Goal: Task Accomplishment & Management: Manage account settings

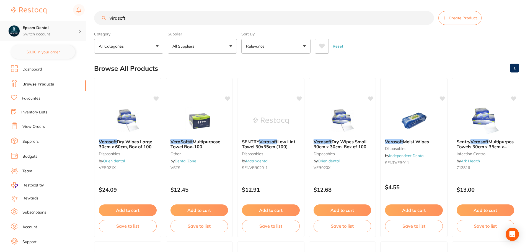
scroll to position [0, 0]
drag, startPoint x: 158, startPoint y: 20, endPoint x: 73, endPoint y: 25, distance: 84.6
click at [73, 25] on div "$0.00 Epsom Dental Switch account Smile with Me Epsom Dental $0.00 in your orde…" at bounding box center [265, 126] width 530 height 252
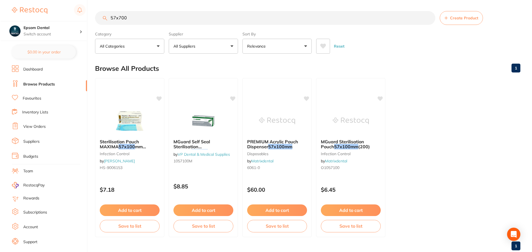
scroll to position [0, 0]
drag, startPoint x: 133, startPoint y: 19, endPoint x: 77, endPoint y: 20, distance: 55.9
click at [77, 19] on div "$0.00 Epsom Dental Switch account Smile with Me Epsom Dental $0.00 in your orde…" at bounding box center [265, 126] width 530 height 252
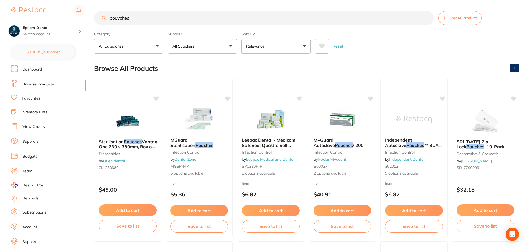
click at [119, 20] on input "pouvches" at bounding box center [264, 18] width 340 height 14
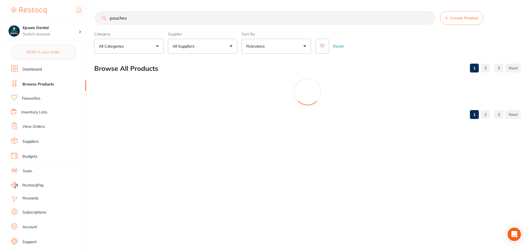
type input "pouches"
click at [199, 45] on button "All Suppliers" at bounding box center [202, 46] width 69 height 15
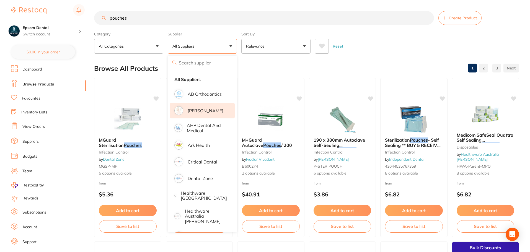
click at [205, 114] on li "[PERSON_NAME]" at bounding box center [202, 111] width 65 height 16
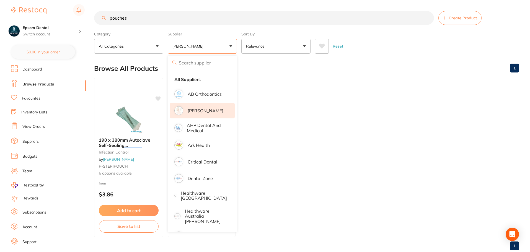
click at [330, 153] on ul "190 x 380mm Autoclave Self-Sealing Sterilisation Pouches 200/pk infection contr…" at bounding box center [306, 157] width 425 height 159
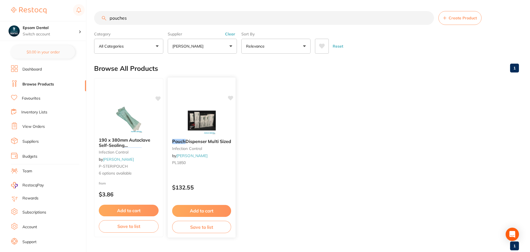
click at [206, 142] on span "Dispenser Multi Sized" at bounding box center [209, 142] width 46 height 6
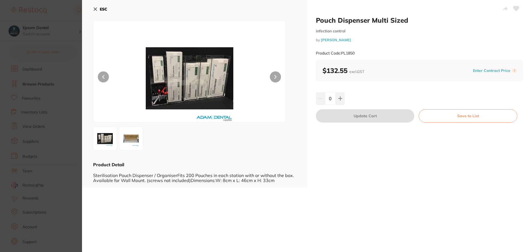
click at [96, 9] on icon at bounding box center [95, 9] width 3 height 3
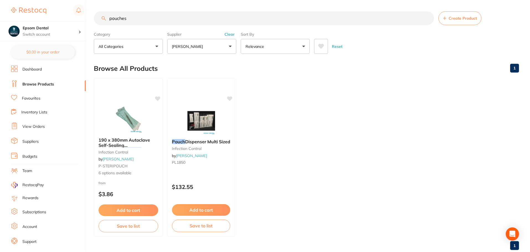
scroll to position [1, 0]
click at [138, 144] on span "190 x 380mm Autoclave Self-Sealing Sterilisation" at bounding box center [125, 145] width 52 height 16
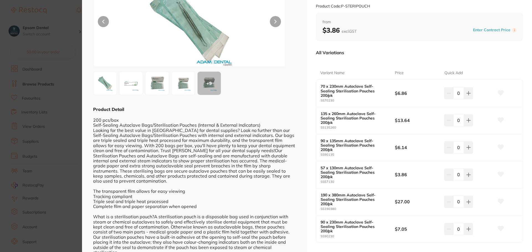
scroll to position [73, 0]
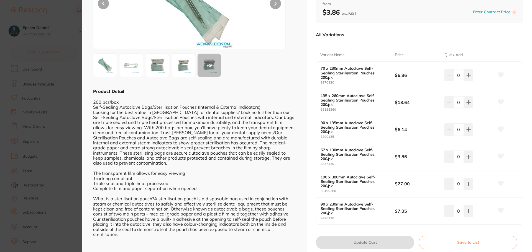
click at [453, 236] on button "Save to List" at bounding box center [467, 242] width 99 height 13
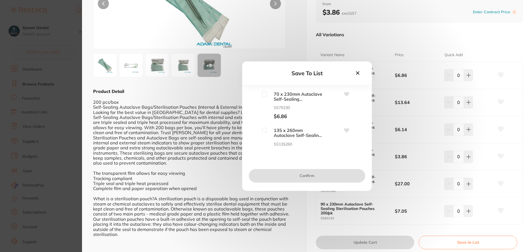
click at [262, 96] on input "checkbox" at bounding box center [264, 94] width 5 height 5
checkbox input "true"
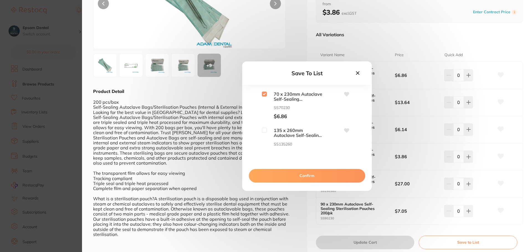
click at [266, 132] on input "checkbox" at bounding box center [264, 130] width 5 height 5
checkbox input "true"
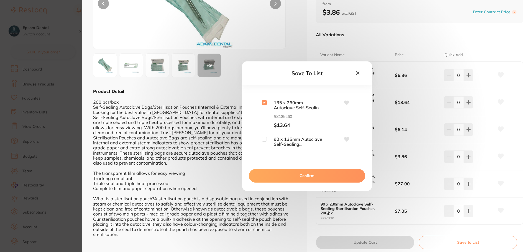
click at [263, 137] on input "checkbox" at bounding box center [264, 139] width 5 height 5
checkbox input "true"
click at [264, 119] on input "checkbox" at bounding box center [264, 120] width 5 height 5
checkbox input "true"
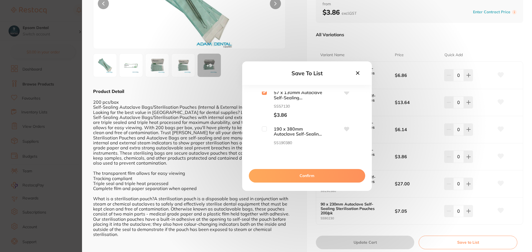
scroll to position [138, 0]
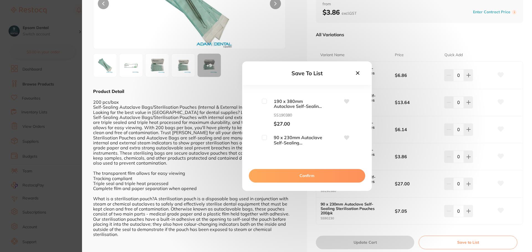
click at [265, 102] on input "checkbox" at bounding box center [264, 101] width 5 height 5
checkbox input "true"
click at [266, 137] on input "checkbox" at bounding box center [264, 137] width 5 height 5
checkbox input "true"
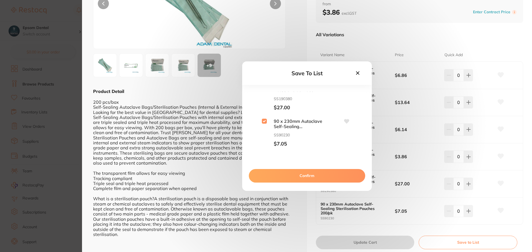
click at [303, 174] on button "Confirm" at bounding box center [307, 175] width 116 height 13
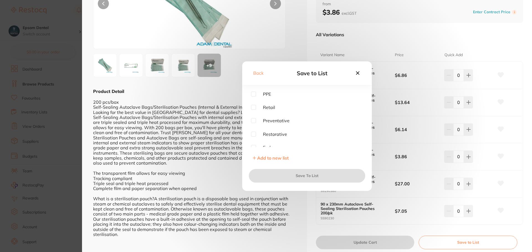
scroll to position [17, 0]
click at [272, 143] on span "Infection Control" at bounding box center [276, 143] width 40 height 5
click at [254, 142] on input "checkbox" at bounding box center [253, 143] width 5 height 5
checkbox input "true"
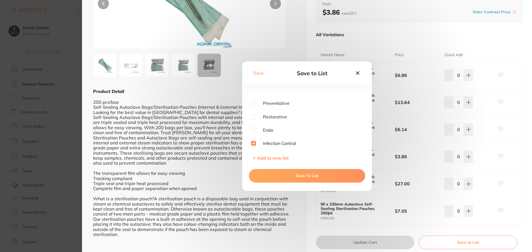
click at [315, 177] on button "Save To List" at bounding box center [307, 175] width 116 height 13
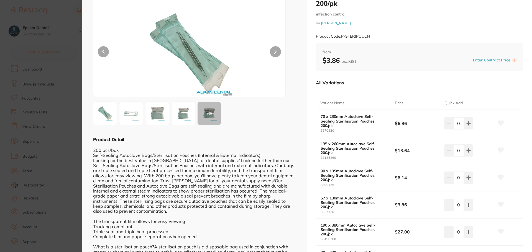
scroll to position [0, 0]
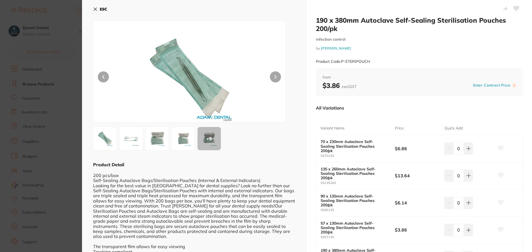
click at [97, 8] on icon at bounding box center [95, 9] width 4 height 4
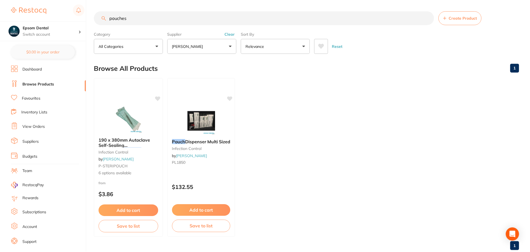
scroll to position [1, 0]
drag, startPoint x: 151, startPoint y: 20, endPoint x: 94, endPoint y: 18, distance: 56.5
click at [94, 18] on input "pouches" at bounding box center [264, 18] width 340 height 14
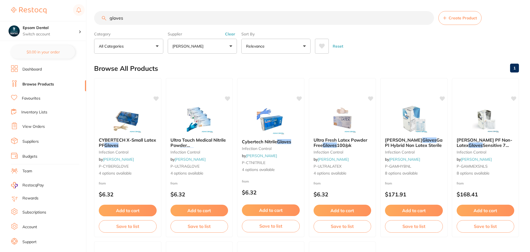
type input "gloves"
click at [191, 45] on p "[PERSON_NAME]" at bounding box center [189, 46] width 33 height 6
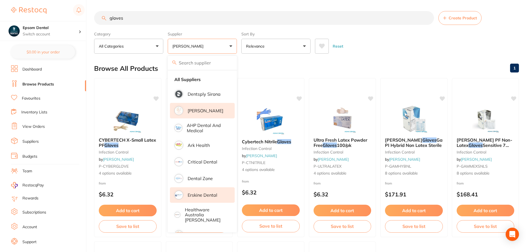
click at [205, 193] on p "Erskine Dental" at bounding box center [203, 195] width 30 height 5
click at [193, 107] on li "[PERSON_NAME]" at bounding box center [202, 111] width 65 height 16
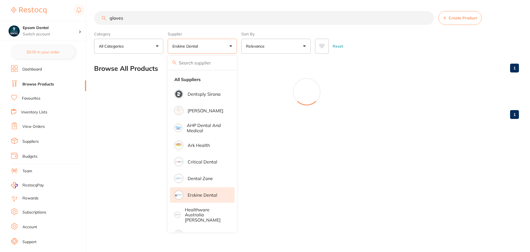
click at [348, 57] on main "gloves Create Product Category All Categories All Categories disposables Clear …" at bounding box center [312, 67] width 436 height 135
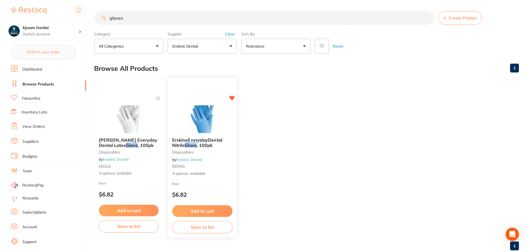
click at [192, 229] on button "Save to list" at bounding box center [202, 227] width 60 height 12
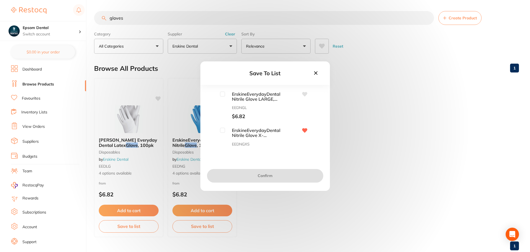
click at [221, 94] on input "checkbox" at bounding box center [222, 94] width 5 height 5
checkbox input "true"
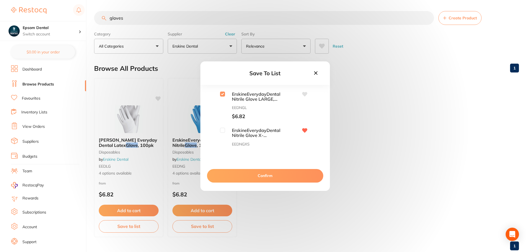
click at [221, 132] on input "checkbox" at bounding box center [222, 130] width 5 height 5
checkbox input "true"
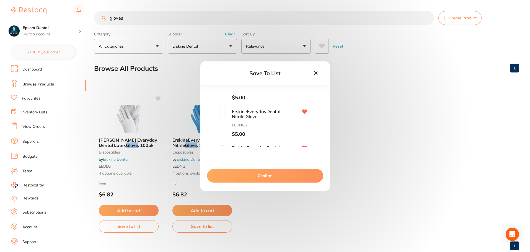
click at [222, 112] on input "checkbox" at bounding box center [222, 111] width 5 height 5
checkbox input "true"
click at [220, 122] on input "checkbox" at bounding box center [222, 121] width 5 height 5
checkbox input "true"
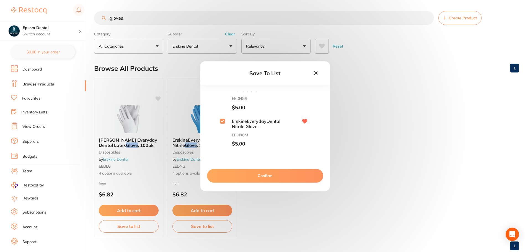
click at [254, 176] on button "Confirm" at bounding box center [265, 175] width 116 height 13
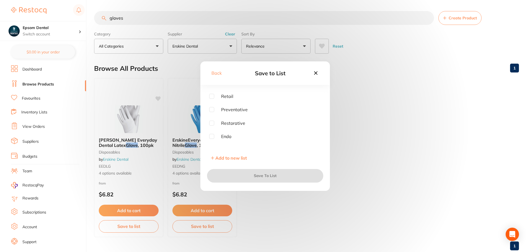
scroll to position [0, 0]
click at [211, 94] on input "checkbox" at bounding box center [211, 94] width 5 height 5
checkbox input "true"
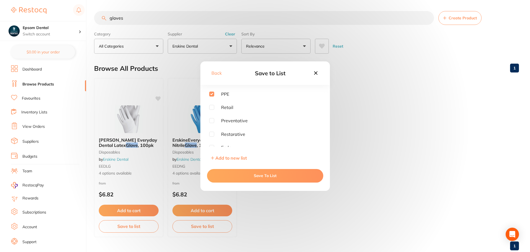
click at [256, 179] on button "Save To List" at bounding box center [265, 175] width 116 height 13
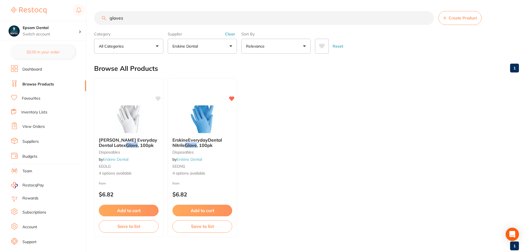
click at [211, 47] on button "Erskine Dental" at bounding box center [202, 46] width 69 height 15
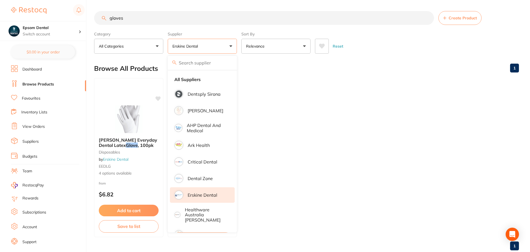
click at [158, 17] on input "gloves" at bounding box center [264, 18] width 340 height 14
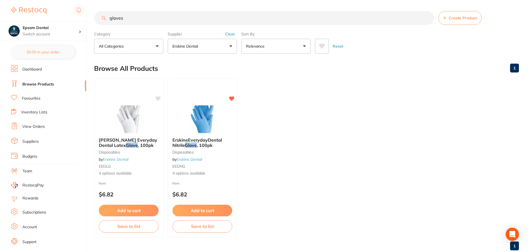
drag, startPoint x: 131, startPoint y: 19, endPoint x: 94, endPoint y: 19, distance: 37.1
click at [94, 19] on div "$0.00 Epsom Dental Switch account Smile with Me Epsom Dental $0.00 in your orde…" at bounding box center [265, 126] width 530 height 252
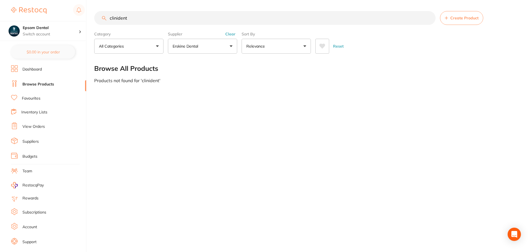
type input "clinident"
click at [210, 47] on button "Erskine Dental" at bounding box center [202, 46] width 69 height 15
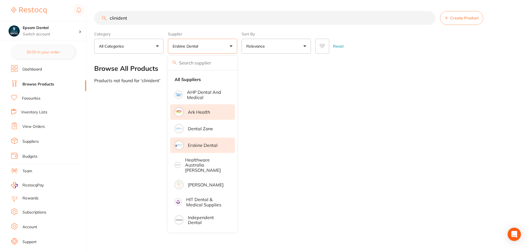
click at [206, 114] on p "Ark Health" at bounding box center [199, 112] width 22 height 5
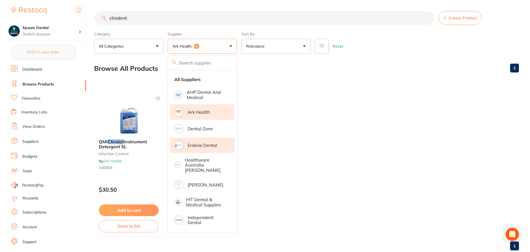
click at [199, 145] on p "Erskine Dental" at bounding box center [203, 145] width 30 height 5
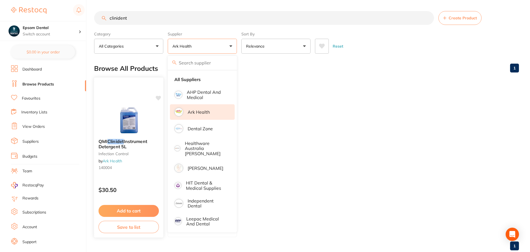
click at [125, 227] on button "Save to list" at bounding box center [129, 227] width 60 height 12
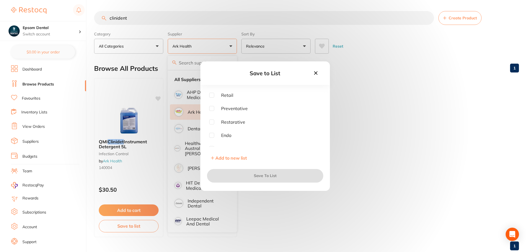
scroll to position [17, 0]
click at [212, 143] on input "checkbox" at bounding box center [211, 143] width 5 height 5
checkbox input "true"
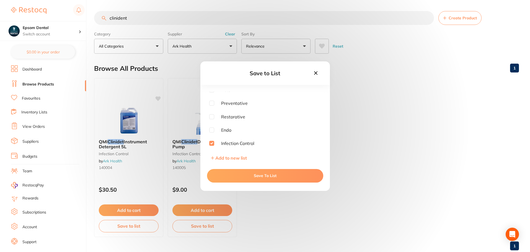
click at [267, 177] on button "Save To List" at bounding box center [265, 175] width 116 height 13
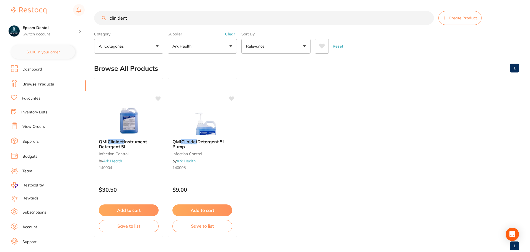
drag, startPoint x: 178, startPoint y: 19, endPoint x: 83, endPoint y: 19, distance: 94.2
click at [83, 19] on div "$0.00 Epsom Dental Switch account Smile with Me Epsom Dental $0.00 in your orde…" at bounding box center [265, 126] width 530 height 252
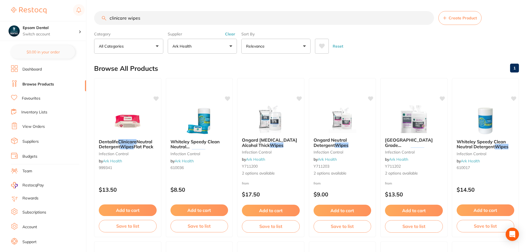
type input "clinicare wipes"
click at [217, 45] on button "Ark Health" at bounding box center [202, 46] width 69 height 15
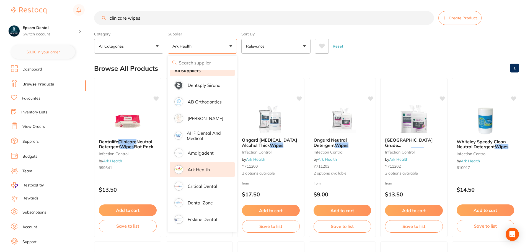
scroll to position [0, 0]
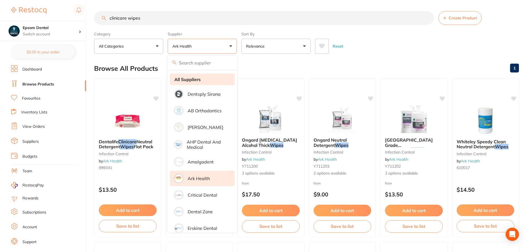
click at [196, 79] on strong "All Suppliers" at bounding box center [187, 79] width 26 height 5
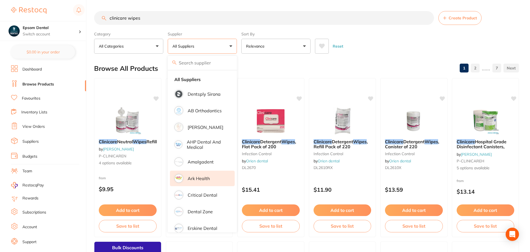
click at [194, 181] on p "Ark Health" at bounding box center [199, 178] width 22 height 5
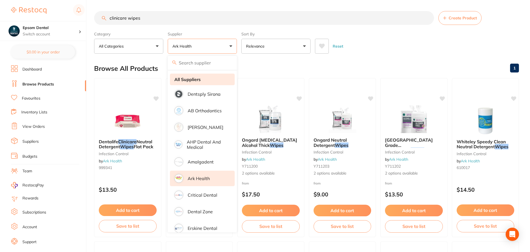
click at [202, 74] on li "All Suppliers" at bounding box center [202, 80] width 65 height 12
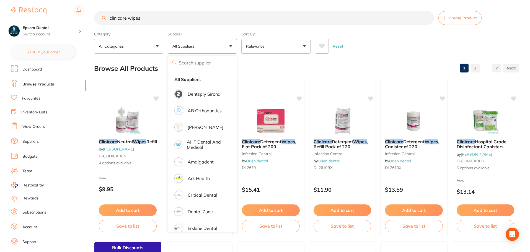
click at [370, 52] on div "Reset" at bounding box center [415, 43] width 200 height 19
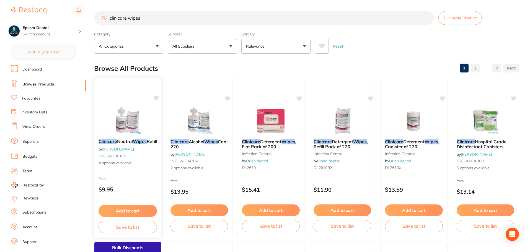
click at [123, 229] on button "Save to list" at bounding box center [128, 227] width 58 height 12
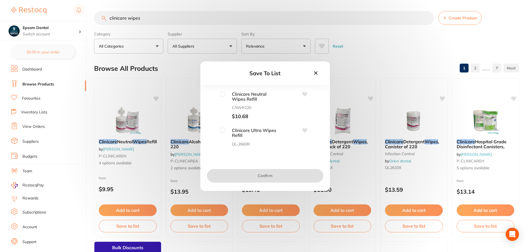
click at [225, 98] on span "Clinicare Neutral Wipes Refill" at bounding box center [252, 97] width 55 height 10
click at [223, 94] on input "checkbox" at bounding box center [222, 94] width 5 height 5
checkbox input "true"
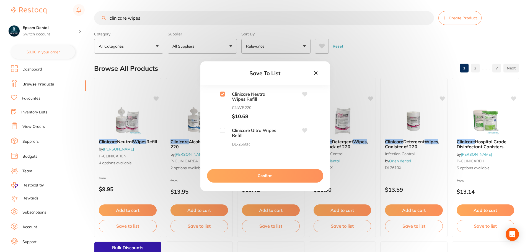
click at [267, 177] on button "Confirm" at bounding box center [265, 175] width 116 height 13
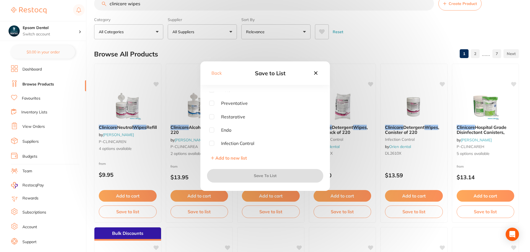
scroll to position [28, 0]
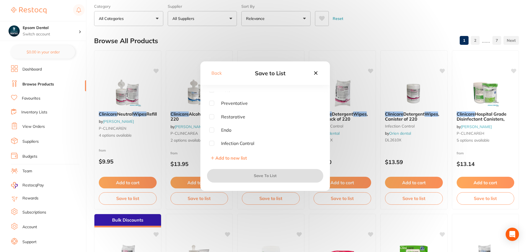
click at [211, 145] on input "checkbox" at bounding box center [211, 143] width 5 height 5
checkbox input "true"
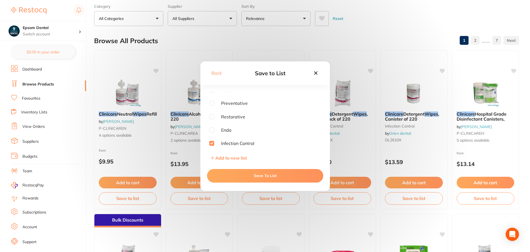
click at [263, 178] on button "Save To List" at bounding box center [265, 175] width 116 height 13
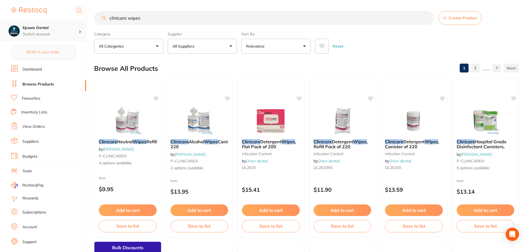
scroll to position [0, 0]
drag, startPoint x: 160, startPoint y: 22, endPoint x: 60, endPoint y: 25, distance: 99.4
click at [60, 25] on div "$0.00 Epsom Dental Switch account Smile with Me Epsom Dental $0.00 in your orde…" at bounding box center [265, 126] width 530 height 252
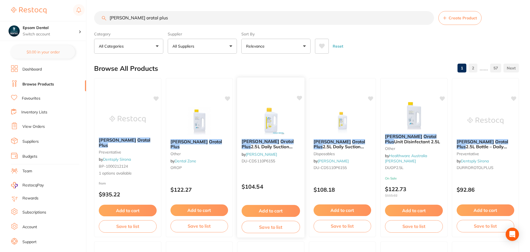
type input "durr orotol plus"
click at [265, 228] on button "Save to list" at bounding box center [271, 227] width 58 height 12
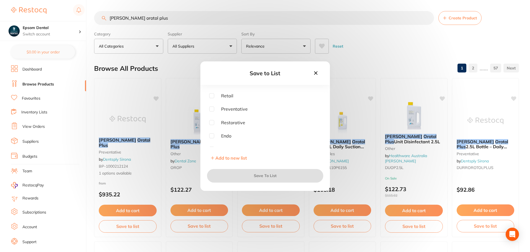
scroll to position [17, 0]
click at [211, 144] on input "checkbox" at bounding box center [211, 143] width 5 height 5
checkbox input "true"
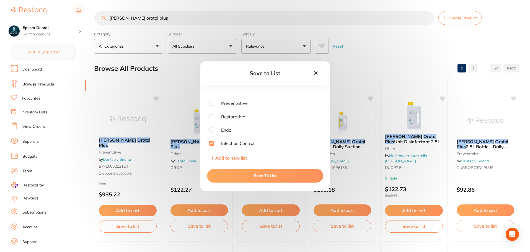
click at [269, 176] on button "Save To List" at bounding box center [265, 175] width 116 height 13
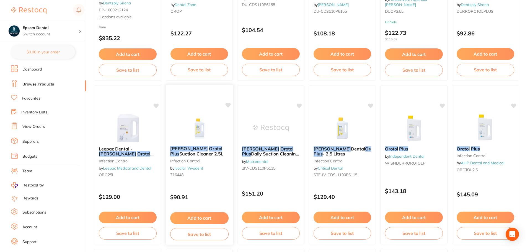
scroll to position [166, 0]
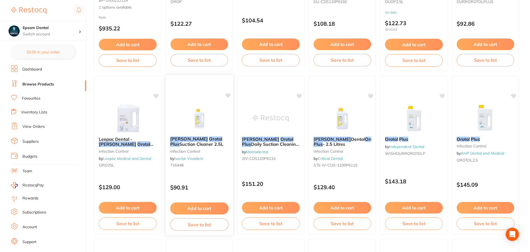
click at [199, 227] on button "Save to list" at bounding box center [199, 224] width 58 height 12
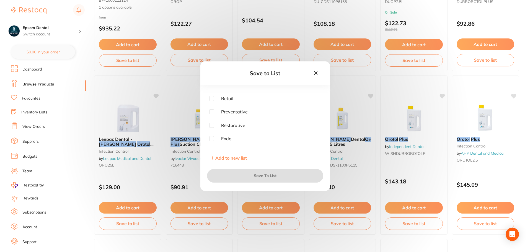
scroll to position [17, 0]
click at [214, 143] on input "checkbox" at bounding box center [211, 143] width 5 height 5
checkbox input "true"
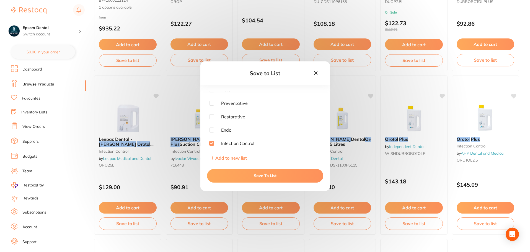
click at [253, 177] on button "Save To List" at bounding box center [265, 175] width 116 height 13
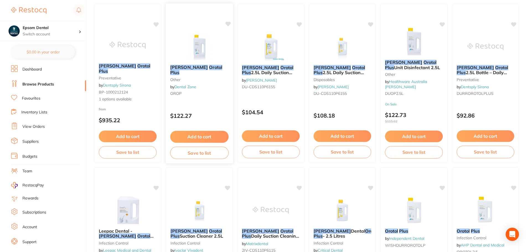
scroll to position [0, 0]
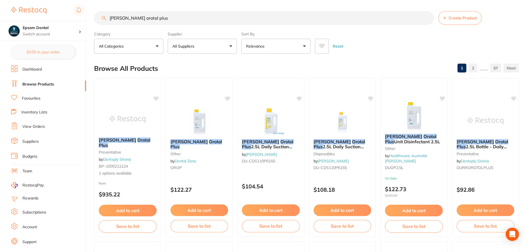
drag, startPoint x: 150, startPoint y: 17, endPoint x: 120, endPoint y: 19, distance: 30.9
click at [120, 19] on input "durr orotol plus" at bounding box center [264, 18] width 340 height 14
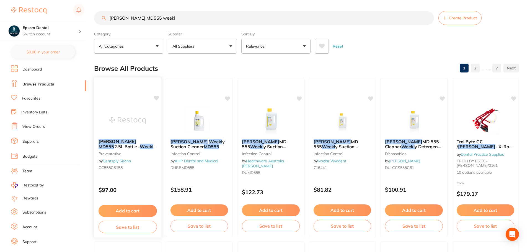
type input "durr MD555 weekl"
click at [128, 228] on button "Save to list" at bounding box center [128, 227] width 58 height 12
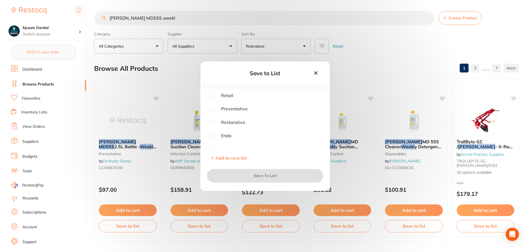
scroll to position [17, 0]
click at [211, 145] on input "checkbox" at bounding box center [211, 143] width 5 height 5
checkbox input "true"
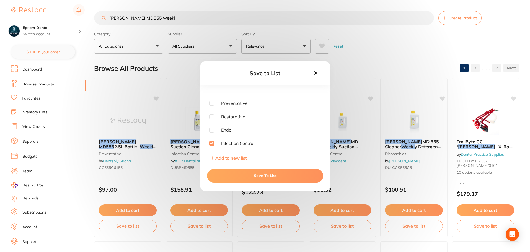
click at [258, 174] on button "Save To List" at bounding box center [265, 175] width 116 height 13
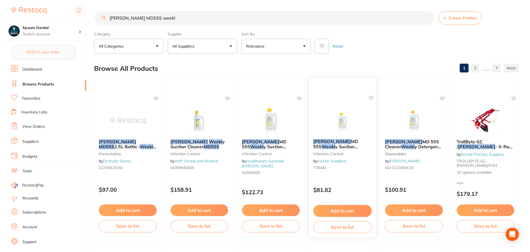
click at [343, 226] on button "Save to list" at bounding box center [342, 227] width 58 height 12
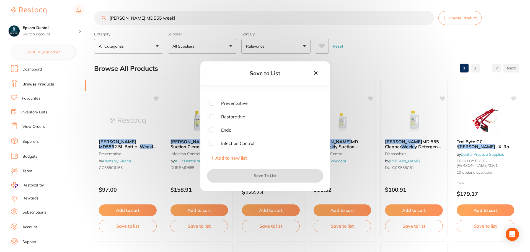
click at [214, 144] on span "Infection Control" at bounding box center [234, 143] width 40 height 5
click at [212, 144] on input "checkbox" at bounding box center [211, 143] width 5 height 5
checkbox input "true"
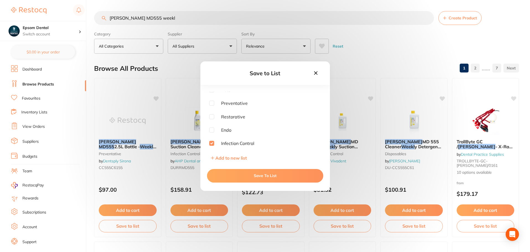
click at [260, 176] on button "Save To List" at bounding box center [265, 175] width 116 height 13
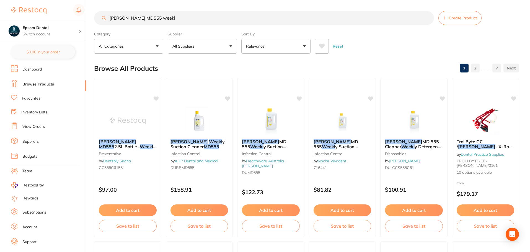
drag, startPoint x: 153, startPoint y: 16, endPoint x: 90, endPoint y: 17, distance: 63.1
click at [90, 17] on div "$0.00 Epsom Dental Switch account Smile with Me Epsom Dental $0.00 in your orde…" at bounding box center [265, 126] width 530 height 252
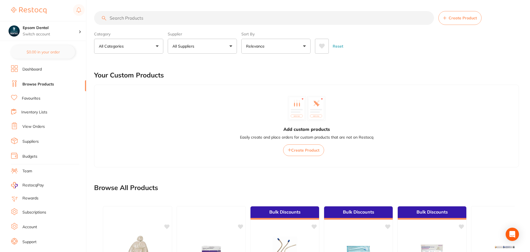
click at [43, 96] on li "Favourites" at bounding box center [48, 98] width 75 height 7
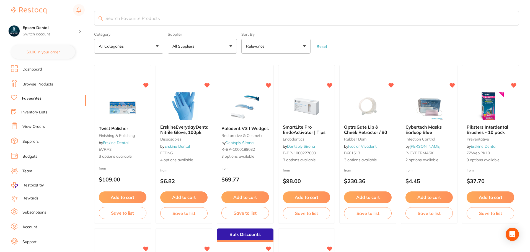
click at [42, 112] on link "Inventory Lists" at bounding box center [34, 113] width 26 height 6
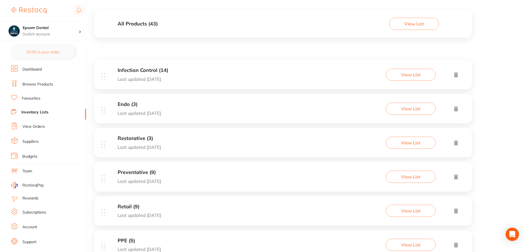
scroll to position [79, 0]
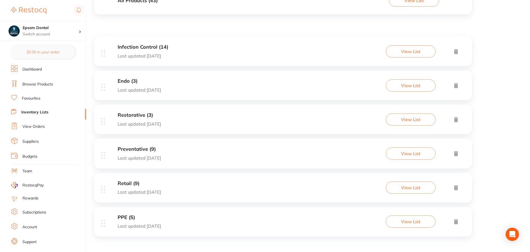
click at [415, 53] on button "View List" at bounding box center [411, 51] width 50 height 12
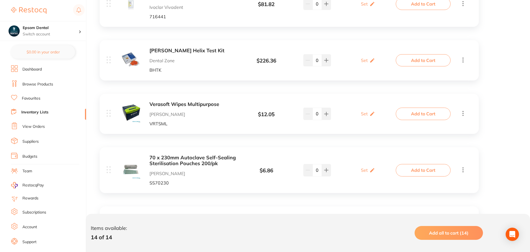
scroll to position [138, 0]
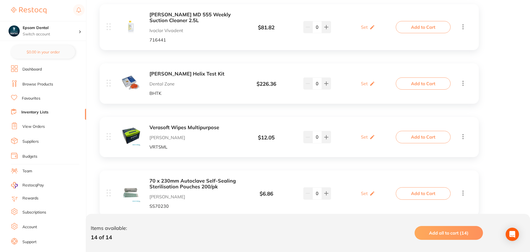
click at [37, 126] on link "View Orders" at bounding box center [33, 127] width 22 height 6
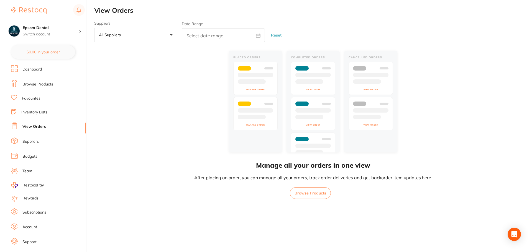
click at [34, 143] on link "Suppliers" at bounding box center [30, 142] width 16 height 6
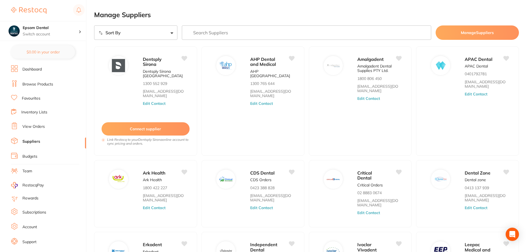
click at [28, 156] on link "Budgets" at bounding box center [29, 157] width 15 height 6
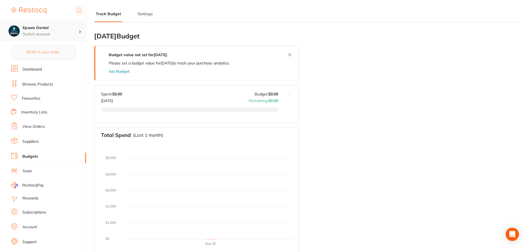
click at [65, 33] on p "Switch account" at bounding box center [51, 35] width 56 height 6
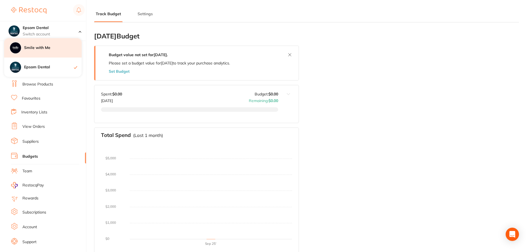
click at [51, 52] on div "Smile with Me" at bounding box center [43, 47] width 78 height 19
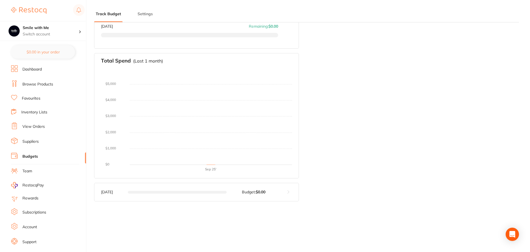
click at [38, 82] on link "Browse Products" at bounding box center [37, 85] width 31 height 6
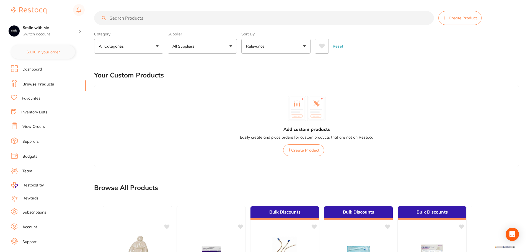
click at [37, 69] on link "Dashboard" at bounding box center [31, 70] width 19 height 6
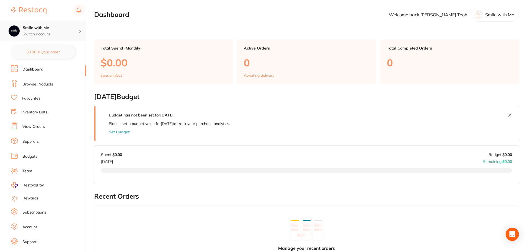
click at [60, 38] on div "Smile with Me Switch account" at bounding box center [43, 31] width 86 height 20
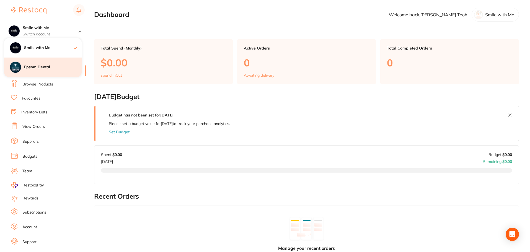
click at [48, 68] on h4 "Epsom Dental" at bounding box center [53, 68] width 58 height 6
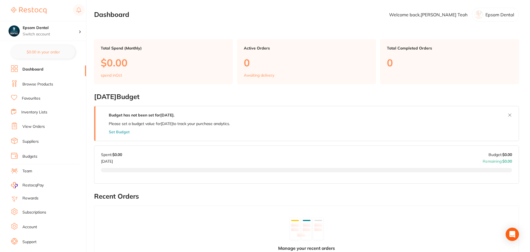
click at [35, 86] on link "Browse Products" at bounding box center [37, 85] width 31 height 6
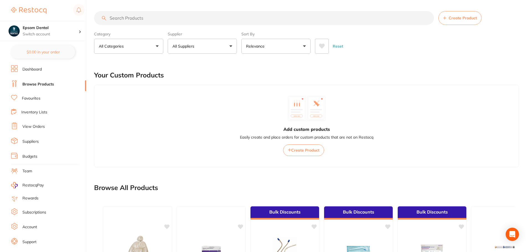
click at [157, 16] on input "search" at bounding box center [264, 18] width 340 height 14
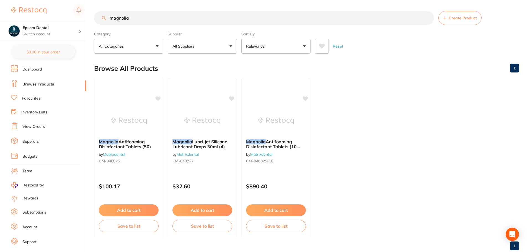
click at [200, 46] on button "All Suppliers" at bounding box center [202, 46] width 69 height 15
click at [359, 68] on div "Browse All Products 1" at bounding box center [306, 68] width 425 height 19
click at [145, 20] on input "magnolia" at bounding box center [264, 18] width 340 height 14
type input "m"
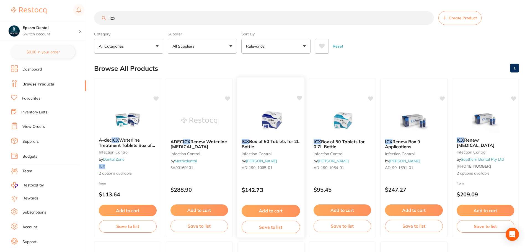
type input "icx"
click at [269, 225] on button "Save to list" at bounding box center [271, 227] width 58 height 12
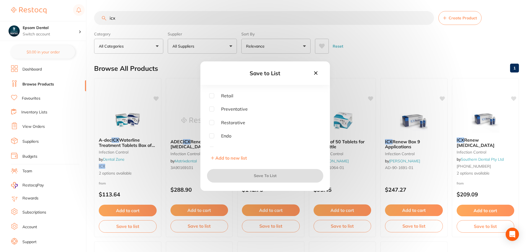
scroll to position [17, 0]
click at [213, 145] on input "checkbox" at bounding box center [211, 143] width 5 height 5
checkbox input "true"
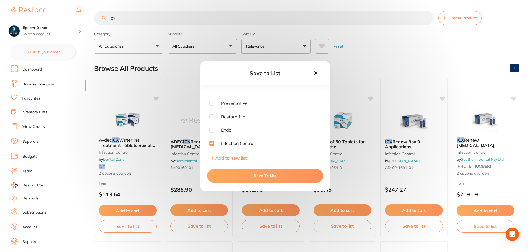
click at [267, 178] on button "Save To List" at bounding box center [265, 175] width 116 height 13
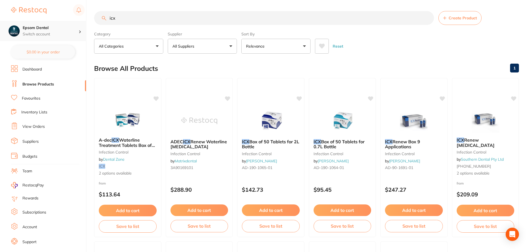
drag, startPoint x: 128, startPoint y: 20, endPoint x: 49, endPoint y: 24, distance: 79.6
click at [49, 21] on div "$0.00 Epsom Dental Switch account Smile with Me Epsom Dental $0.00 in your orde…" at bounding box center [265, 126] width 530 height 252
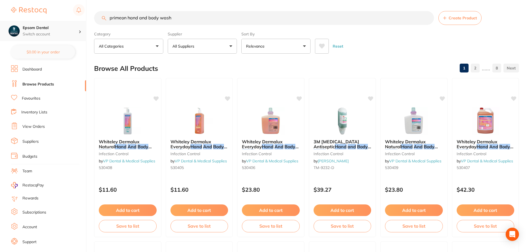
scroll to position [0, 0]
drag, startPoint x: 128, startPoint y: 19, endPoint x: 58, endPoint y: 38, distance: 72.3
click at [58, 38] on div "$0.00 Epsom Dental Switch account Smile with Me Epsom Dental $0.00 in your orde…" at bounding box center [265, 126] width 530 height 252
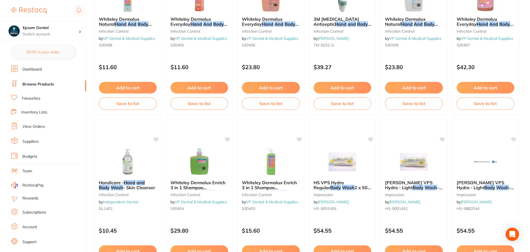
scroll to position [194, 0]
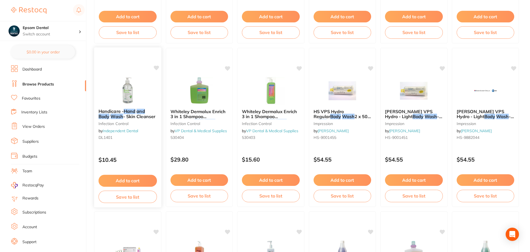
click at [128, 114] on span "- Skin Cleanser" at bounding box center [139, 117] width 32 height 6
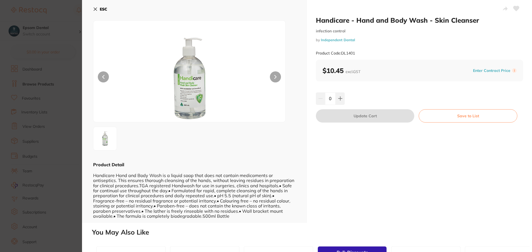
click at [95, 11] on button "ESC" at bounding box center [100, 8] width 14 height 9
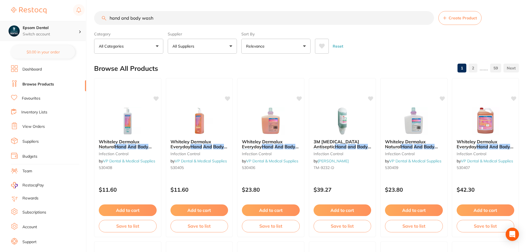
drag, startPoint x: 167, startPoint y: 19, endPoint x: 27, endPoint y: 25, distance: 140.5
click at [27, 25] on div "$0.00 Epsom Dental Switch account Smile with Me Epsom Dental $0.00 in your orde…" at bounding box center [265, 126] width 530 height 252
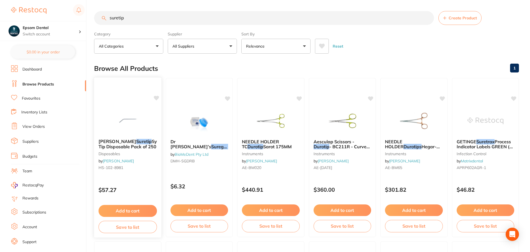
type input "suretip"
click at [125, 228] on button "Save to list" at bounding box center [128, 227] width 58 height 12
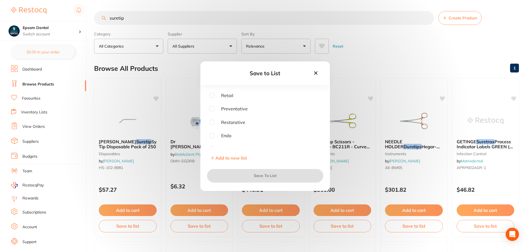
scroll to position [17, 0]
click at [214, 142] on span "Infection Control" at bounding box center [234, 143] width 40 height 5
click at [213, 143] on input "checkbox" at bounding box center [211, 143] width 5 height 5
checkbox input "true"
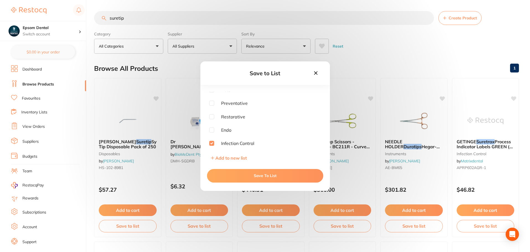
click at [267, 177] on button "Save To List" at bounding box center [265, 175] width 116 height 13
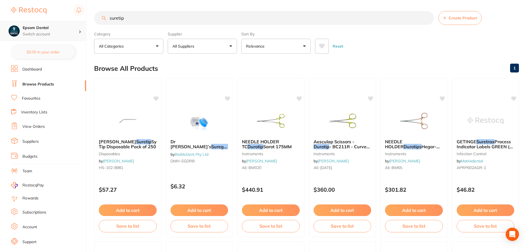
scroll to position [0, 0]
drag, startPoint x: 162, startPoint y: 17, endPoint x: 2, endPoint y: 32, distance: 160.3
click at [2, 32] on div "$0.00 Epsom Dental Switch account Smile with Me Epsom Dental $0.00 in your orde…" at bounding box center [265, 126] width 530 height 252
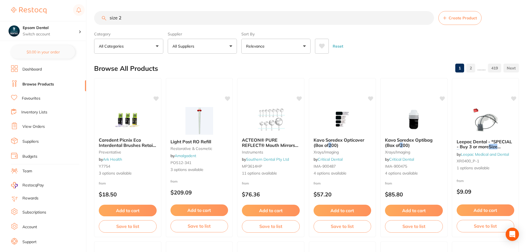
type input "size 2"
click at [189, 52] on button "All Suppliers" at bounding box center [202, 46] width 69 height 15
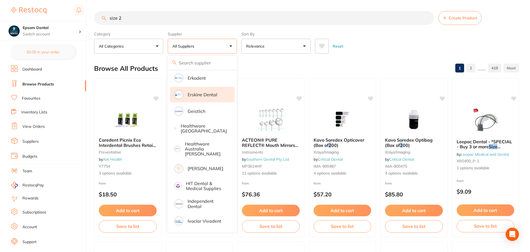
scroll to position [222, 0]
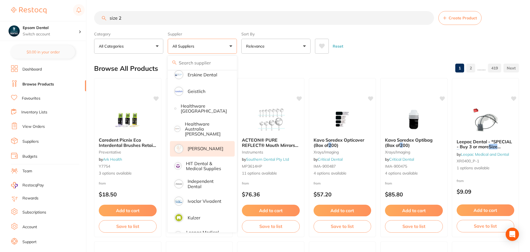
click at [197, 146] on p "[PERSON_NAME]" at bounding box center [206, 148] width 36 height 5
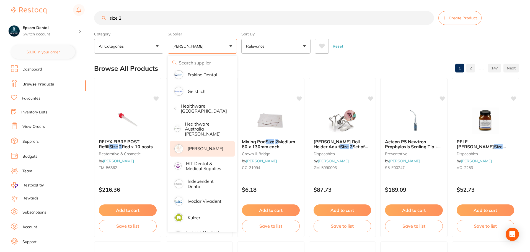
click at [371, 47] on div "Reset" at bounding box center [415, 43] width 200 height 19
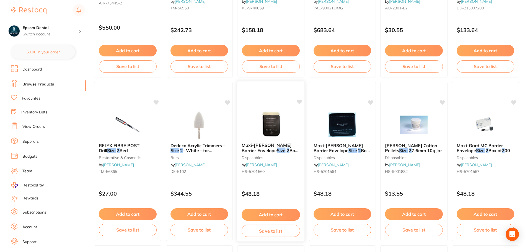
scroll to position [665, 0]
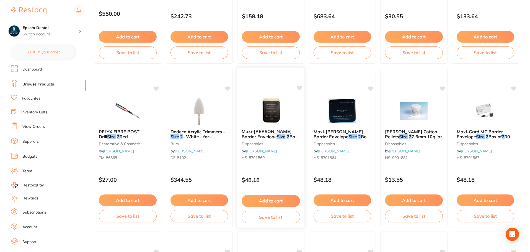
click at [266, 218] on button "Save to list" at bounding box center [271, 217] width 58 height 12
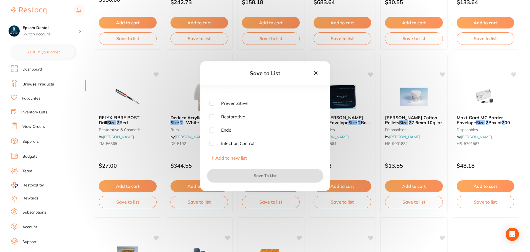
scroll to position [692, 0]
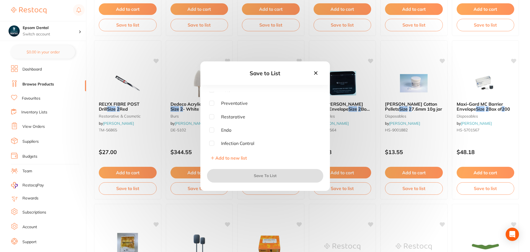
click at [210, 143] on input "checkbox" at bounding box center [211, 143] width 5 height 5
checkbox input "true"
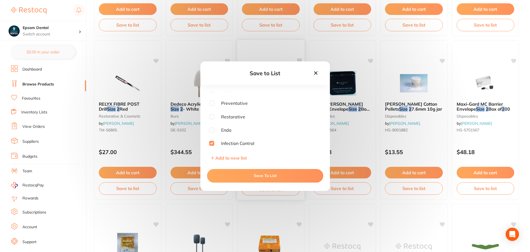
click at [256, 176] on button "Save To List" at bounding box center [265, 175] width 116 height 13
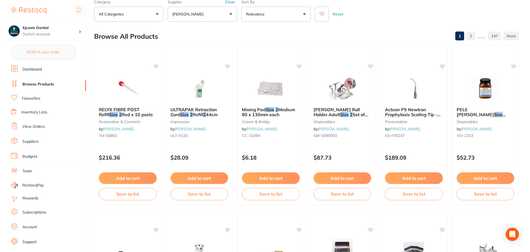
scroll to position [0, 0]
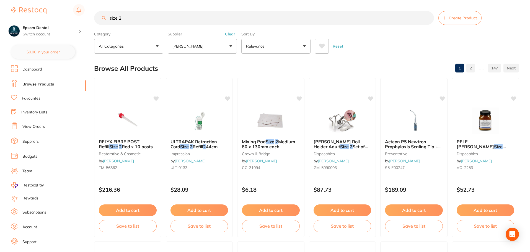
click at [130, 17] on input "size 2" at bounding box center [264, 18] width 340 height 14
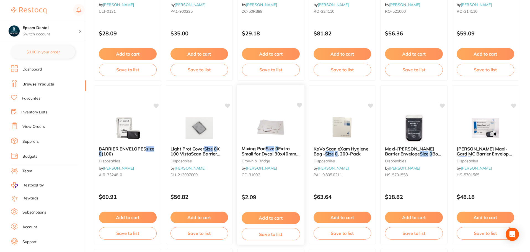
scroll to position [166, 0]
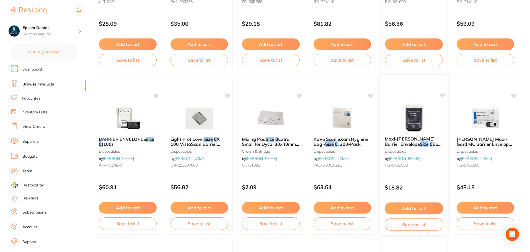
type input "size 0"
drag, startPoint x: 399, startPoint y: 143, endPoint x: 385, endPoint y: 146, distance: 13.8
click at [399, 143] on span "Maxi-Gard VL Barrier Envelope" at bounding box center [410, 142] width 50 height 11
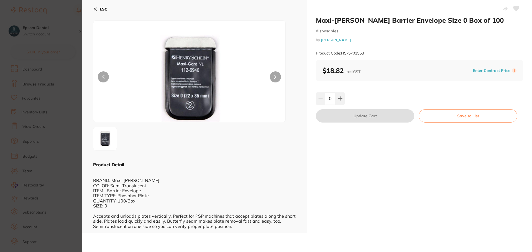
click at [462, 119] on button "Save to List" at bounding box center [467, 115] width 99 height 13
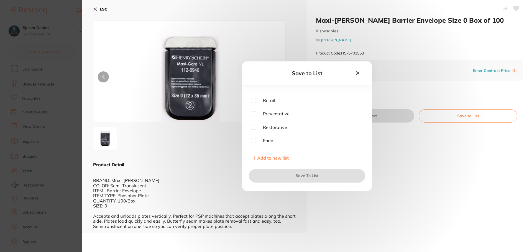
scroll to position [17, 0]
click at [254, 143] on input "checkbox" at bounding box center [253, 143] width 5 height 5
checkbox input "true"
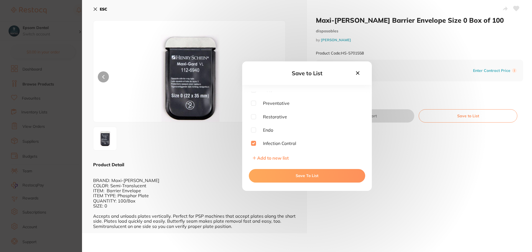
click at [299, 178] on button "Save To List" at bounding box center [307, 175] width 116 height 13
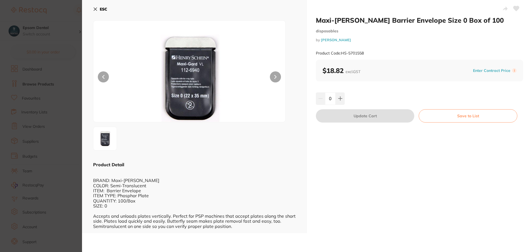
click at [92, 10] on div "ESC Product Detail BRAND: Maxi-Gard VL COLOR: Semi-Translucent ITEM: Barrier En…" at bounding box center [194, 116] width 225 height 233
click at [95, 9] on icon at bounding box center [95, 9] width 4 height 4
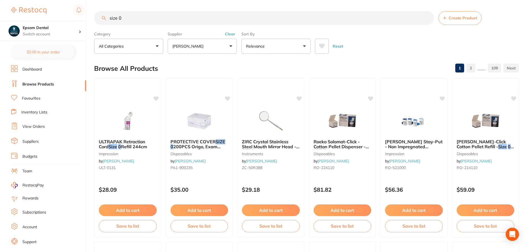
scroll to position [0, 0]
drag, startPoint x: 155, startPoint y: 22, endPoint x: 94, endPoint y: 25, distance: 60.7
click at [94, 25] on div "$0.00 Epsom Dental Switch account Smile with Me Epsom Dental $0.00 in your orde…" at bounding box center [265, 126] width 530 height 252
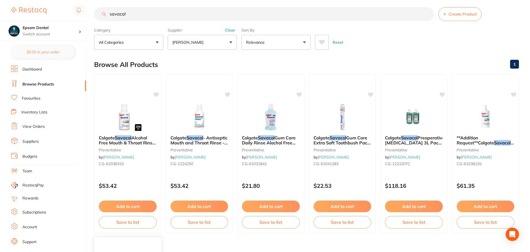
scroll to position [0, 0]
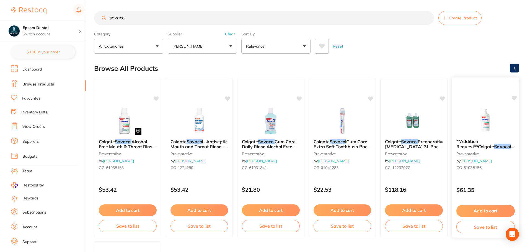
type input "savacol"
click at [480, 143] on b "**Addition Request**Colgate Savacol - Preoperative Antiseptic Mouth and Throat …" at bounding box center [485, 144] width 58 height 10
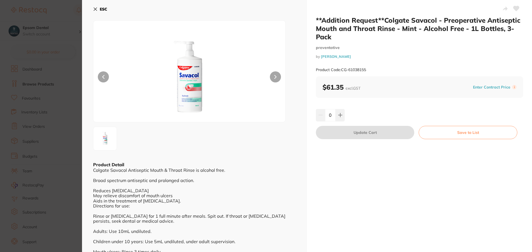
click at [458, 138] on button "Save to List" at bounding box center [467, 132] width 99 height 13
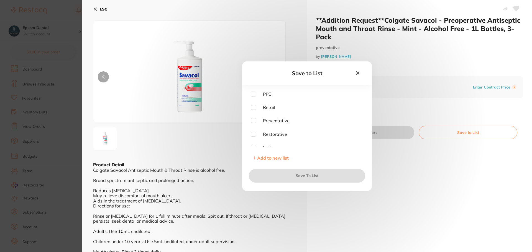
scroll to position [17, 0]
click at [254, 144] on input "checkbox" at bounding box center [253, 143] width 5 height 5
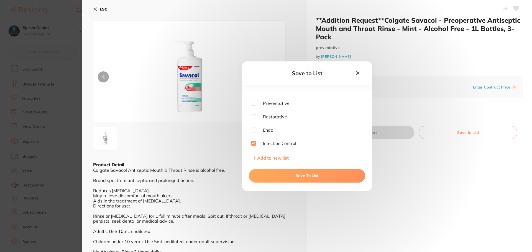
click at [253, 143] on input "checkbox" at bounding box center [253, 143] width 5 height 5
checkbox input "false"
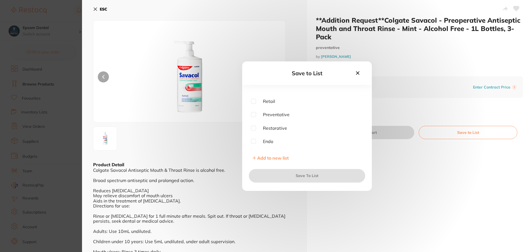
scroll to position [0, 0]
click at [254, 121] on input "checkbox" at bounding box center [253, 120] width 5 height 5
checkbox input "true"
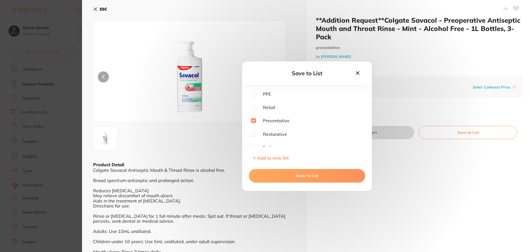
click at [310, 178] on button "Save To List" at bounding box center [307, 175] width 116 height 13
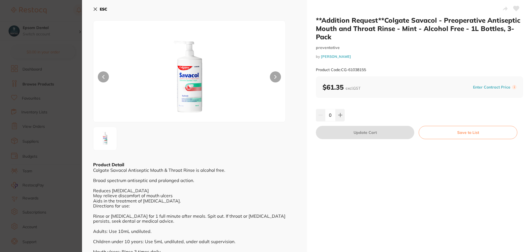
click at [98, 11] on button "ESC" at bounding box center [100, 8] width 14 height 9
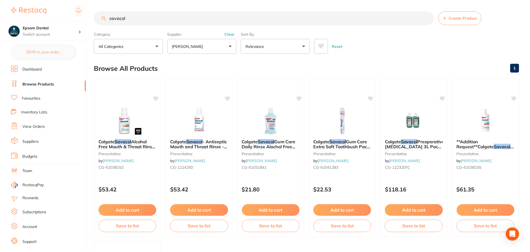
scroll to position [0, 0]
click at [226, 100] on icon at bounding box center [228, 98] width 6 height 6
click at [228, 94] on div "Colgate Savacol - Antiseptic Mouth and Throat Rinse - Alcohol Free - 300ml, 6-P…" at bounding box center [199, 157] width 68 height 161
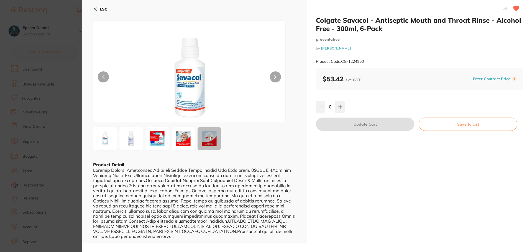
click at [97, 6] on button "ESC" at bounding box center [100, 8] width 14 height 9
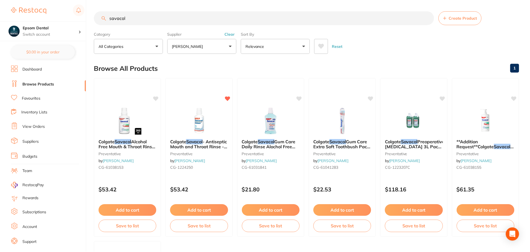
scroll to position [0, 0]
click at [228, 99] on icon at bounding box center [227, 98] width 5 height 5
click at [134, 145] on span "Alcohol Free Mouth & Throat Rinse 300ml X 6" at bounding box center [127, 146] width 57 height 16
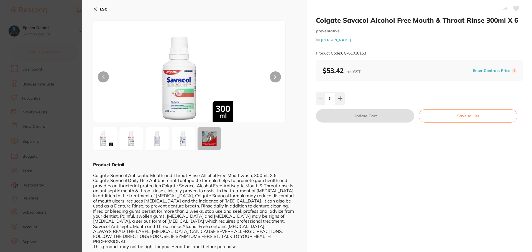
click at [479, 112] on button "Save to List" at bounding box center [467, 115] width 99 height 13
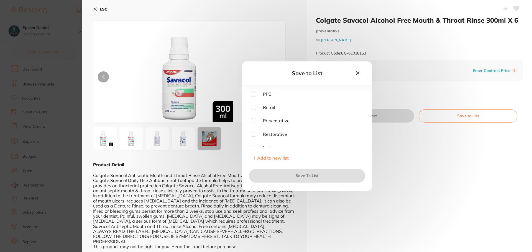
click at [254, 108] on input "checkbox" at bounding box center [253, 107] width 5 height 5
checkbox input "true"
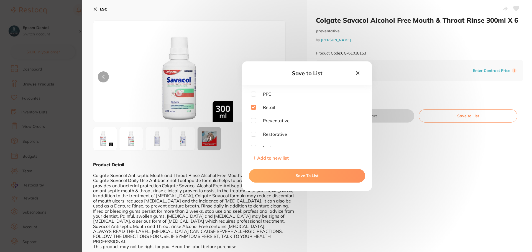
click at [290, 177] on button "Save To List" at bounding box center [307, 175] width 116 height 13
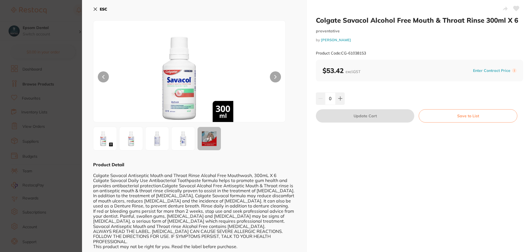
click at [97, 11] on button "ESC" at bounding box center [100, 8] width 14 height 9
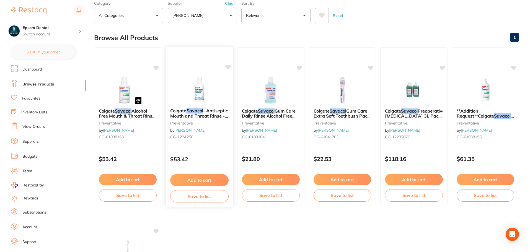
scroll to position [0, 0]
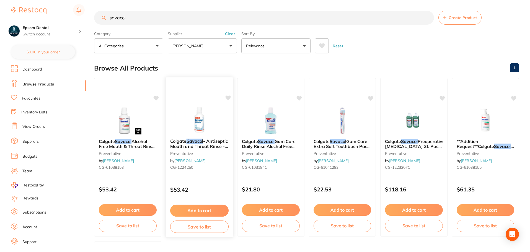
click at [199, 225] on button "Save to list" at bounding box center [199, 227] width 58 height 12
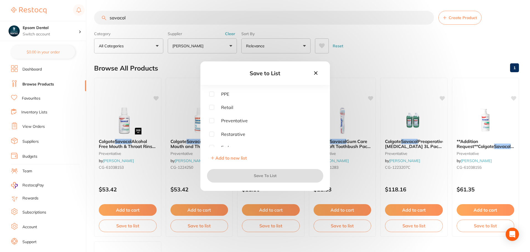
click at [213, 106] on input "checkbox" at bounding box center [211, 107] width 5 height 5
checkbox input "true"
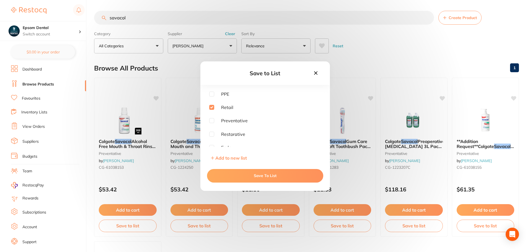
click at [268, 174] on button "Save To List" at bounding box center [265, 175] width 116 height 13
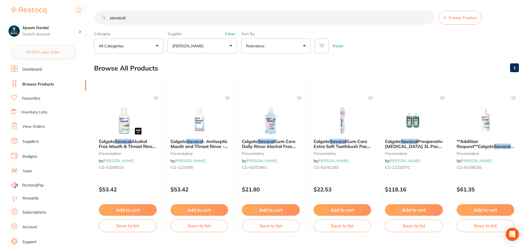
click at [189, 26] on section "savacol Create Product Category All Categories All Categories preventative Clea…" at bounding box center [306, 32] width 425 height 43
drag, startPoint x: 180, startPoint y: 19, endPoint x: 100, endPoint y: 23, distance: 80.4
click at [100, 22] on input "savacol" at bounding box center [264, 18] width 340 height 14
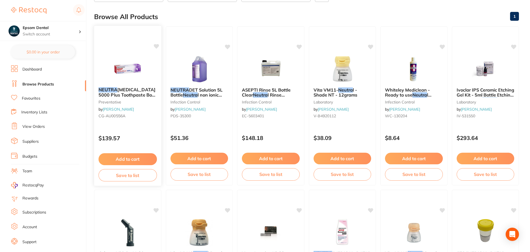
scroll to position [0, 0]
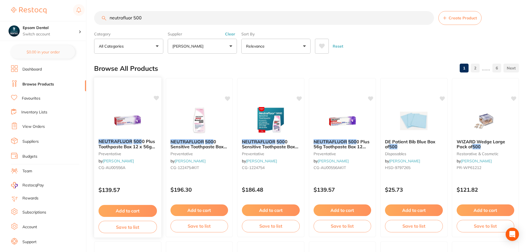
type input "neutrafluor 500"
click at [116, 229] on button "Save to list" at bounding box center [128, 227] width 58 height 12
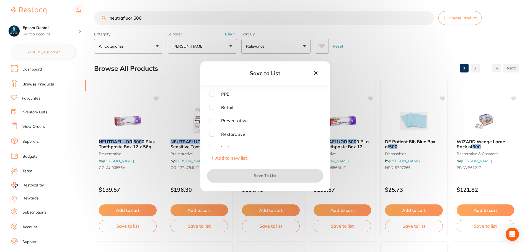
click at [212, 107] on input "checkbox" at bounding box center [211, 107] width 5 height 5
checkbox input "true"
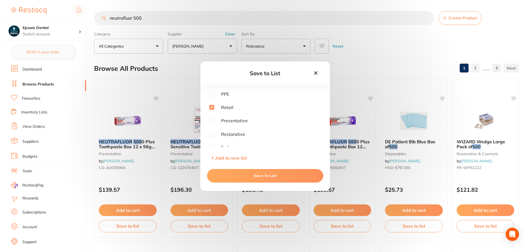
click at [266, 177] on button "Save To List" at bounding box center [265, 175] width 116 height 13
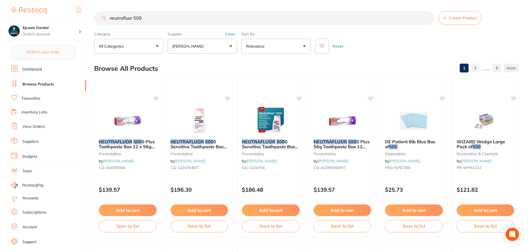
drag, startPoint x: 191, startPoint y: 14, endPoint x: 92, endPoint y: 24, distance: 99.3
click at [95, 19] on input "neutrafluor 500" at bounding box center [264, 18] width 340 height 14
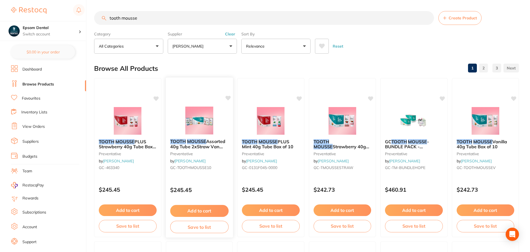
type input "tooth mousse"
click at [198, 230] on button "Save to list" at bounding box center [199, 227] width 58 height 12
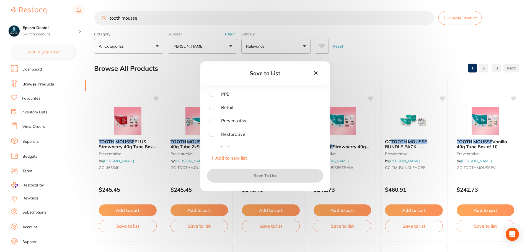
click at [212, 107] on input "checkbox" at bounding box center [211, 107] width 5 height 5
checkbox input "true"
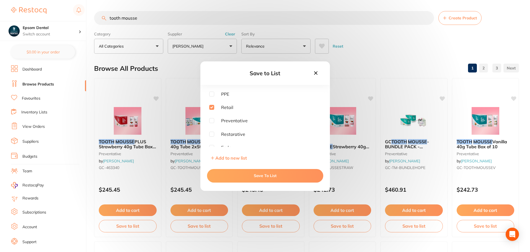
click at [254, 178] on button "Save To List" at bounding box center [265, 175] width 116 height 13
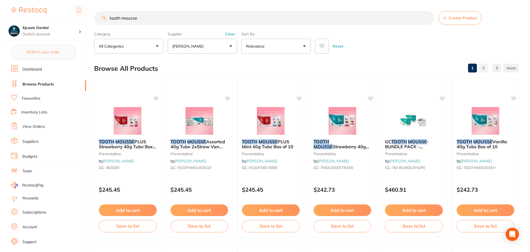
click at [155, 20] on input "tooth mousse" at bounding box center [264, 18] width 340 height 14
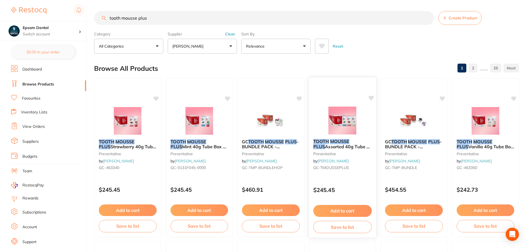
type input "tooth mousse plus"
click at [342, 228] on button "Save to list" at bounding box center [342, 227] width 58 height 12
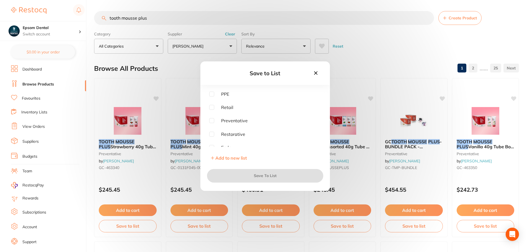
click at [213, 109] on input "checkbox" at bounding box center [211, 107] width 5 height 5
checkbox input "true"
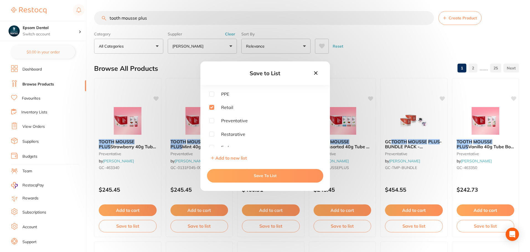
click at [261, 178] on button "Save To List" at bounding box center [265, 175] width 116 height 13
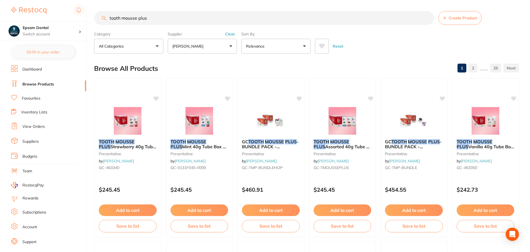
click at [206, 45] on p "[PERSON_NAME]" at bounding box center [189, 46] width 33 height 6
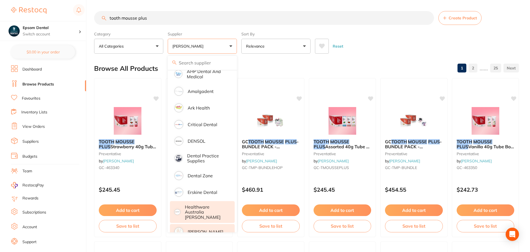
scroll to position [83, 0]
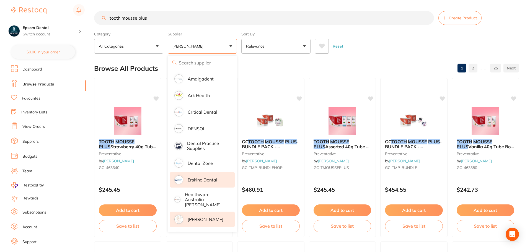
click at [206, 176] on li "Erskine Dental" at bounding box center [202, 180] width 65 height 16
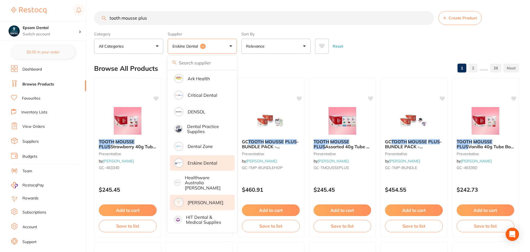
scroll to position [111, 0]
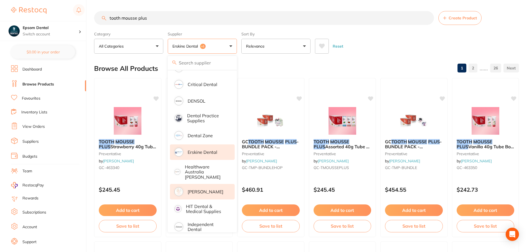
click at [193, 190] on p "[PERSON_NAME]" at bounding box center [206, 191] width 36 height 5
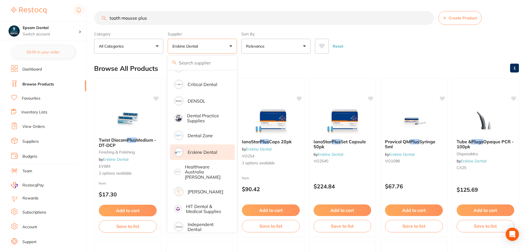
drag, startPoint x: 156, startPoint y: 18, endPoint x: 104, endPoint y: 19, distance: 51.5
click at [104, 19] on div "tooth mousse plus Create Product" at bounding box center [306, 18] width 425 height 14
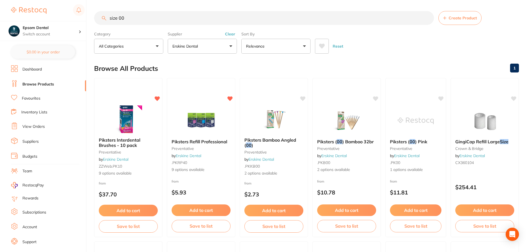
type input "size 00"
drag, startPoint x: 31, startPoint y: 113, endPoint x: 32, endPoint y: 110, distance: 3.5
click at [32, 110] on link "Inventory Lists" at bounding box center [34, 113] width 26 height 6
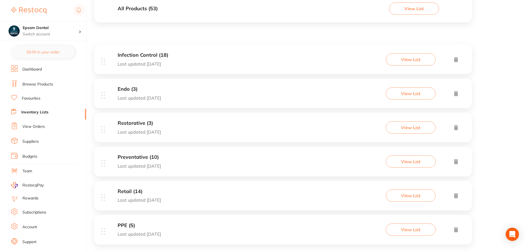
scroll to position [79, 0]
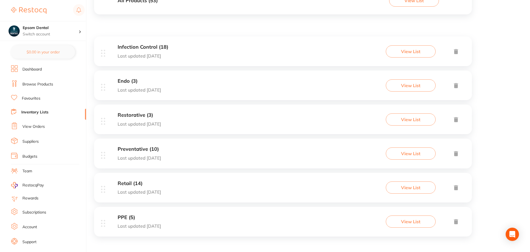
click at [134, 185] on h3 "Retail (14)" at bounding box center [139, 184] width 43 height 6
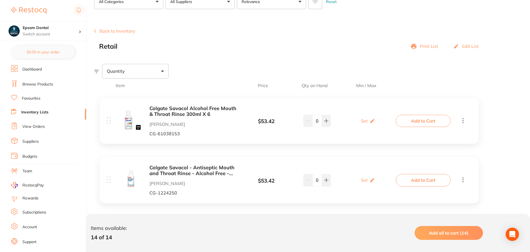
scroll to position [42, 0]
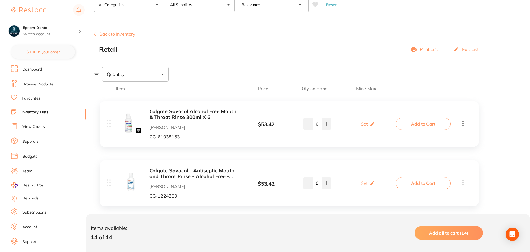
click at [42, 113] on link "Inventory Lists" at bounding box center [34, 113] width 27 height 6
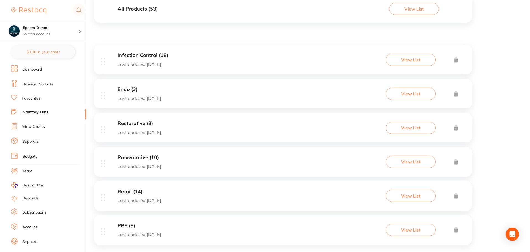
scroll to position [79, 0]
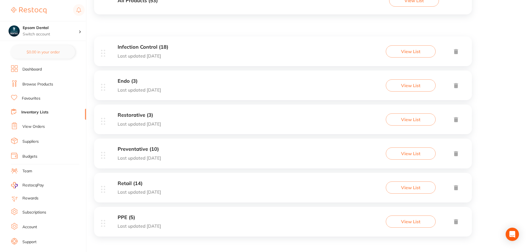
click at [141, 150] on h3 "Preventative (10)" at bounding box center [139, 149] width 43 height 6
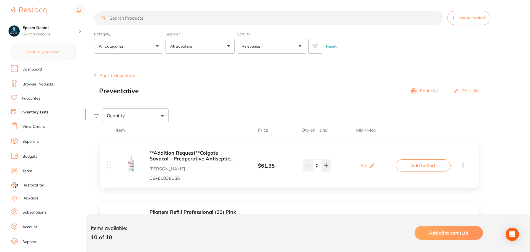
click at [155, 18] on input "search" at bounding box center [268, 18] width 349 height 14
click at [58, 84] on li "Browse Products" at bounding box center [48, 84] width 75 height 8
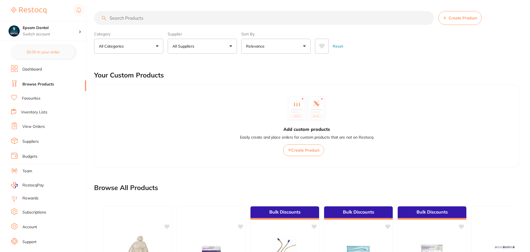
click at [139, 17] on input "search" at bounding box center [264, 18] width 340 height 14
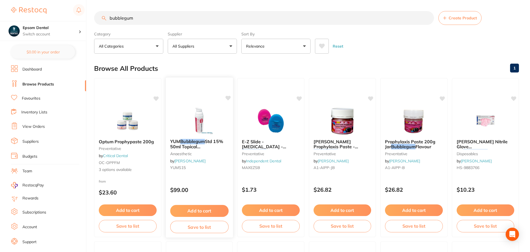
type input "bubblegum"
click at [195, 225] on button "Save to list" at bounding box center [199, 227] width 58 height 12
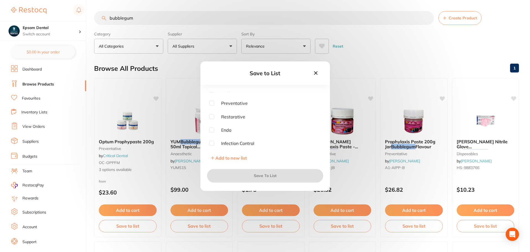
scroll to position [28, 0]
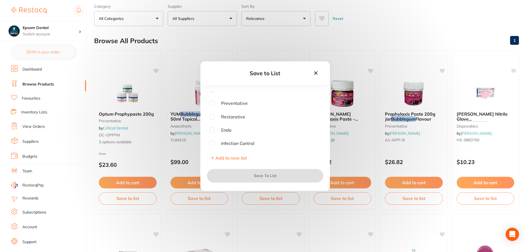
click at [227, 156] on span "Add to new list" at bounding box center [231, 158] width 32 height 6
click at [239, 109] on input "text" at bounding box center [265, 106] width 112 height 14
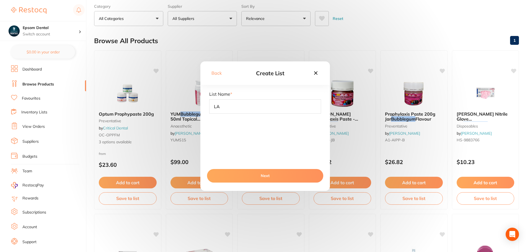
type input "LA"
click at [259, 174] on button "Next" at bounding box center [265, 175] width 116 height 13
click at [273, 174] on button "Save To List" at bounding box center [265, 175] width 116 height 13
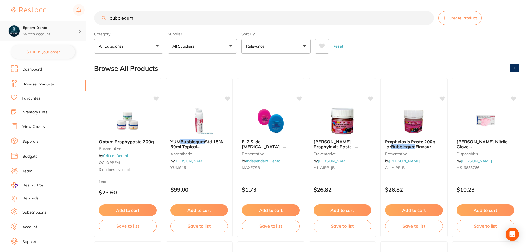
scroll to position [0, 0]
drag, startPoint x: 146, startPoint y: 18, endPoint x: 51, endPoint y: 34, distance: 96.0
click at [51, 34] on div "$0.00 Epsom Dental Switch account Smile with Me Epsom Dental $0.00 in your orde…" at bounding box center [265, 126] width 530 height 252
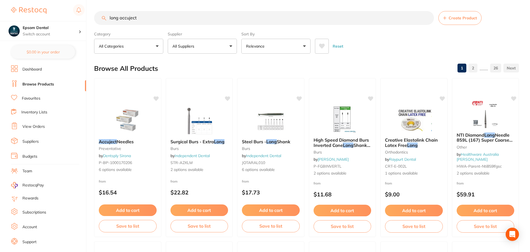
type input "long accuject"
click at [222, 47] on button "All Suppliers" at bounding box center [202, 46] width 69 height 15
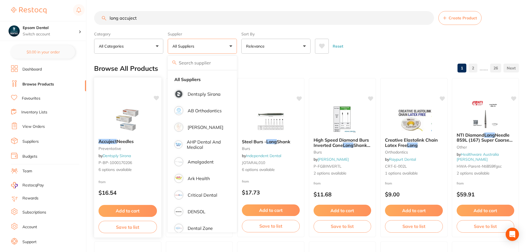
click at [136, 183] on div "from $16.54" at bounding box center [127, 189] width 67 height 20
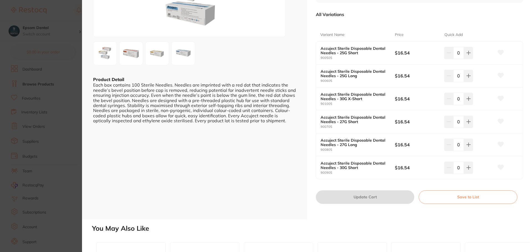
scroll to position [83, 0]
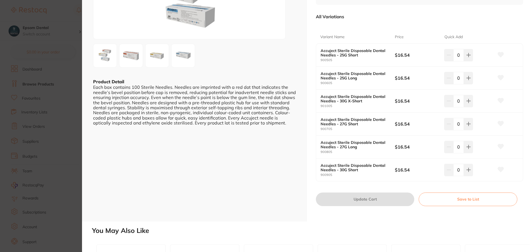
click at [452, 198] on button "Save to List" at bounding box center [467, 199] width 99 height 13
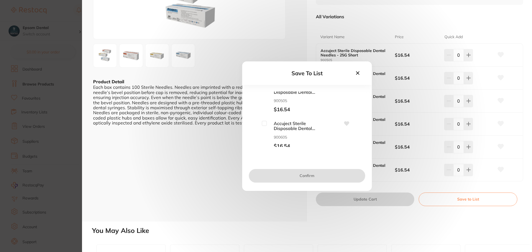
scroll to position [28, 0]
click at [357, 74] on icon at bounding box center [357, 73] width 6 height 6
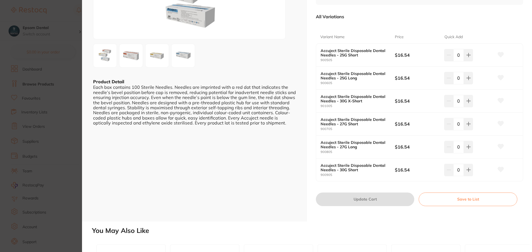
click at [451, 202] on button "Save to List" at bounding box center [467, 199] width 99 height 13
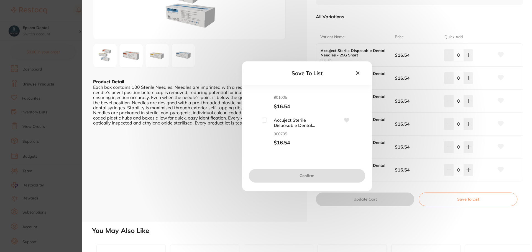
scroll to position [55, 0]
click at [263, 112] on input "checkbox" at bounding box center [264, 111] width 5 height 5
checkbox input "true"
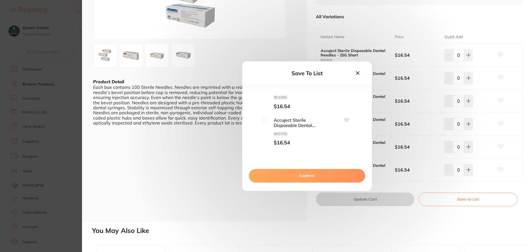
scroll to position [111, 0]
click at [263, 130] on input "checkbox" at bounding box center [264, 129] width 5 height 5
checkbox input "true"
click at [305, 180] on button "Confirm" at bounding box center [307, 175] width 116 height 13
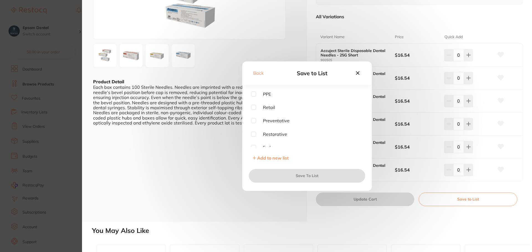
scroll to position [31, 0]
click at [254, 143] on input "checkbox" at bounding box center [253, 143] width 5 height 5
checkbox input "true"
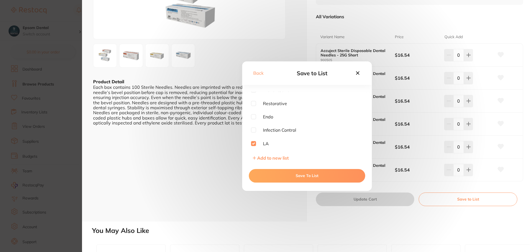
click at [309, 177] on button "Save To List" at bounding box center [307, 175] width 116 height 13
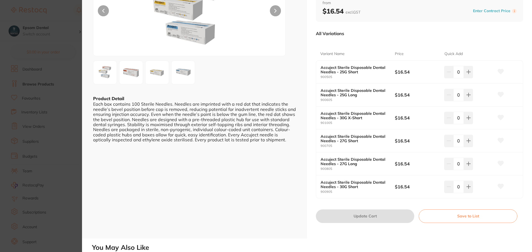
scroll to position [0, 0]
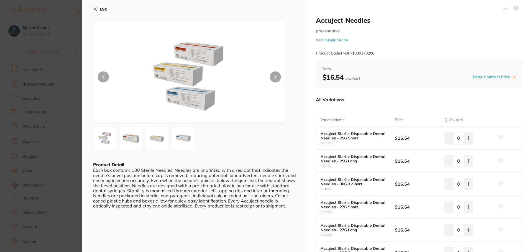
click at [93, 10] on icon at bounding box center [95, 9] width 4 height 4
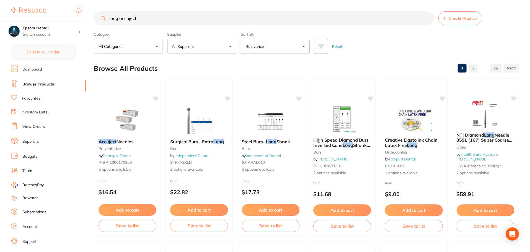
scroll to position [0, 0]
drag, startPoint x: 151, startPoint y: 20, endPoint x: 89, endPoint y: 19, distance: 62.6
click at [89, 19] on div "$0.00 Epsom Dental Switch account Smile with Me Epsom Dental $0.00 in your orde…" at bounding box center [265, 126] width 530 height 252
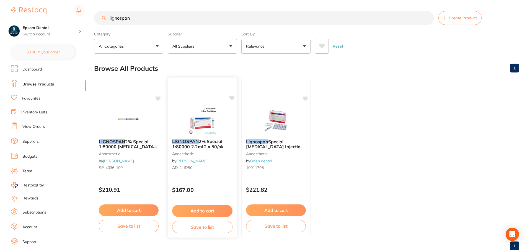
type input "lignospan"
click at [201, 227] on button "Save to list" at bounding box center [202, 227] width 60 height 12
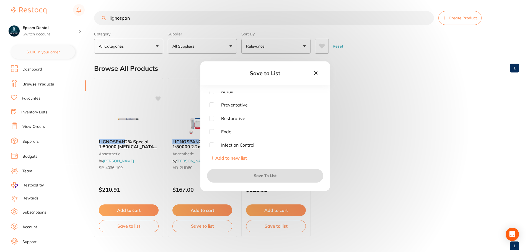
scroll to position [31, 0]
click at [211, 143] on input "checkbox" at bounding box center [211, 143] width 5 height 5
checkbox input "true"
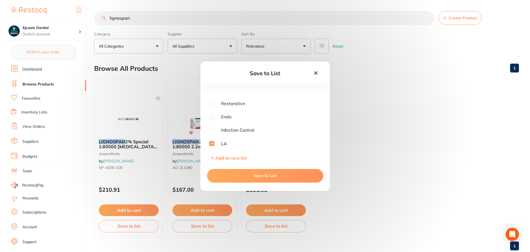
click at [252, 175] on button "Save To List" at bounding box center [265, 175] width 116 height 13
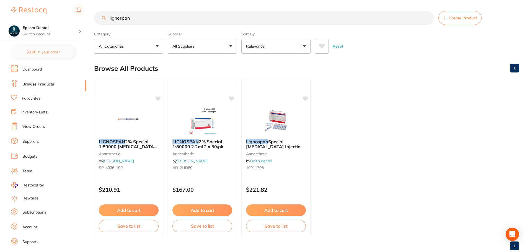
drag, startPoint x: 147, startPoint y: 20, endPoint x: 88, endPoint y: 19, distance: 59.0
click at [88, 19] on div "$0.00 Epsom Dental Switch account Smile with Me Epsom Dental $0.00 in your orde…" at bounding box center [265, 126] width 530 height 252
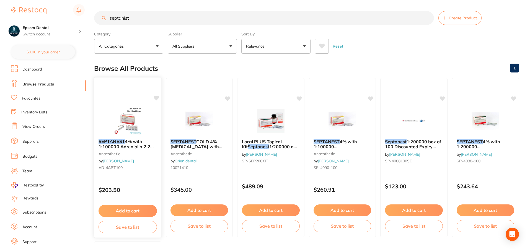
type input "septanist"
click at [124, 230] on button "Save to list" at bounding box center [128, 227] width 58 height 12
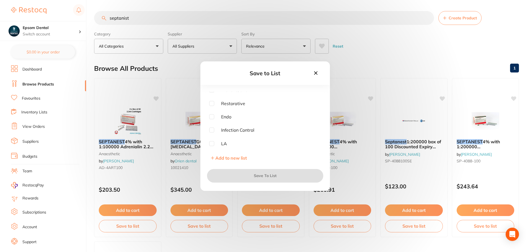
click at [213, 145] on input "checkbox" at bounding box center [211, 143] width 5 height 5
checkbox input "true"
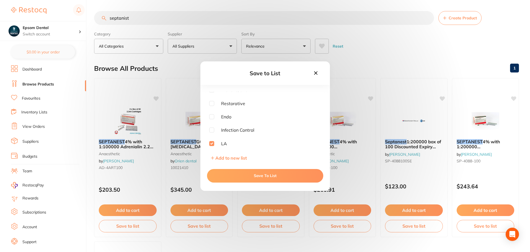
click at [253, 177] on button "Save To List" at bounding box center [265, 175] width 116 height 13
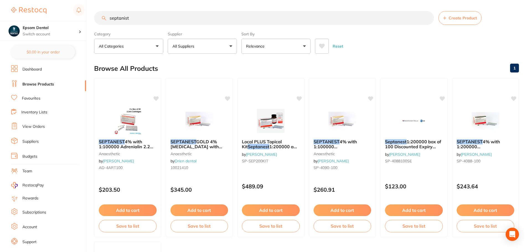
drag, startPoint x: 121, startPoint y: 16, endPoint x: 95, endPoint y: 18, distance: 26.6
click at [95, 17] on input "septanist" at bounding box center [264, 18] width 340 height 14
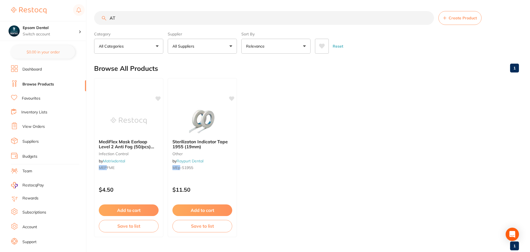
type input "A"
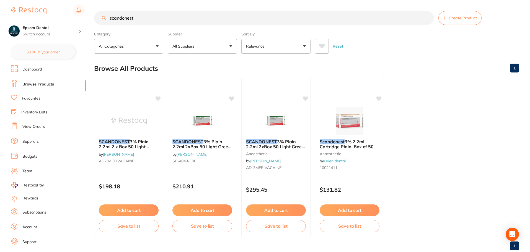
type input "scandonest"
click at [132, 227] on button "Save to list" at bounding box center [129, 227] width 60 height 12
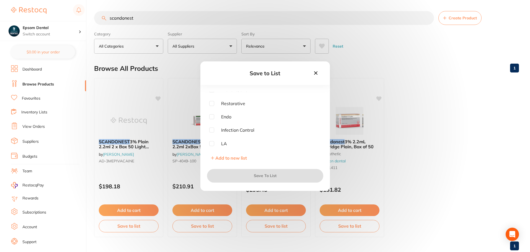
click at [213, 144] on input "checkbox" at bounding box center [211, 143] width 5 height 5
checkbox input "true"
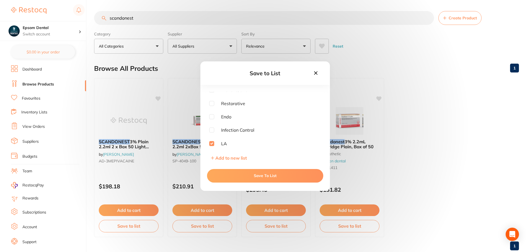
click at [250, 175] on button "Save To List" at bounding box center [265, 175] width 116 height 13
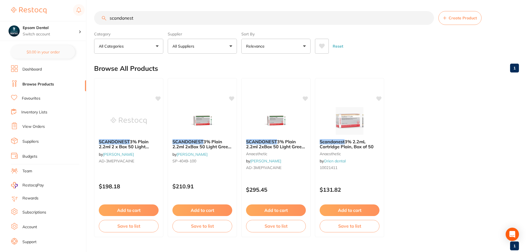
drag, startPoint x: 235, startPoint y: 17, endPoint x: 79, endPoint y: 19, distance: 155.9
click at [79, 19] on div "$0.00 Epsom Dental Switch account Smile with Me Epsom Dental $0.00 in your orde…" at bounding box center [265, 126] width 530 height 252
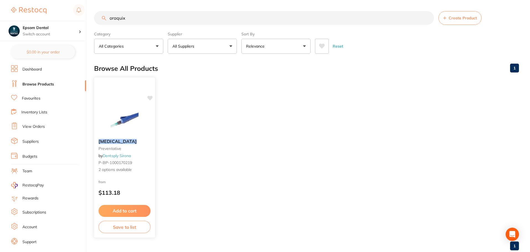
type input "oraquix"
click at [109, 142] on em "Oraqix" at bounding box center [118, 142] width 38 height 6
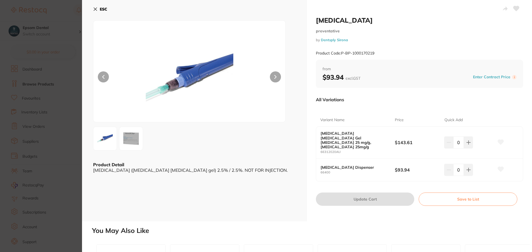
click at [461, 193] on button "Save to List" at bounding box center [467, 199] width 99 height 13
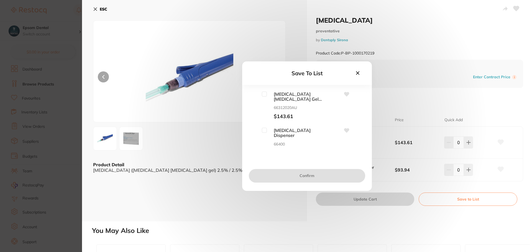
click at [265, 96] on input "checkbox" at bounding box center [264, 94] width 5 height 5
checkbox input "true"
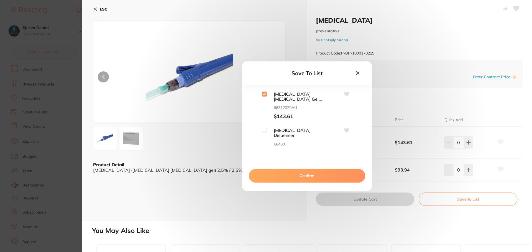
click at [295, 174] on button "Confirm" at bounding box center [307, 175] width 116 height 13
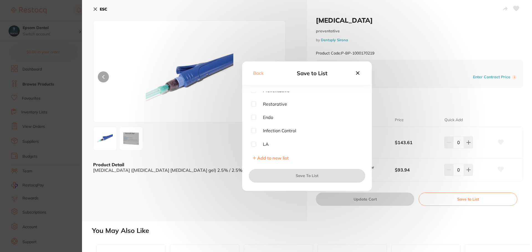
scroll to position [31, 0]
click at [254, 145] on input "checkbox" at bounding box center [253, 143] width 5 height 5
checkbox input "true"
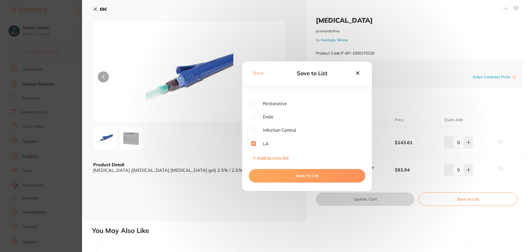
click at [298, 173] on button "Save To List" at bounding box center [307, 175] width 116 height 13
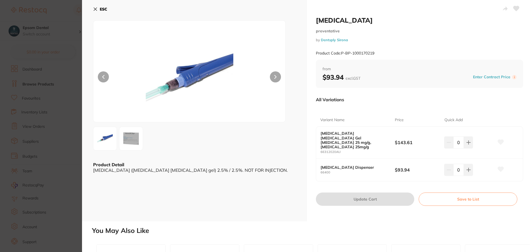
click at [96, 8] on icon at bounding box center [95, 9] width 4 height 4
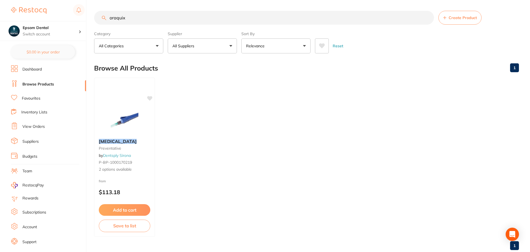
drag, startPoint x: 155, startPoint y: 22, endPoint x: 99, endPoint y: 19, distance: 56.6
click at [99, 19] on input "oraquix" at bounding box center [264, 18] width 340 height 14
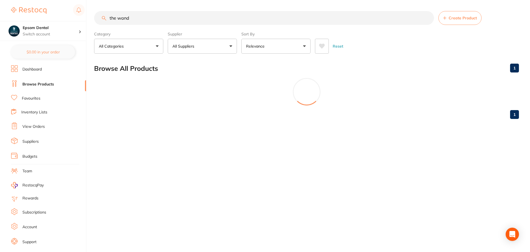
scroll to position [0, 0]
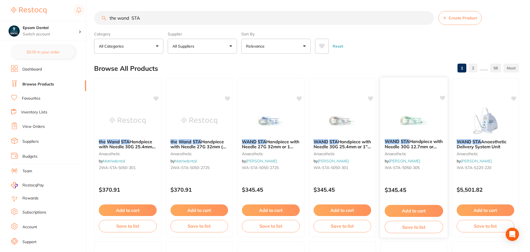
type input "the wand STA"
click at [415, 228] on button "Save to list" at bounding box center [414, 227] width 58 height 12
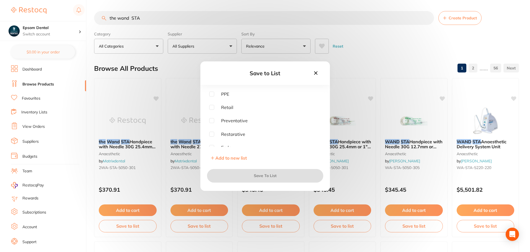
scroll to position [31, 0]
click at [212, 145] on input "checkbox" at bounding box center [211, 143] width 5 height 5
checkbox input "true"
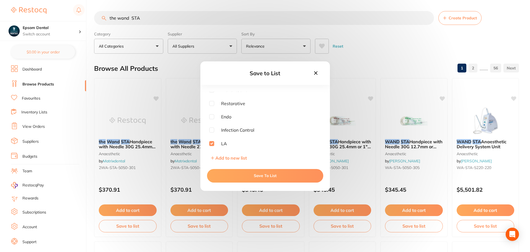
click at [258, 176] on button "Save To List" at bounding box center [265, 175] width 116 height 13
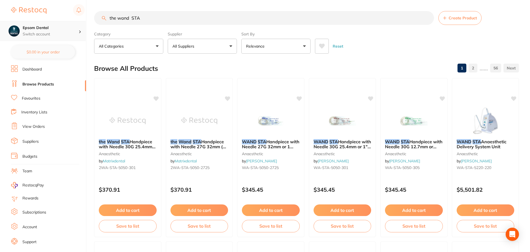
drag, startPoint x: 16, startPoint y: 20, endPoint x: 0, endPoint y: 23, distance: 16.7
click at [0, 22] on div "$0.00 Epsom Dental Switch account Smile with Me Epsom Dental $0.00 in your orde…" at bounding box center [265, 126] width 530 height 252
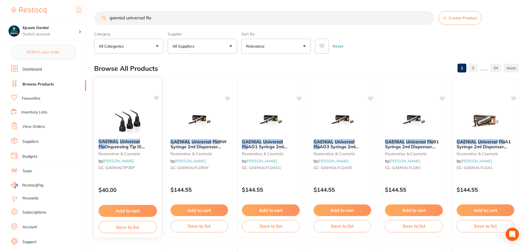
type input "gaenial universal flo"
click at [128, 225] on button "Save to list" at bounding box center [128, 227] width 58 height 12
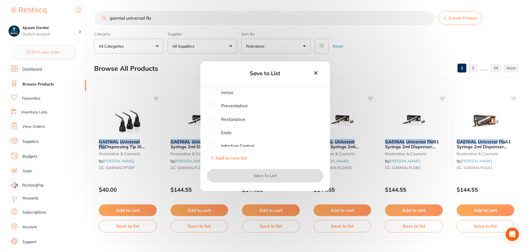
scroll to position [0, 0]
click at [224, 158] on span "Add to new list" at bounding box center [231, 158] width 32 height 6
click at [235, 108] on input "text" at bounding box center [265, 106] width 112 height 14
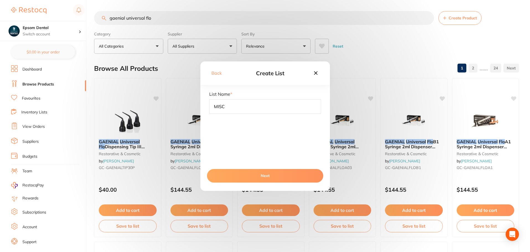
type input "MISC"
click at [240, 170] on button "Next" at bounding box center [265, 175] width 116 height 13
click at [255, 173] on button "Next" at bounding box center [265, 175] width 116 height 13
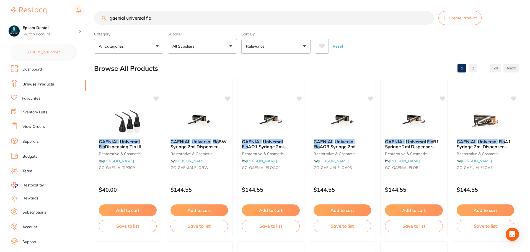
click at [40, 114] on link "Inventory Lists" at bounding box center [34, 113] width 26 height 6
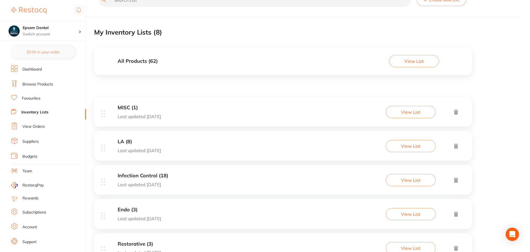
scroll to position [28, 0]
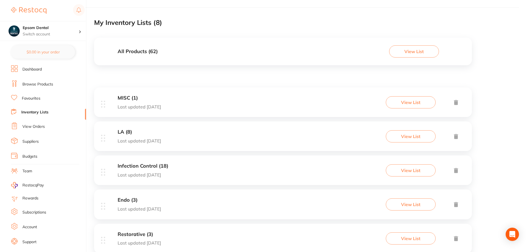
click at [168, 106] on div "MISC (1) Last updated today View List" at bounding box center [283, 103] width 378 height 30
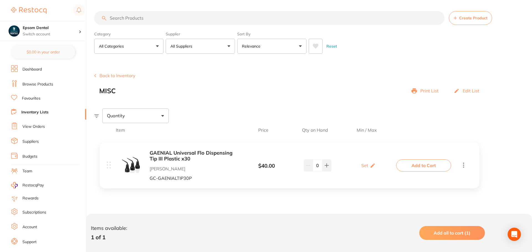
click at [36, 84] on link "Browse Products" at bounding box center [37, 85] width 31 height 6
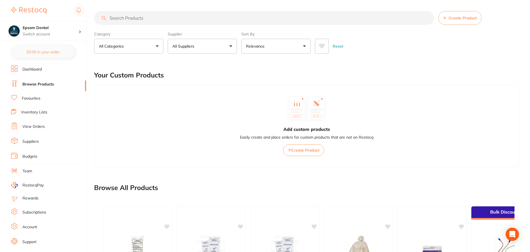
click at [113, 19] on input "search" at bounding box center [264, 18] width 340 height 14
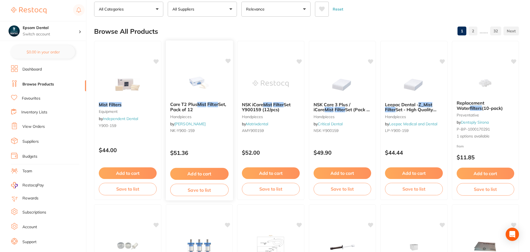
scroll to position [28, 0]
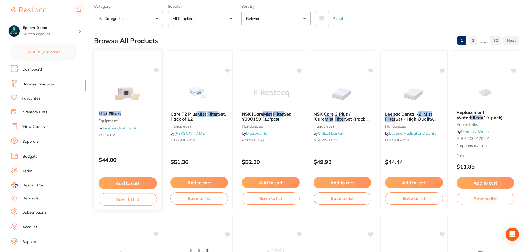
type input "mist filters"
click at [131, 201] on button "Save to list" at bounding box center [128, 199] width 58 height 12
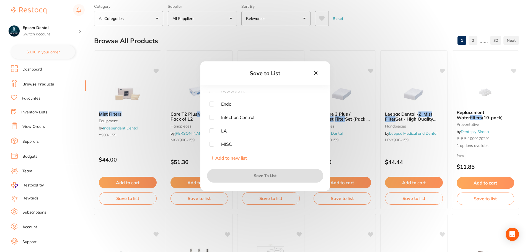
scroll to position [44, 0]
click at [211, 145] on input "checkbox" at bounding box center [211, 143] width 5 height 5
checkbox input "true"
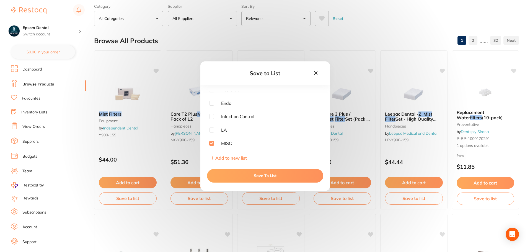
click at [248, 174] on button "Save To List" at bounding box center [265, 175] width 116 height 13
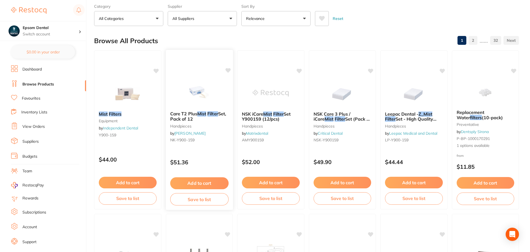
click at [203, 200] on button "Save to list" at bounding box center [199, 199] width 58 height 12
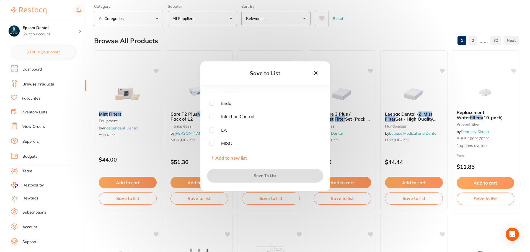
click at [213, 142] on input "checkbox" at bounding box center [211, 143] width 5 height 5
checkbox input "true"
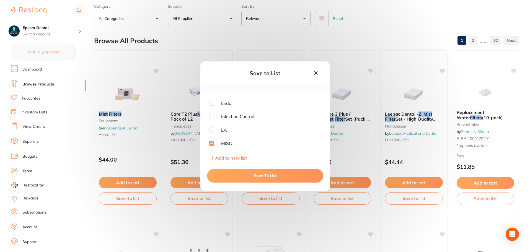
click at [264, 176] on button "Save To List" at bounding box center [265, 175] width 116 height 13
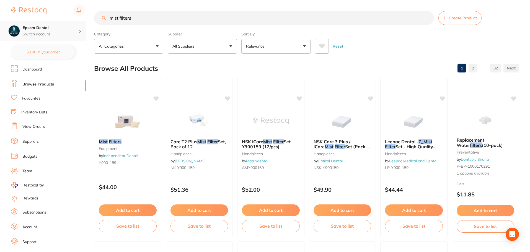
scroll to position [0, 0]
drag, startPoint x: 149, startPoint y: 19, endPoint x: 70, endPoint y: 25, distance: 78.9
click at [67, 23] on div "$0.00 Epsom Dental Switch account Smile with Me Epsom Dental $0.00 in your orde…" at bounding box center [265, 126] width 530 height 252
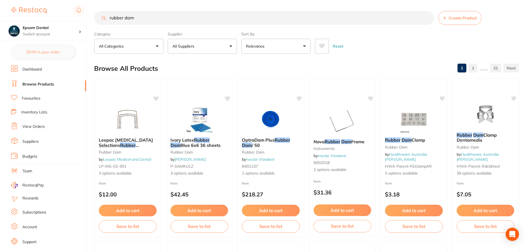
type input "rubber dam"
click at [207, 45] on button "All Suppliers" at bounding box center [202, 46] width 69 height 15
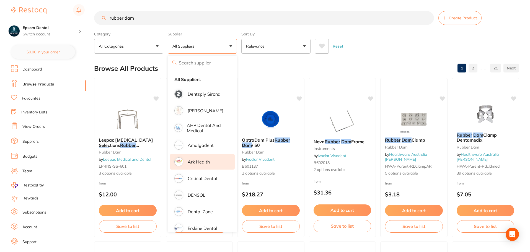
click at [195, 162] on p "Ark Health" at bounding box center [199, 162] width 22 height 5
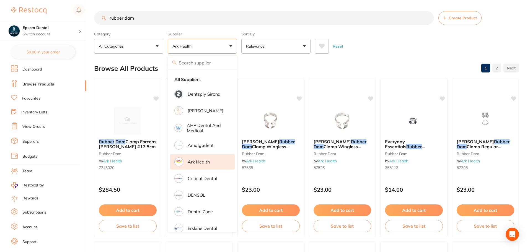
click at [364, 66] on div "Browse All Products 1 2" at bounding box center [306, 68] width 425 height 19
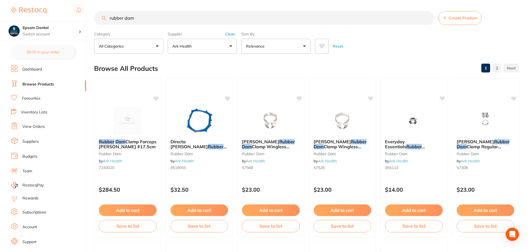
click at [501, 67] on link "2" at bounding box center [497, 68] width 9 height 11
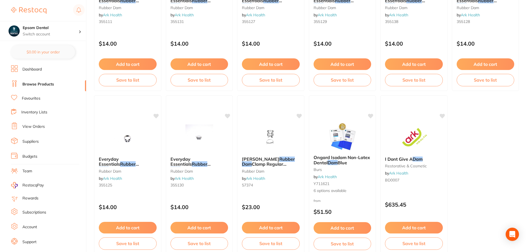
scroll to position [1301, 0]
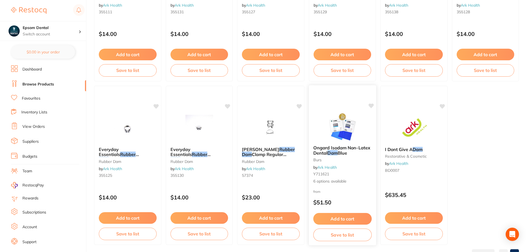
click at [340, 235] on button "Save to list" at bounding box center [342, 235] width 58 height 12
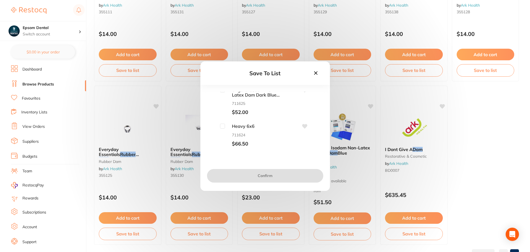
scroll to position [0, 0]
click at [225, 96] on span "Medium 6x6" at bounding box center [252, 94] width 55 height 5
click at [222, 95] on input "checkbox" at bounding box center [222, 94] width 5 height 5
checkbox input "true"
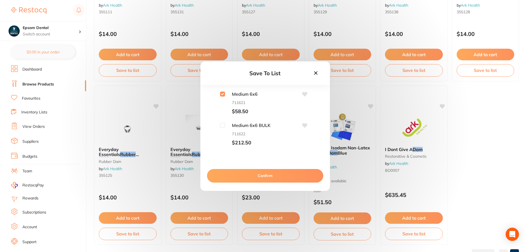
click at [263, 179] on button "Confirm" at bounding box center [265, 175] width 116 height 13
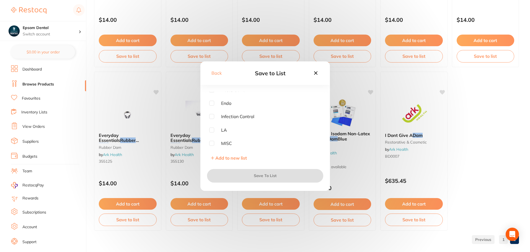
scroll to position [1323, 0]
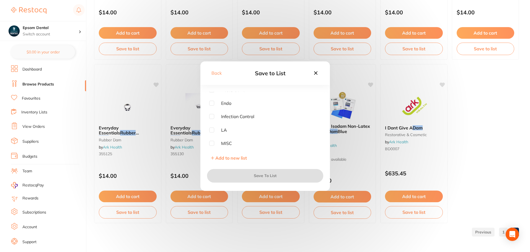
click at [213, 144] on input "checkbox" at bounding box center [211, 143] width 5 height 5
checkbox input "true"
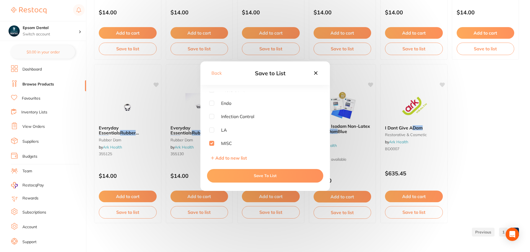
click at [239, 177] on button "Save To List" at bounding box center [265, 175] width 116 height 13
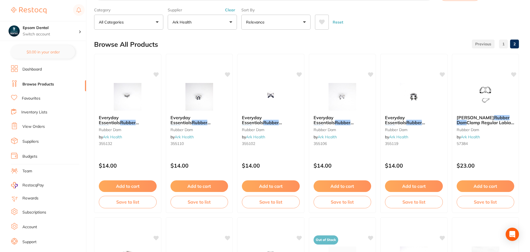
scroll to position [0, 0]
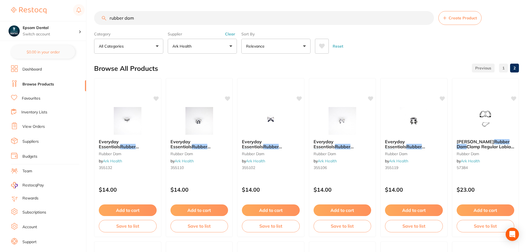
drag, startPoint x: 175, startPoint y: 19, endPoint x: 66, endPoint y: 20, distance: 108.8
click at [66, 20] on div "$0.00 Epsom Dental Switch account Smile with Me Epsom Dental $0.00 in your orde…" at bounding box center [265, 126] width 530 height 252
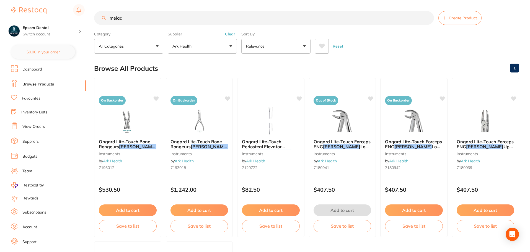
click at [197, 43] on button "Ark Health" at bounding box center [202, 46] width 69 height 15
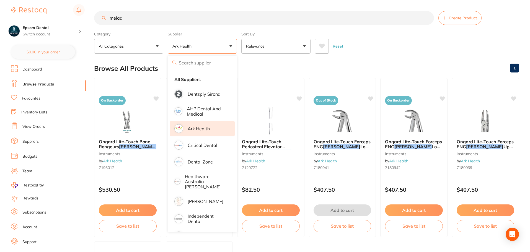
click at [191, 66] on input "search" at bounding box center [202, 63] width 69 height 14
click at [188, 81] on strong "All Suppliers" at bounding box center [187, 79] width 26 height 5
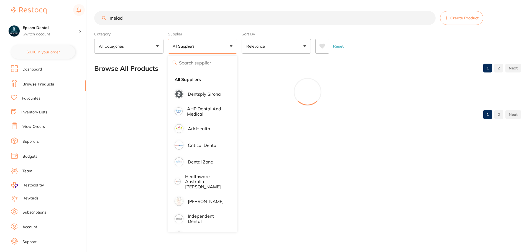
click at [146, 14] on input "melad" at bounding box center [264, 18] width 341 height 14
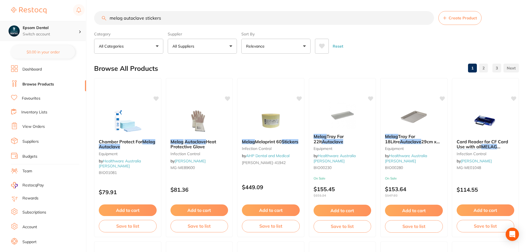
drag, startPoint x: 171, startPoint y: 12, endPoint x: 58, endPoint y: 27, distance: 113.8
click at [58, 27] on div "$0.00 Epsom Dental Switch account Smile with Me Epsom Dental $0.00 in your orde…" at bounding box center [265, 126] width 530 height 252
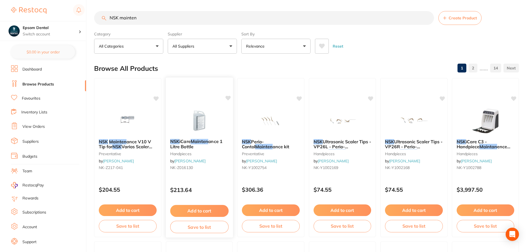
type input "NSK mainten"
click at [202, 227] on button "Save to list" at bounding box center [199, 227] width 58 height 12
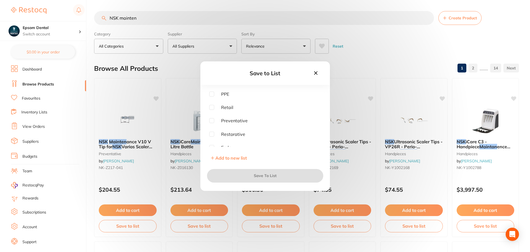
scroll to position [44, 0]
click at [213, 143] on input "checkbox" at bounding box center [211, 143] width 5 height 5
checkbox input "true"
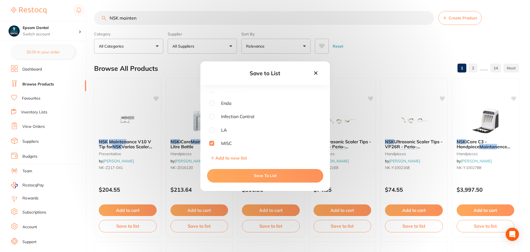
click at [254, 175] on button "Save To List" at bounding box center [265, 175] width 116 height 13
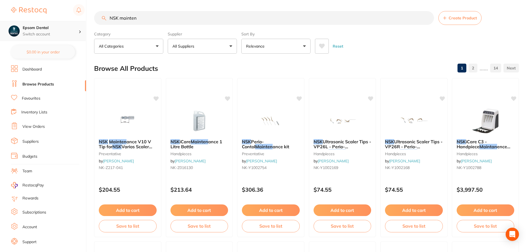
drag, startPoint x: 148, startPoint y: 19, endPoint x: 63, endPoint y: 23, distance: 85.4
click at [62, 21] on div "$0.00 Epsom Dental Switch account Smile with Me Epsom Dental $0.00 in your orde…" at bounding box center [265, 126] width 530 height 252
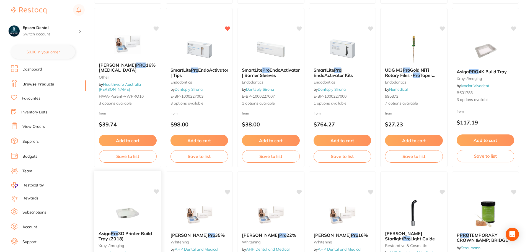
scroll to position [83, 0]
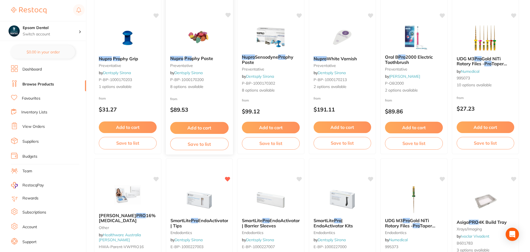
type input "nupro pro"
click at [190, 147] on button "Save to list" at bounding box center [199, 144] width 58 height 12
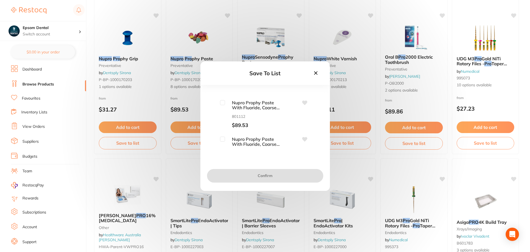
scroll to position [0, 0]
click at [222, 133] on input "checkbox" at bounding box center [222, 130] width 5 height 5
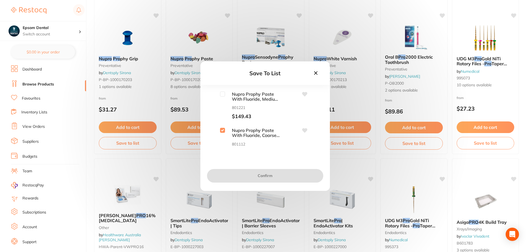
checkbox input "true"
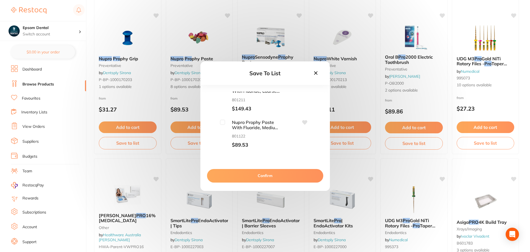
scroll to position [228, 0]
click at [222, 121] on input "checkbox" at bounding box center [222, 121] width 5 height 5
checkbox input "true"
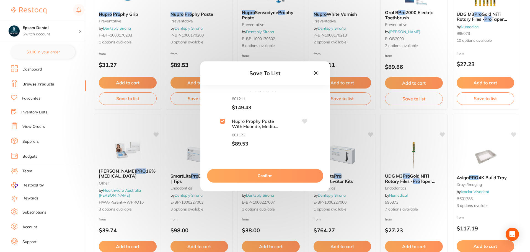
scroll to position [138, 0]
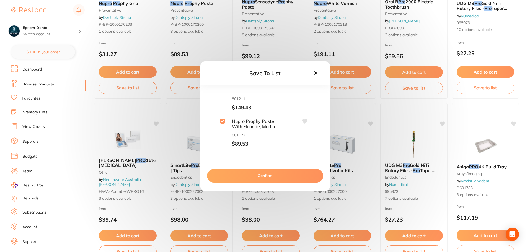
click at [259, 174] on button "Confirm" at bounding box center [265, 175] width 116 height 13
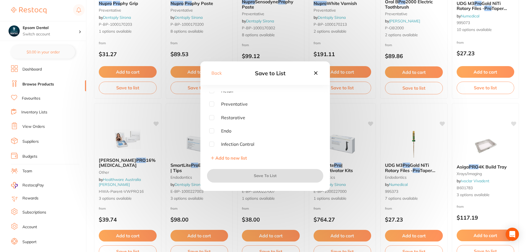
scroll to position [0, 0]
click at [212, 120] on input "checkbox" at bounding box center [211, 120] width 5 height 5
checkbox input "true"
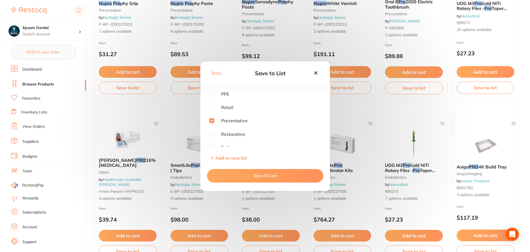
click at [266, 178] on button "Save To List" at bounding box center [265, 175] width 116 height 13
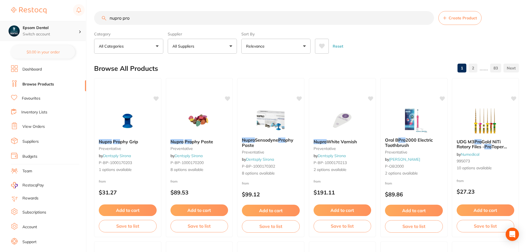
scroll to position [0, 0]
drag, startPoint x: 159, startPoint y: 19, endPoint x: 13, endPoint y: 37, distance: 147.0
click at [17, 36] on div "$0.00 Epsom Dental Switch account Smile with Me Epsom Dental $0.00 in your orde…" at bounding box center [265, 126] width 530 height 252
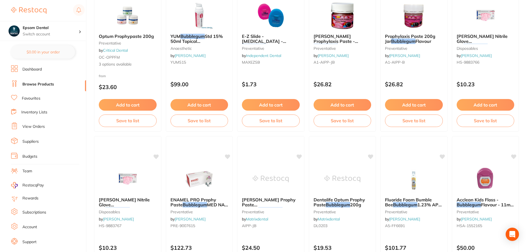
scroll to position [0, 0]
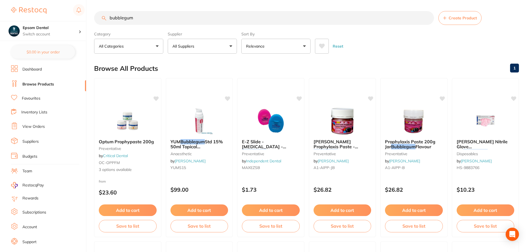
type input "bubblegum"
click at [201, 45] on button "All Suppliers" at bounding box center [202, 46] width 69 height 15
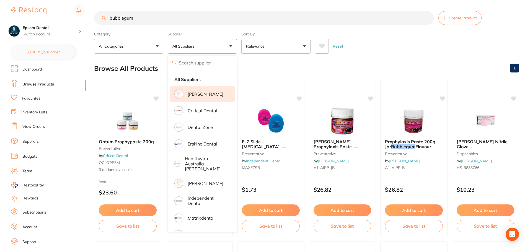
click at [204, 99] on li "[PERSON_NAME]" at bounding box center [202, 94] width 65 height 16
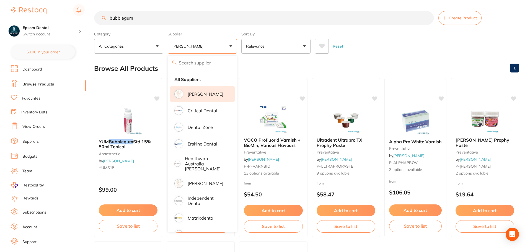
click at [391, 54] on main "bubblegum Create Product Category All Categories All Categories anaesthetic lab…" at bounding box center [312, 215] width 436 height 430
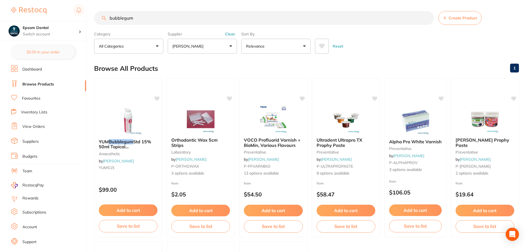
click at [200, 44] on button "[PERSON_NAME]" at bounding box center [202, 46] width 69 height 15
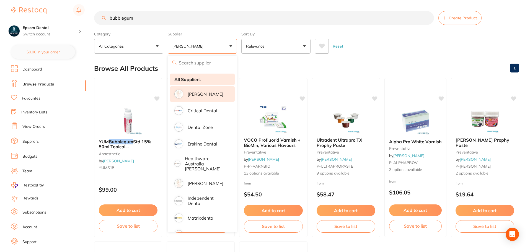
click at [192, 82] on strong "All Suppliers" at bounding box center [187, 79] width 26 height 5
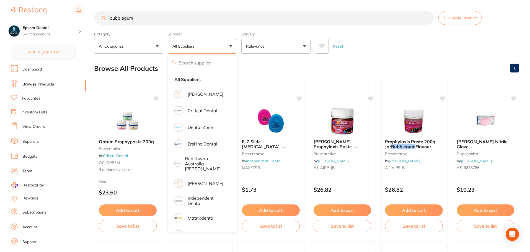
click at [337, 66] on div "Browse All Products 1" at bounding box center [306, 68] width 425 height 19
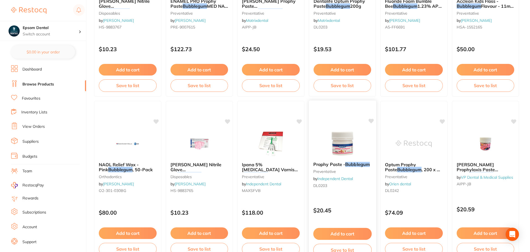
scroll to position [305, 0]
drag, startPoint x: 350, startPoint y: 162, endPoint x: 333, endPoint y: 166, distance: 16.7
click at [350, 162] on em "Bubblegum" at bounding box center [357, 165] width 24 height 6
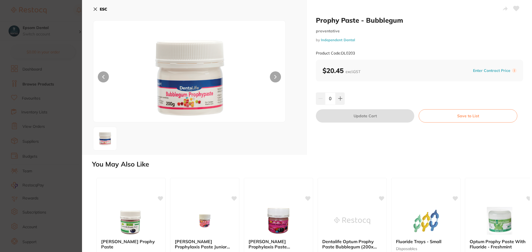
click at [104, 11] on b "ESC" at bounding box center [103, 9] width 7 height 5
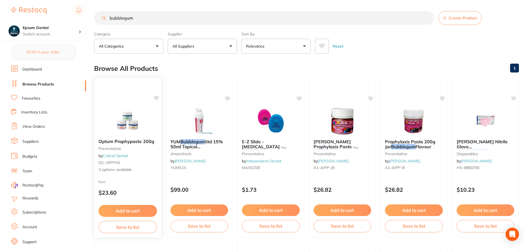
click at [126, 227] on button "Save to list" at bounding box center [128, 227] width 58 height 12
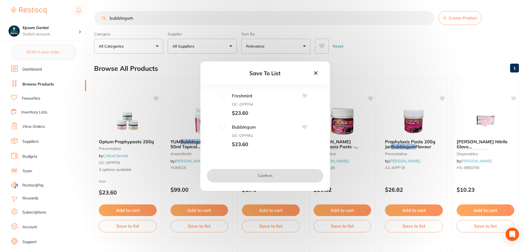
scroll to position [30, 0]
click at [223, 127] on input "checkbox" at bounding box center [222, 126] width 5 height 5
checkbox input "true"
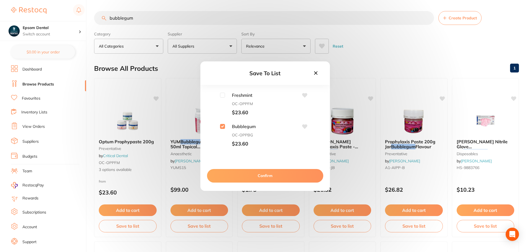
click at [247, 174] on button "Confirm" at bounding box center [265, 175] width 116 height 13
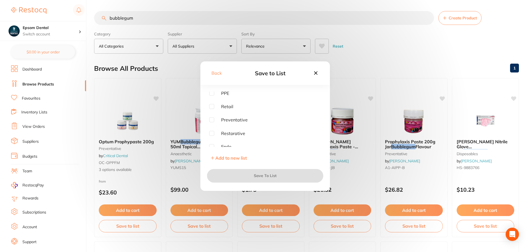
scroll to position [0, 0]
click at [214, 119] on span "Preventative" at bounding box center [231, 120] width 34 height 5
click at [212, 121] on input "checkbox" at bounding box center [211, 120] width 5 height 5
checkbox input "true"
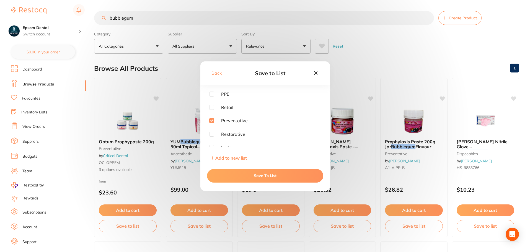
click at [270, 175] on button "Save To List" at bounding box center [265, 175] width 116 height 13
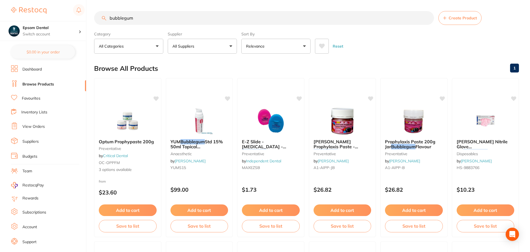
drag, startPoint x: 169, startPoint y: 23, endPoint x: 90, endPoint y: 20, distance: 79.0
click at [91, 20] on div "$0.00 Epsom Dental Switch account Smile with Me Epsom Dental $0.00 in your orde…" at bounding box center [265, 126] width 530 height 252
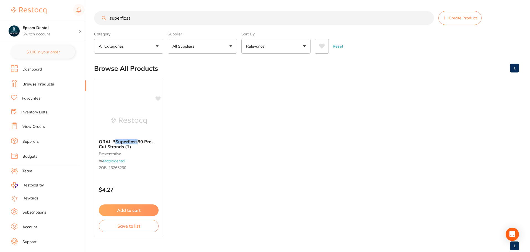
click at [190, 50] on button "All Suppliers" at bounding box center [202, 46] width 69 height 15
click at [121, 18] on input "superfloss" at bounding box center [264, 18] width 340 height 14
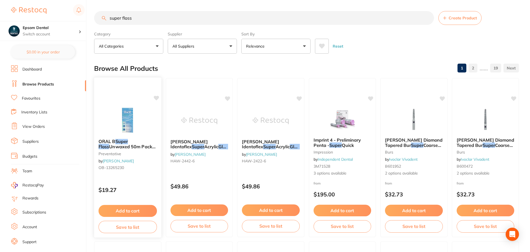
type input "super floss"
click at [129, 228] on button "Save to list" at bounding box center [128, 227] width 58 height 12
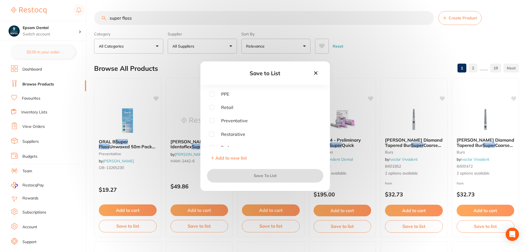
click at [211, 120] on input "checkbox" at bounding box center [211, 120] width 5 height 5
checkbox input "true"
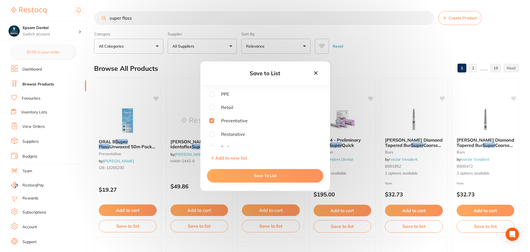
click at [212, 108] on input "checkbox" at bounding box center [211, 107] width 5 height 5
checkbox input "true"
click at [266, 177] on button "Save To List" at bounding box center [265, 175] width 116 height 13
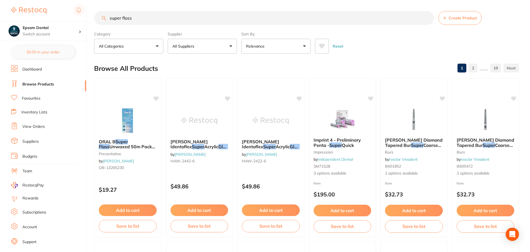
scroll to position [0, 0]
drag, startPoint x: 182, startPoint y: 20, endPoint x: 97, endPoint y: 24, distance: 84.9
click at [96, 22] on input "super floss" at bounding box center [264, 18] width 340 height 14
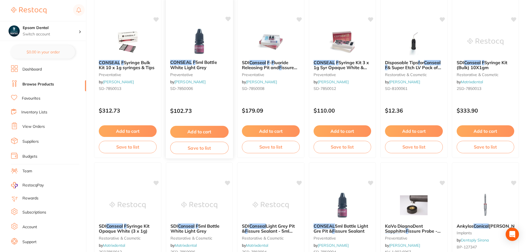
scroll to position [0, 0]
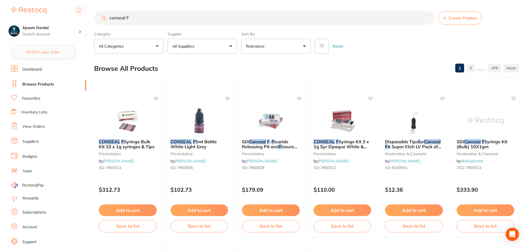
type input "conseal F"
click at [229, 43] on button "All Suppliers" at bounding box center [202, 46] width 69 height 15
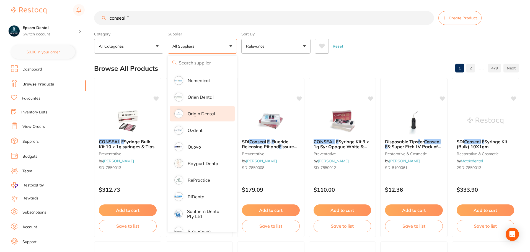
scroll to position [469, 0]
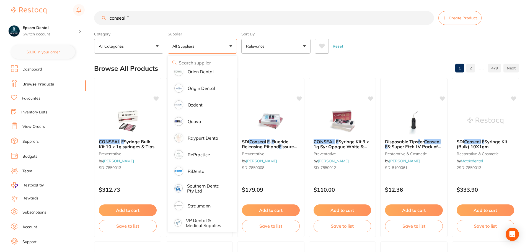
click at [90, 139] on div "$0.00 Epsom Dental Switch account Smile with Me Epsom Dental $0.00 in your orde…" at bounding box center [265, 126] width 530 height 252
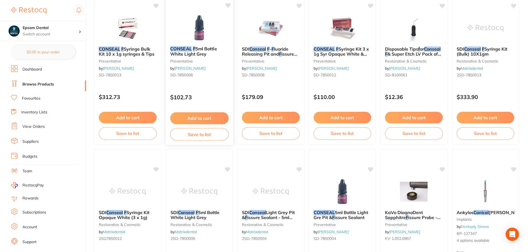
scroll to position [83, 0]
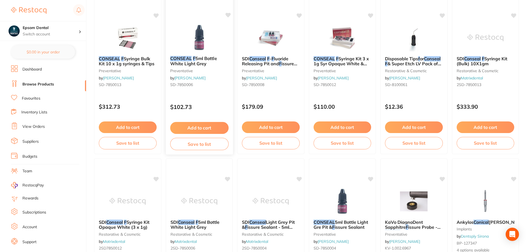
click at [205, 147] on button "Save to list" at bounding box center [199, 144] width 58 height 12
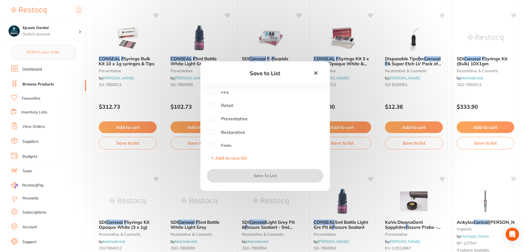
scroll to position [0, 0]
click at [211, 121] on input "checkbox" at bounding box center [211, 120] width 5 height 5
checkbox input "true"
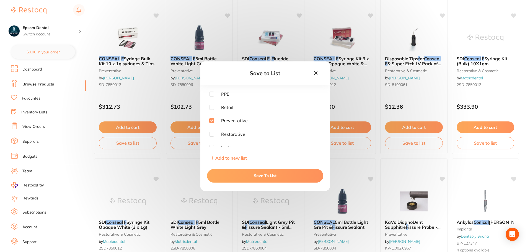
click at [251, 177] on button "Save To List" at bounding box center [265, 175] width 116 height 13
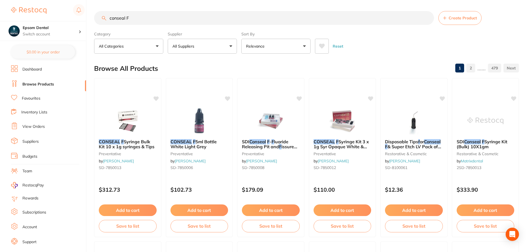
click at [30, 113] on link "Inventory Lists" at bounding box center [34, 113] width 26 height 6
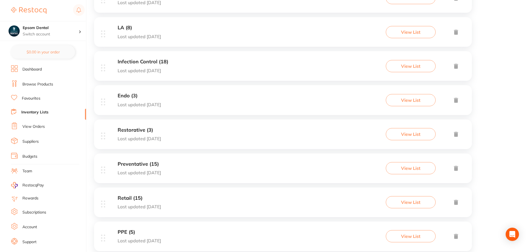
scroll to position [138, 0]
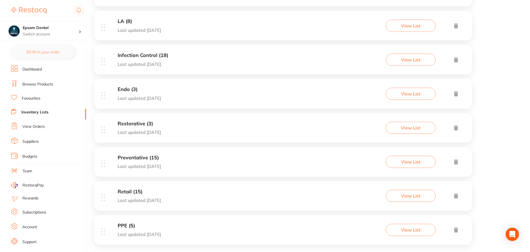
click at [140, 158] on h3 "Preventative (15)" at bounding box center [139, 158] width 43 height 6
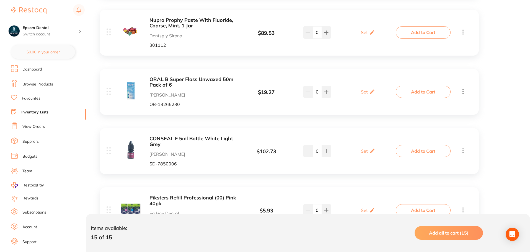
scroll to position [305, 0]
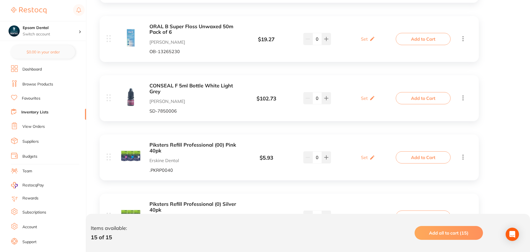
click at [27, 82] on link "Browse Products" at bounding box center [37, 85] width 31 height 6
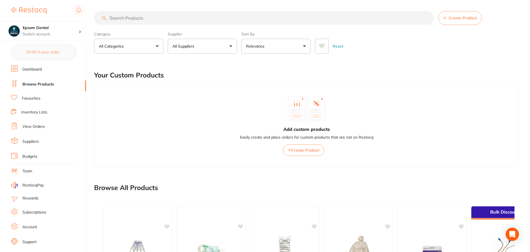
click at [135, 21] on input "search" at bounding box center [264, 18] width 340 height 14
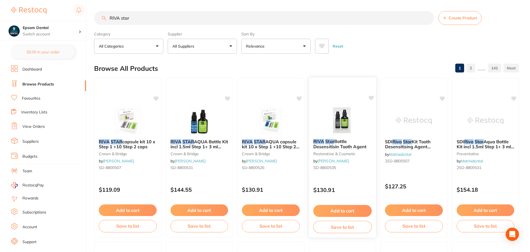
type input "RIVA star"
click at [342, 231] on button "Save to list" at bounding box center [342, 227] width 58 height 12
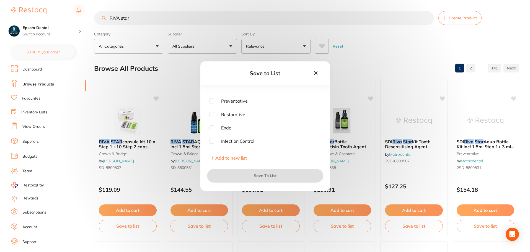
scroll to position [28, 0]
click at [213, 93] on input "checkbox" at bounding box center [211, 93] width 5 height 5
checkbox input "true"
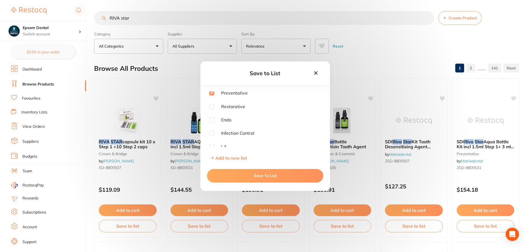
click at [261, 176] on button "Save To List" at bounding box center [265, 175] width 116 height 13
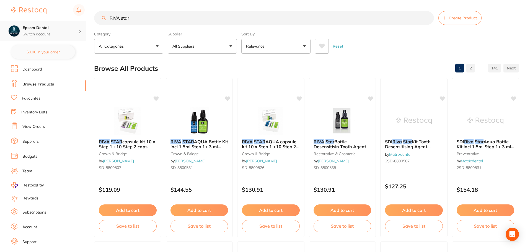
scroll to position [0, 0]
drag, startPoint x: 140, startPoint y: 22, endPoint x: 14, endPoint y: 32, distance: 126.6
click at [14, 32] on div "$0.00 Epsom Dental Switch account Smile with Me Epsom Dental $0.00 in your orde…" at bounding box center [265, 126] width 530 height 252
type input "fuji"
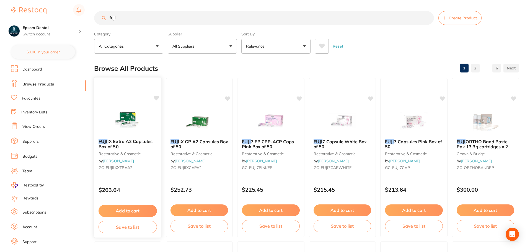
click at [119, 225] on button "Save to list" at bounding box center [128, 227] width 58 height 12
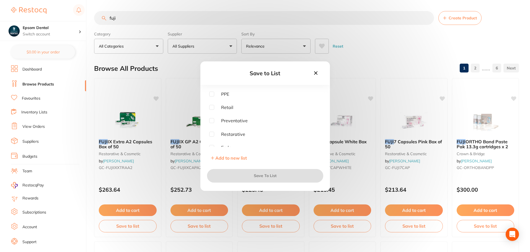
scroll to position [28, 0]
drag, startPoint x: 213, startPoint y: 107, endPoint x: 216, endPoint y: 119, distance: 12.2
click at [213, 107] on input "checkbox" at bounding box center [211, 106] width 5 height 5
checkbox input "true"
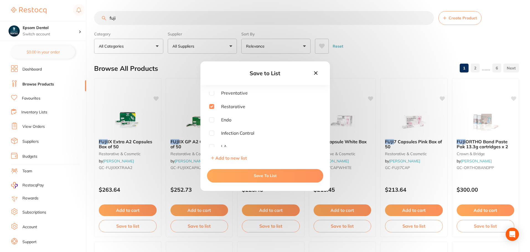
click at [257, 177] on button "Save To List" at bounding box center [265, 175] width 116 height 13
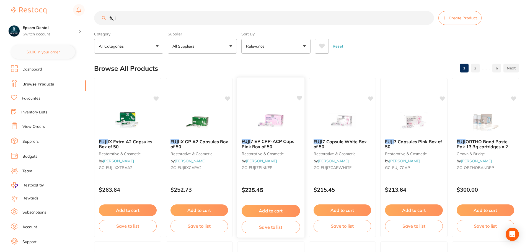
click at [269, 227] on button "Save to list" at bounding box center [271, 227] width 58 height 12
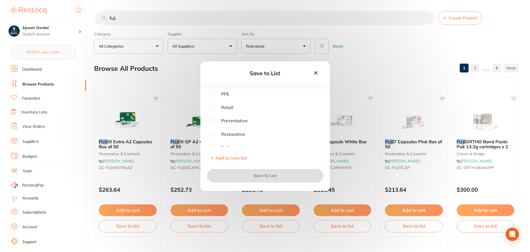
click at [215, 133] on span "Restorative" at bounding box center [229, 134] width 31 height 5
click at [213, 135] on input "checkbox" at bounding box center [211, 134] width 5 height 5
checkbox input "true"
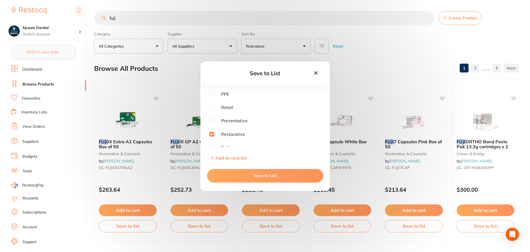
click at [266, 181] on button "Save To List" at bounding box center [265, 175] width 116 height 13
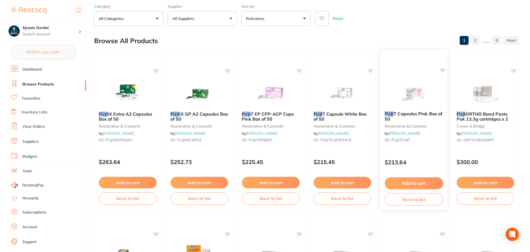
click at [408, 199] on button "Save to list" at bounding box center [414, 199] width 58 height 12
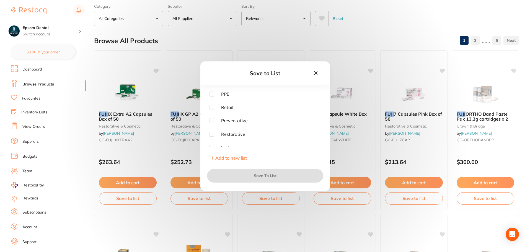
click at [212, 134] on input "checkbox" at bounding box center [211, 134] width 5 height 5
checkbox input "true"
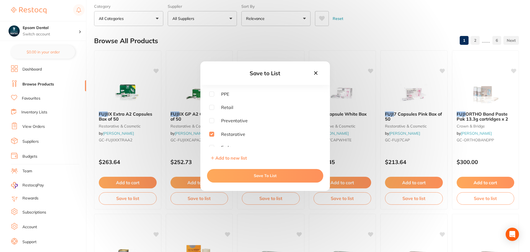
click at [262, 176] on button "Save To List" at bounding box center [265, 175] width 116 height 13
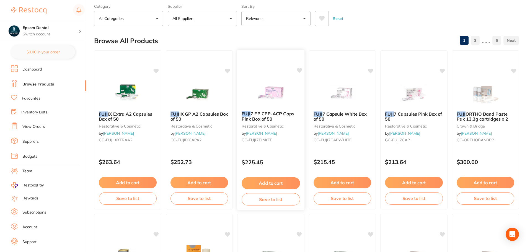
click at [269, 199] on button "Save to list" at bounding box center [271, 199] width 58 height 12
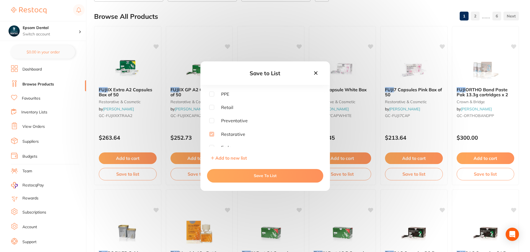
scroll to position [138, 0]
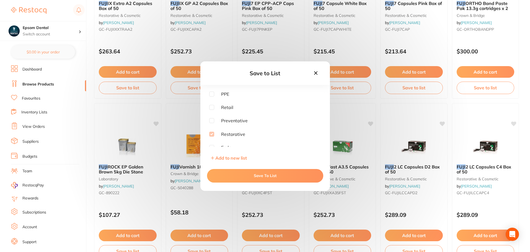
click at [317, 74] on icon at bounding box center [316, 73] width 6 height 6
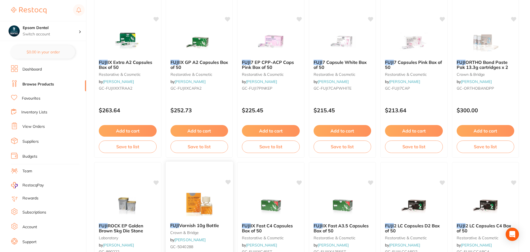
scroll to position [0, 0]
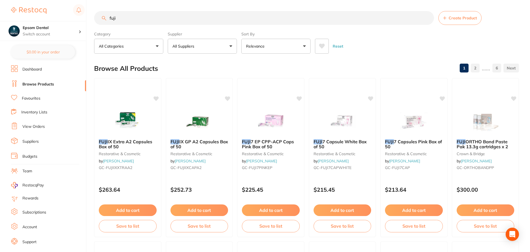
click at [146, 20] on input "fuji" at bounding box center [264, 18] width 340 height 14
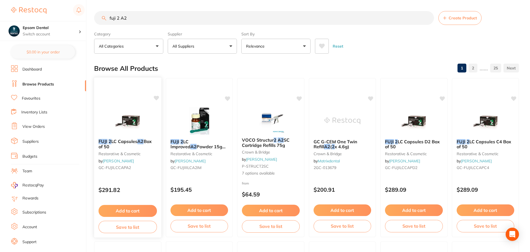
type input "fuji 2 A2"
click at [135, 229] on button "Save to list" at bounding box center [128, 227] width 58 height 12
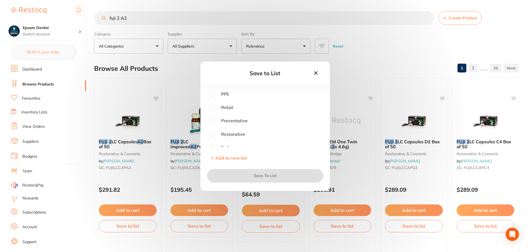
scroll to position [28, 0]
click at [209, 107] on input "checkbox" at bounding box center [211, 106] width 5 height 5
checkbox input "true"
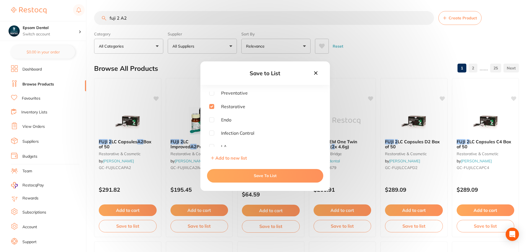
click at [253, 173] on button "Save To List" at bounding box center [265, 175] width 116 height 13
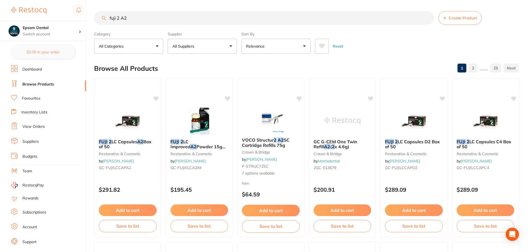
drag, startPoint x: 128, startPoint y: 17, endPoint x: 117, endPoint y: 19, distance: 11.2
click at [117, 19] on input "fuji 2 A2" at bounding box center [264, 18] width 340 height 14
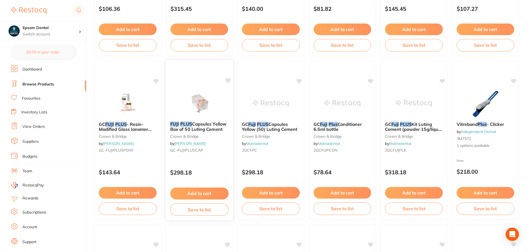
scroll to position [194, 0]
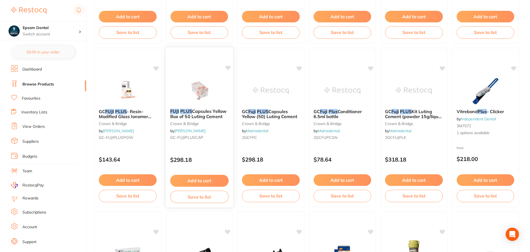
type input "fuji pLUS"
click at [203, 197] on button "Save to list" at bounding box center [199, 197] width 58 height 12
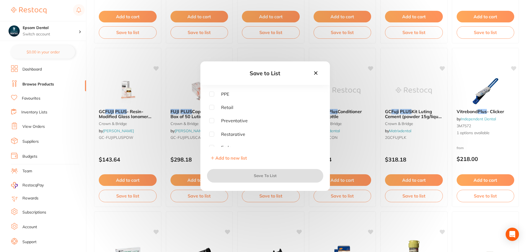
click at [210, 134] on input "checkbox" at bounding box center [211, 134] width 5 height 5
checkbox input "true"
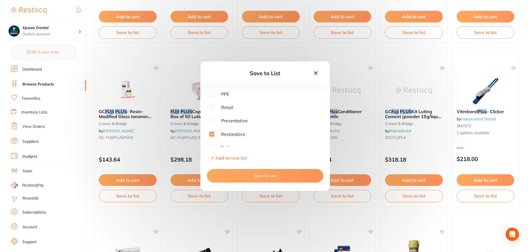
click at [244, 174] on button "Save To List" at bounding box center [265, 175] width 116 height 13
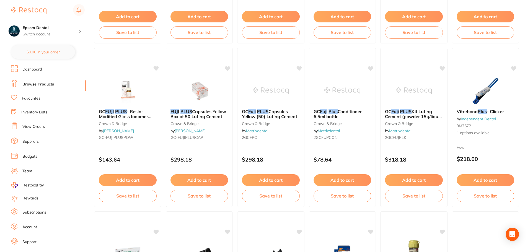
click at [38, 114] on link "Inventory Lists" at bounding box center [34, 113] width 26 height 6
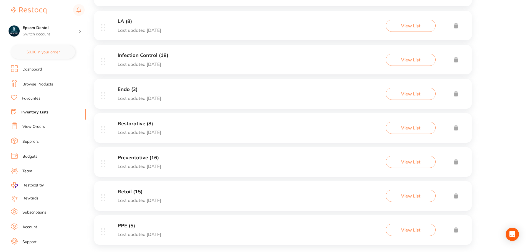
scroll to position [147, 0]
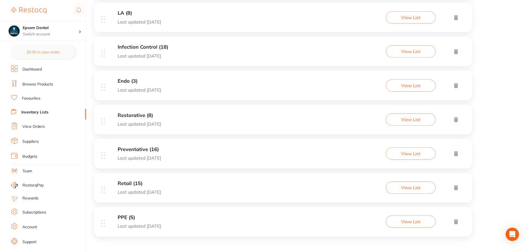
click at [143, 115] on h3 "Restorative (8)" at bounding box center [139, 116] width 43 height 6
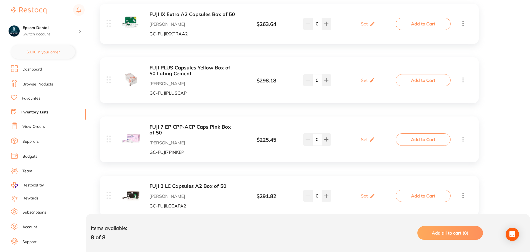
scroll to position [194, 0]
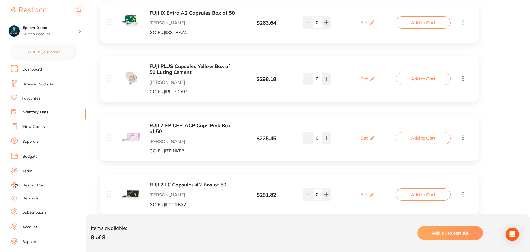
click at [465, 139] on icon at bounding box center [463, 137] width 7 height 7
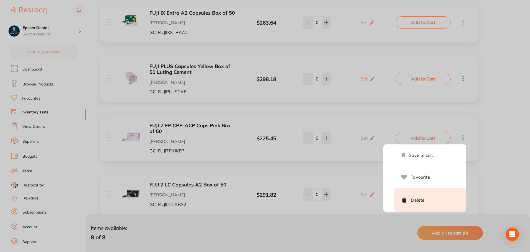
click at [424, 197] on li "Delete" at bounding box center [431, 201] width 72 height 24
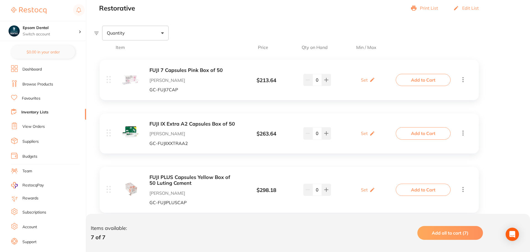
scroll to position [0, 0]
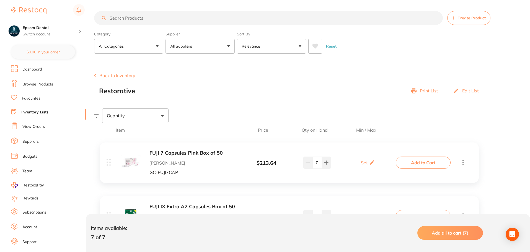
click at [38, 83] on link "Browse Products" at bounding box center [37, 85] width 31 height 6
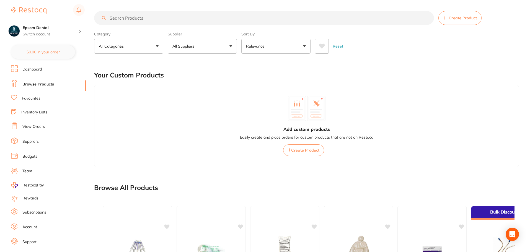
click at [133, 17] on input "search" at bounding box center [264, 18] width 340 height 14
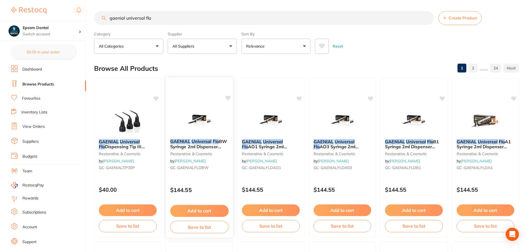
type input "gaenial universal flo"
click at [195, 231] on button "Save to list" at bounding box center [199, 227] width 58 height 12
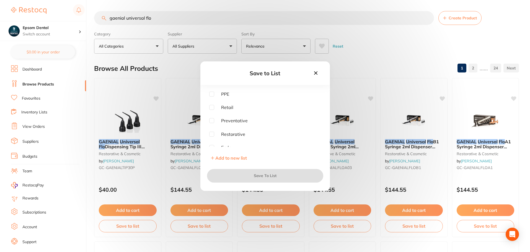
click at [213, 134] on input "checkbox" at bounding box center [211, 134] width 5 height 5
checkbox input "true"
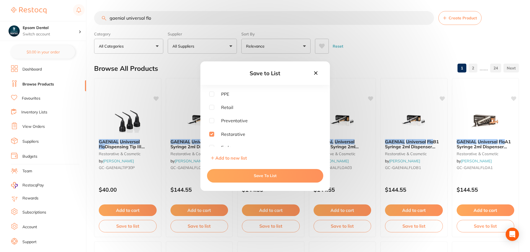
click at [239, 178] on button "Save To List" at bounding box center [265, 175] width 116 height 13
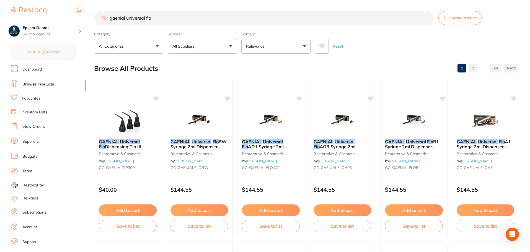
scroll to position [0, 0]
drag, startPoint x: 170, startPoint y: 20, endPoint x: 145, endPoint y: 22, distance: 25.5
click at [145, 22] on input "gaenial universal flo" at bounding box center [264, 18] width 340 height 14
click at [161, 18] on input "gaenial universal flo" at bounding box center [264, 18] width 340 height 14
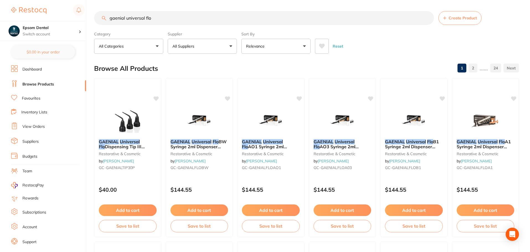
drag, startPoint x: 161, startPoint y: 18, endPoint x: 156, endPoint y: 18, distance: 5.5
click at [156, 18] on input "gaenial universal flo" at bounding box center [264, 18] width 340 height 14
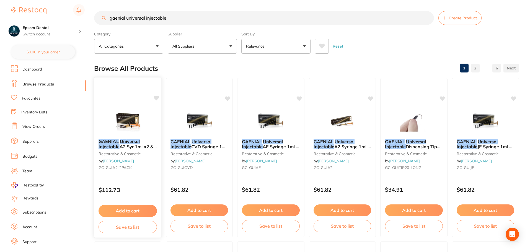
type input "gaenial universal injectable"
click at [130, 228] on button "Save to list" at bounding box center [128, 227] width 58 height 12
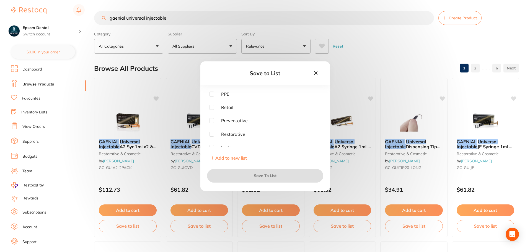
click at [213, 134] on input "checkbox" at bounding box center [211, 134] width 5 height 5
checkbox input "true"
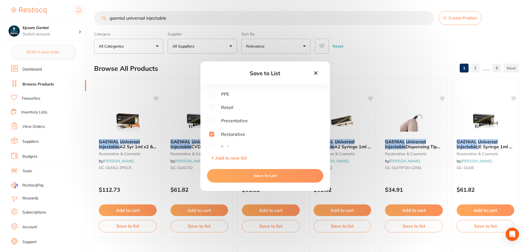
click at [260, 176] on button "Save To List" at bounding box center [265, 175] width 116 height 13
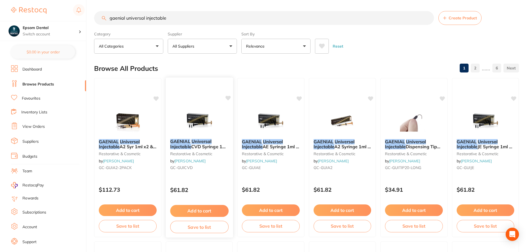
click at [172, 145] on em "Injectable" at bounding box center [180, 147] width 21 height 6
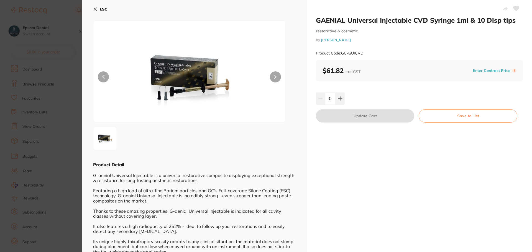
click at [101, 11] on b "ESC" at bounding box center [103, 9] width 7 height 5
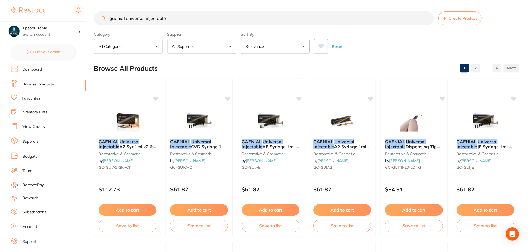
scroll to position [2, 0]
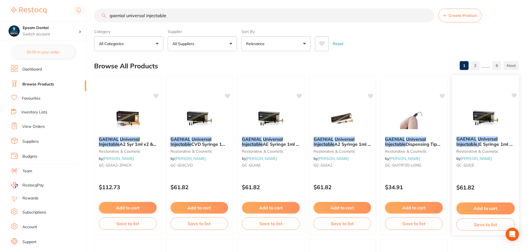
click at [471, 144] on em "Injectable" at bounding box center [466, 145] width 21 height 6
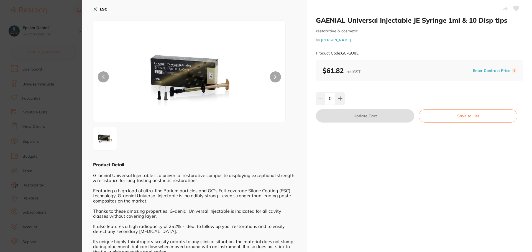
click at [97, 9] on icon at bounding box center [95, 9] width 4 height 4
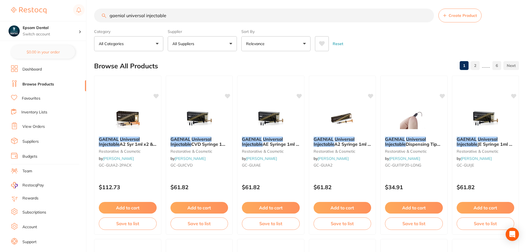
click at [173, 17] on input "gaenial universal injectable" at bounding box center [264, 16] width 340 height 14
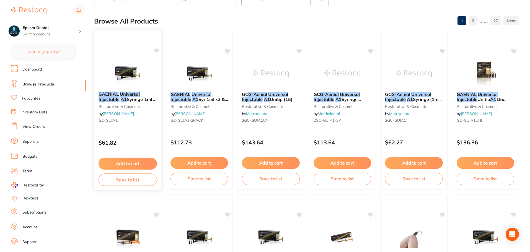
scroll to position [83, 0]
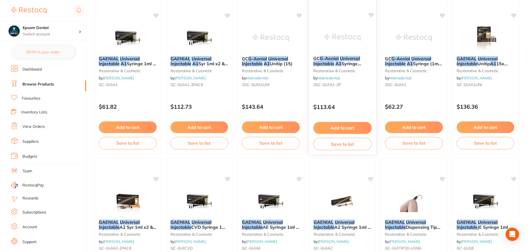
type input "gaenial universal injectable A1"
click at [344, 65] on span "Syringe (2x1ml & 20 tips)" at bounding box center [337, 66] width 48 height 11
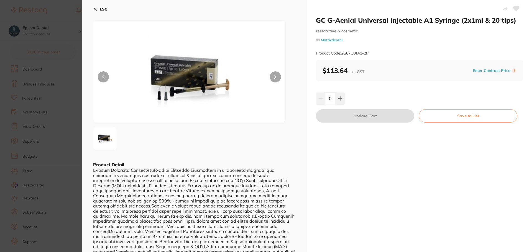
click at [97, 9] on icon at bounding box center [95, 9] width 4 height 4
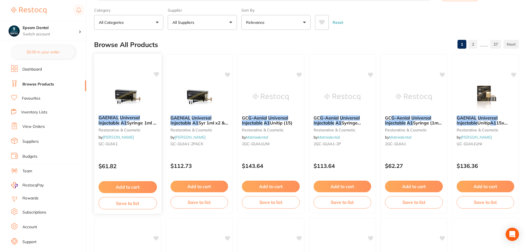
scroll to position [55, 0]
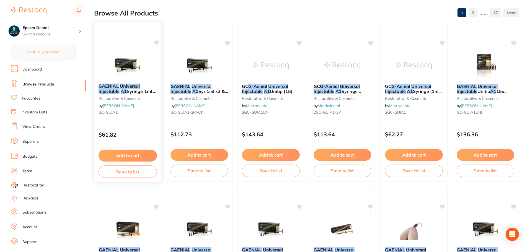
click at [124, 171] on button "Save to list" at bounding box center [128, 172] width 58 height 12
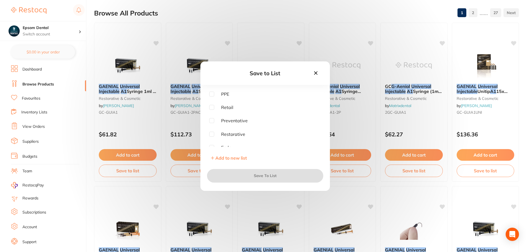
click at [212, 133] on input "checkbox" at bounding box center [211, 134] width 5 height 5
checkbox input "true"
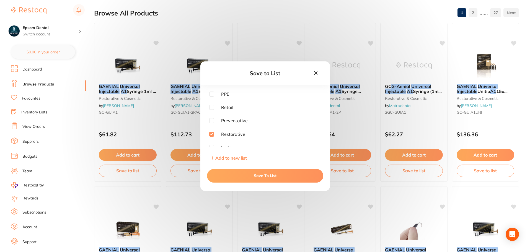
click at [245, 175] on button "Save To List" at bounding box center [265, 175] width 116 height 13
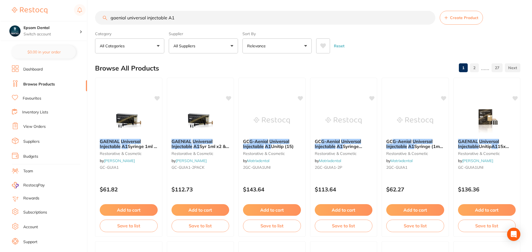
scroll to position [0, 0]
click at [175, 19] on input "gaenial universal injectable A1" at bounding box center [264, 18] width 340 height 14
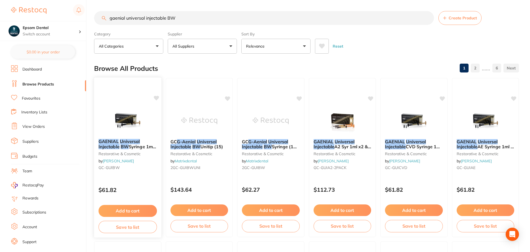
type input "gaenial universal injectable BW"
click at [124, 228] on button "Save to list" at bounding box center [128, 227] width 58 height 12
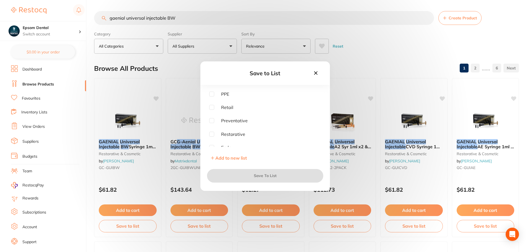
click at [212, 134] on input "checkbox" at bounding box center [211, 134] width 5 height 5
checkbox input "true"
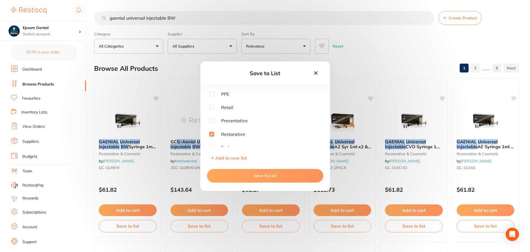
click at [257, 176] on button "Save To List" at bounding box center [265, 175] width 116 height 13
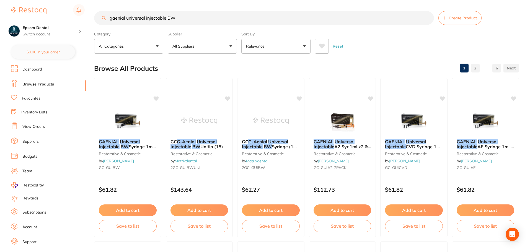
drag, startPoint x: 197, startPoint y: 18, endPoint x: 5, endPoint y: 19, distance: 191.3
click at [6, 18] on div "$0.00 Epsom Dental Switch account Smile with Me Epsom Dental $0.00 in your orde…" at bounding box center [265, 126] width 530 height 252
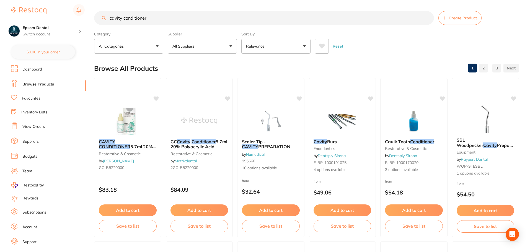
type input "cavity conditioner"
click at [195, 50] on button "All Suppliers" at bounding box center [202, 46] width 69 height 15
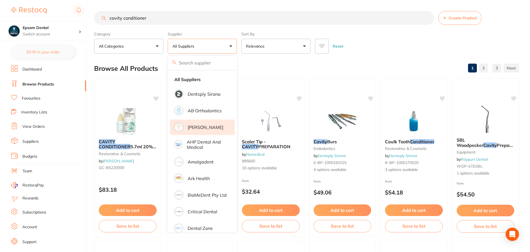
click at [194, 130] on li "[PERSON_NAME]" at bounding box center [202, 128] width 65 height 16
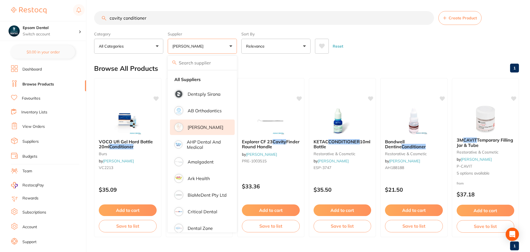
click at [407, 49] on div "Reset" at bounding box center [415, 43] width 200 height 19
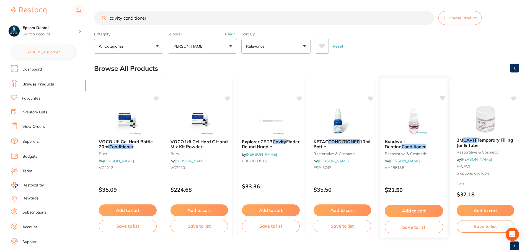
click at [414, 127] on img at bounding box center [414, 121] width 36 height 28
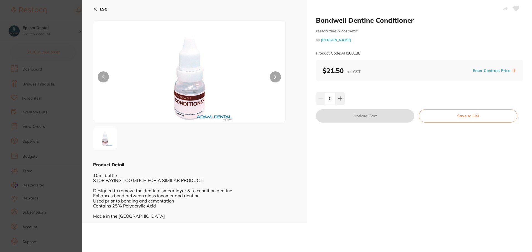
drag, startPoint x: 96, startPoint y: 10, endPoint x: 96, endPoint y: 13, distance: 2.8
click at [96, 10] on icon at bounding box center [95, 9] width 4 height 4
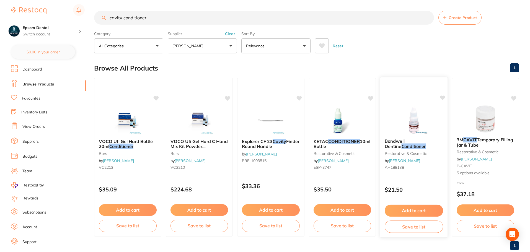
click at [397, 230] on button "Save to list" at bounding box center [414, 227] width 58 height 12
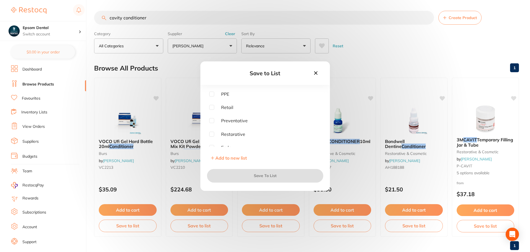
click at [211, 135] on input "checkbox" at bounding box center [211, 134] width 5 height 5
checkbox input "true"
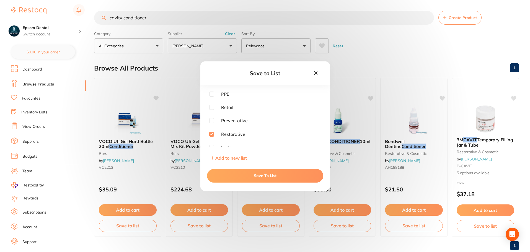
click at [262, 175] on button "Save To List" at bounding box center [265, 175] width 116 height 13
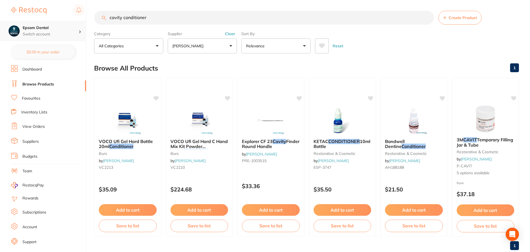
drag, startPoint x: 183, startPoint y: 20, endPoint x: 22, endPoint y: 25, distance: 161.3
click at [20, 25] on div "$0.00 Epsom Dental Switch account Smile with Me Epsom Dental $0.00 in your orde…" at bounding box center [265, 126] width 530 height 252
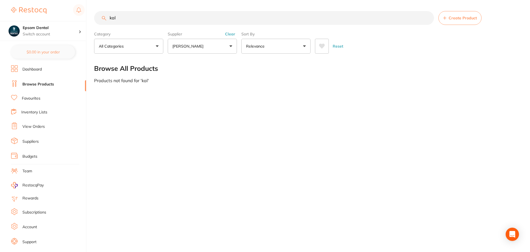
scroll to position [0, 0]
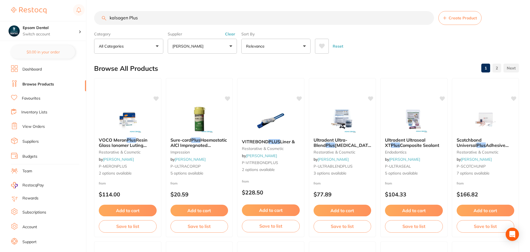
type input "kalsogen Plus"
click at [218, 48] on button "[PERSON_NAME]" at bounding box center [202, 46] width 69 height 15
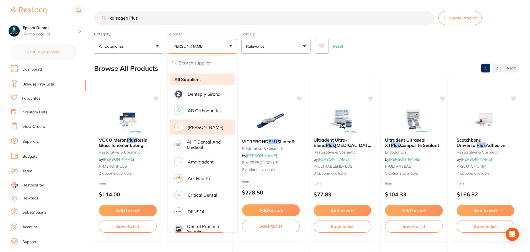
click at [205, 80] on li "All Suppliers" at bounding box center [202, 80] width 65 height 12
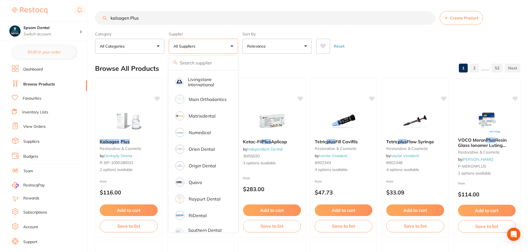
scroll to position [369, 0]
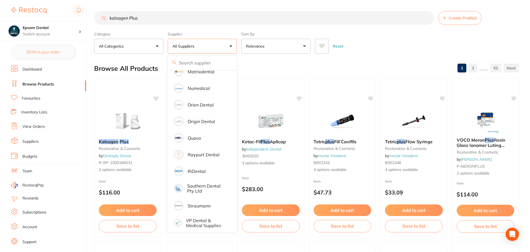
drag, startPoint x: 126, startPoint y: 124, endPoint x: 138, endPoint y: 141, distance: 21.2
click at [126, 124] on img at bounding box center [128, 121] width 36 height 28
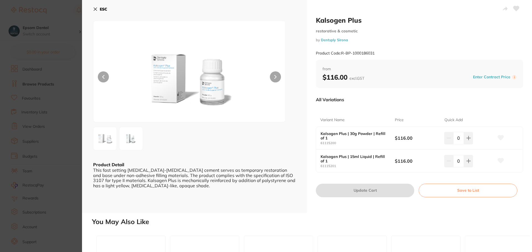
click at [459, 189] on button "Save to List" at bounding box center [467, 190] width 99 height 13
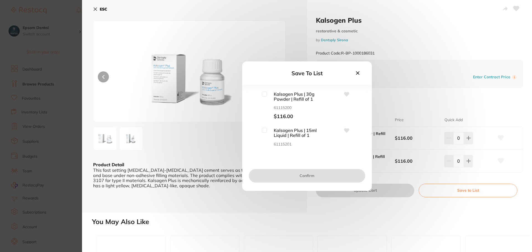
click at [264, 96] on input "checkbox" at bounding box center [264, 94] width 5 height 5
checkbox input "true"
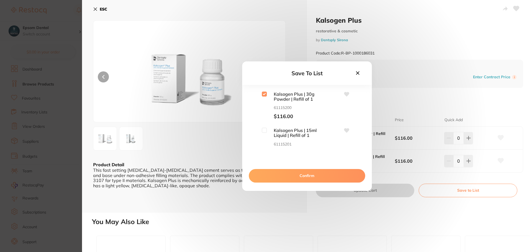
click at [264, 130] on input "checkbox" at bounding box center [264, 130] width 5 height 5
checkbox input "true"
click at [306, 176] on button "Confirm" at bounding box center [307, 175] width 116 height 13
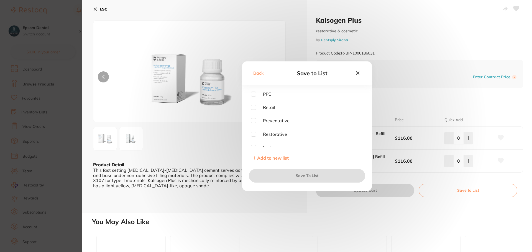
click at [254, 135] on input "checkbox" at bounding box center [253, 134] width 5 height 5
checkbox input "true"
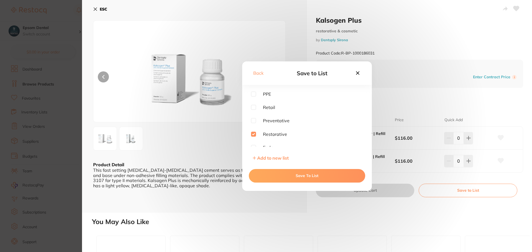
click at [298, 172] on button "Save To List" at bounding box center [307, 175] width 116 height 13
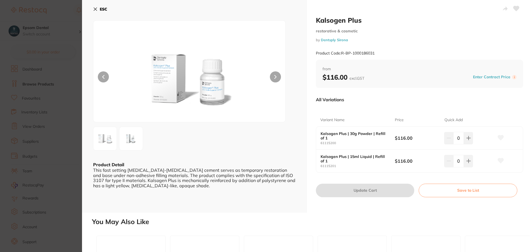
click at [97, 10] on button "ESC" at bounding box center [100, 8] width 14 height 9
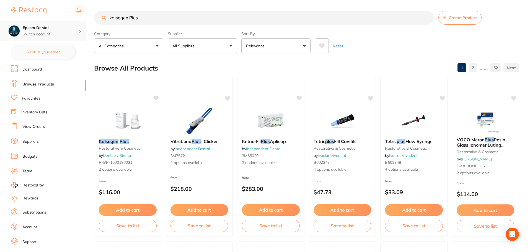
scroll to position [0, 0]
drag, startPoint x: 159, startPoint y: 21, endPoint x: 18, endPoint y: 24, distance: 141.5
click at [20, 22] on div "$0.00 Epsom Dental Switch account Smile with Me Epsom Dental $0.00 in your orde…" at bounding box center [265, 126] width 530 height 252
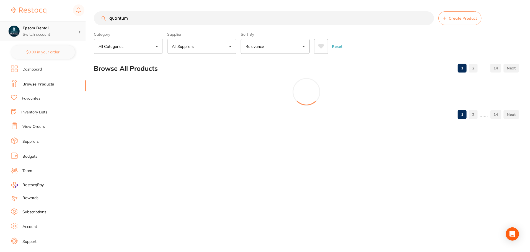
scroll to position [0, 0]
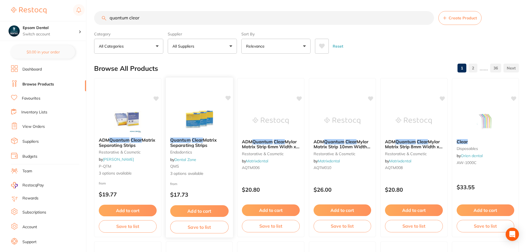
type input "quantum clear"
click at [193, 145] on span "Matrix Separating Strips" at bounding box center [193, 142] width 47 height 11
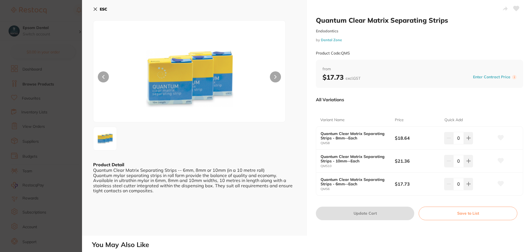
click at [102, 6] on button "ESC" at bounding box center [100, 8] width 14 height 9
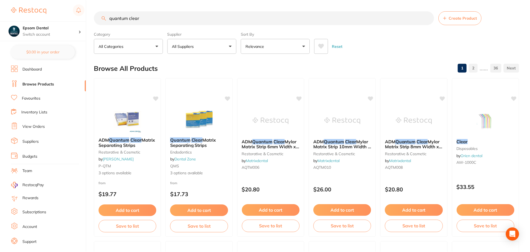
scroll to position [0, 0]
click at [124, 148] on div "ADM Quantum Clear Matrix Separating Strips restorative & cosmetic by Adam Denta…" at bounding box center [127, 156] width 67 height 47
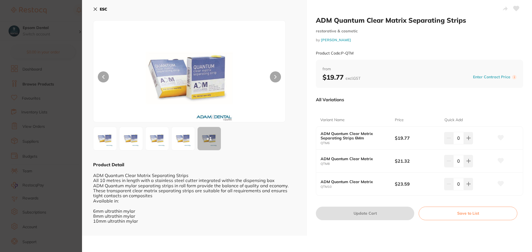
click at [97, 10] on icon at bounding box center [95, 9] width 4 height 4
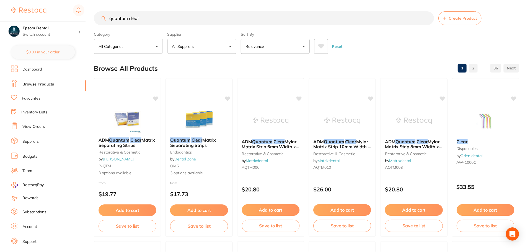
scroll to position [0, 0]
drag, startPoint x: 189, startPoint y: 157, endPoint x: 242, endPoint y: 165, distance: 54.4
click at [189, 157] on link "Dental Zone" at bounding box center [186, 159] width 22 height 5
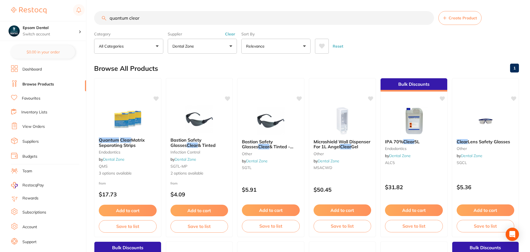
scroll to position [0, 0]
click at [204, 47] on button "Dental Zone" at bounding box center [202, 46] width 69 height 15
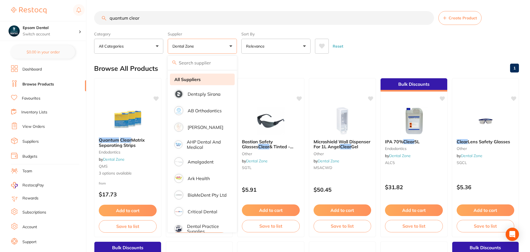
click at [191, 82] on li "All Suppliers" at bounding box center [202, 80] width 65 height 12
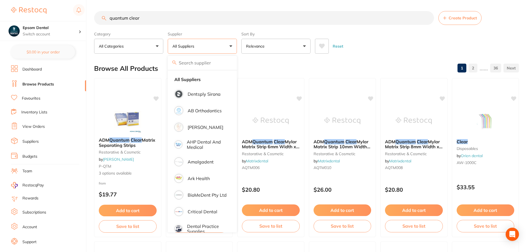
click at [397, 45] on div "Reset" at bounding box center [415, 43] width 200 height 19
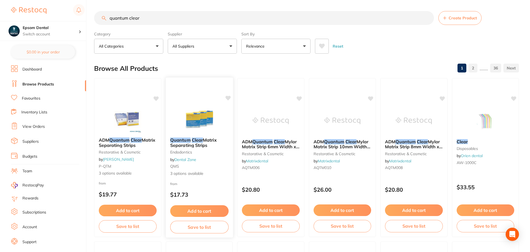
click at [198, 227] on button "Save to list" at bounding box center [199, 227] width 58 height 12
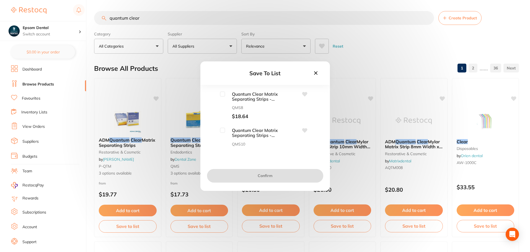
click at [224, 131] on input "checkbox" at bounding box center [222, 130] width 5 height 5
checkbox input "true"
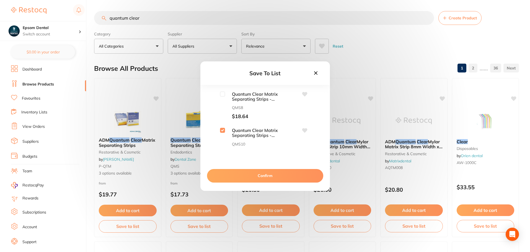
click at [219, 95] on div "Quantum Clear Matrix Separating Strips - 8mm--Each QMS8 $18.64" at bounding box center [265, 106] width 112 height 28
click at [220, 92] on input "checkbox" at bounding box center [222, 94] width 5 height 5
checkbox input "true"
click at [223, 130] on input "checkbox" at bounding box center [222, 130] width 5 height 5
click at [222, 128] on input "checkbox" at bounding box center [222, 130] width 5 height 5
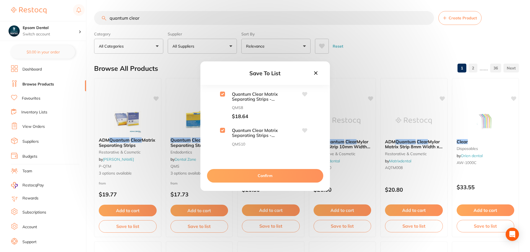
checkbox input "true"
click at [257, 175] on button "Confirm" at bounding box center [265, 175] width 116 height 13
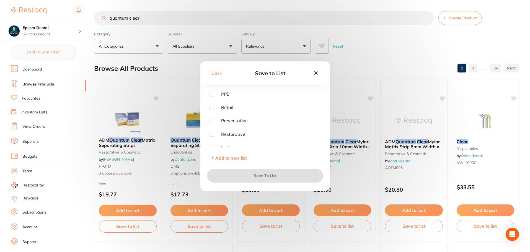
click at [213, 134] on input "checkbox" at bounding box center [211, 134] width 5 height 5
checkbox input "true"
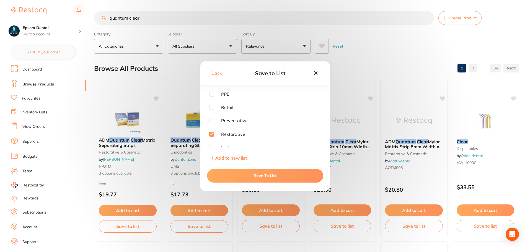
click at [247, 179] on button "Save To List" at bounding box center [265, 175] width 116 height 13
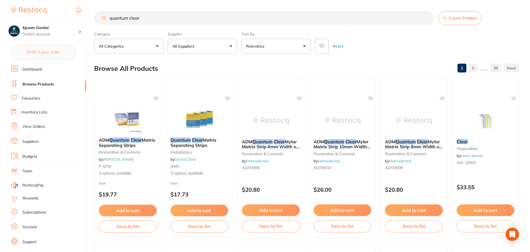
drag, startPoint x: 123, startPoint y: 145, endPoint x: 237, endPoint y: 154, distance: 114.2
click at [123, 145] on span "Matrix Separating Strips" at bounding box center [127, 142] width 56 height 11
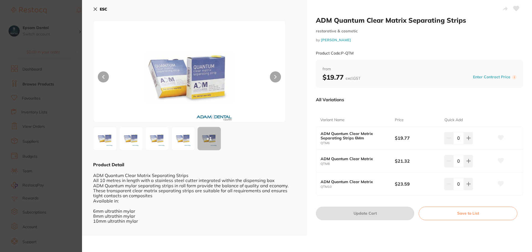
click at [463, 211] on button "Save to List" at bounding box center [467, 213] width 99 height 13
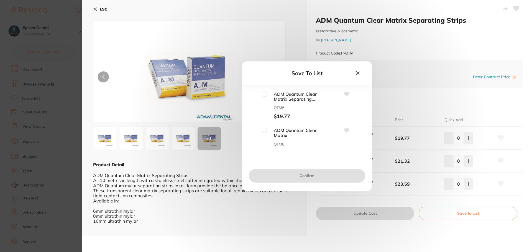
click at [265, 95] on input "checkbox" at bounding box center [264, 94] width 5 height 5
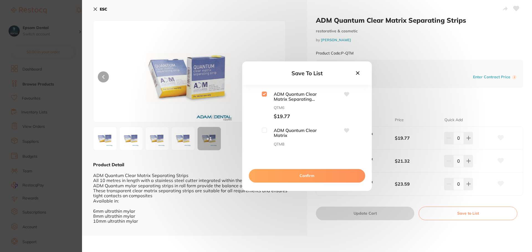
click at [263, 91] on div "Save To List ADM Quantum Clear Matrix Separating Strips 6Mm QTM6 $19.77 ADM Qua…" at bounding box center [307, 126] width 130 height 130
click at [263, 94] on input "checkbox" at bounding box center [264, 94] width 5 height 5
checkbox input "false"
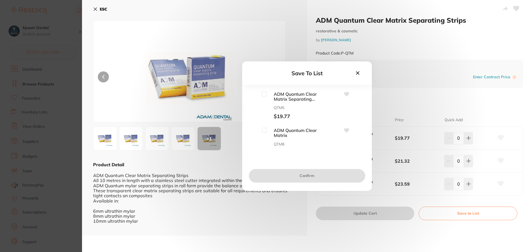
click at [264, 128] on input "checkbox" at bounding box center [264, 130] width 5 height 5
checkbox input "true"
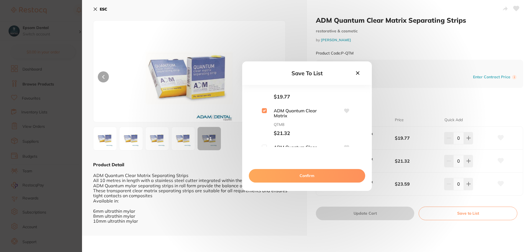
scroll to position [46, 0]
click at [264, 122] on input "checkbox" at bounding box center [264, 121] width 5 height 5
checkbox input "true"
click at [286, 177] on button "Confirm" at bounding box center [307, 175] width 116 height 13
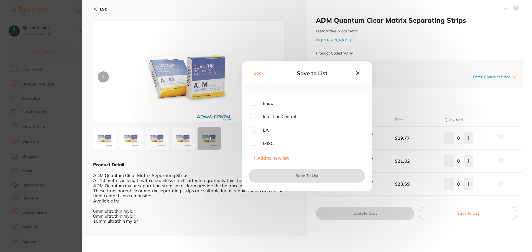
scroll to position [0, 0]
click at [100, 9] on div "Back Save to List PPE Retail Preventative Restorative Endo Infection Control LA…" at bounding box center [307, 126] width 450 height 252
click at [259, 137] on span "Restorative" at bounding box center [271, 134] width 31 height 5
click at [256, 134] on div "Restorative" at bounding box center [307, 134] width 112 height 5
click at [253, 134] on input "checkbox" at bounding box center [253, 134] width 5 height 5
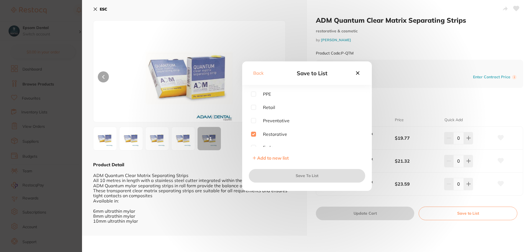
checkbox input "true"
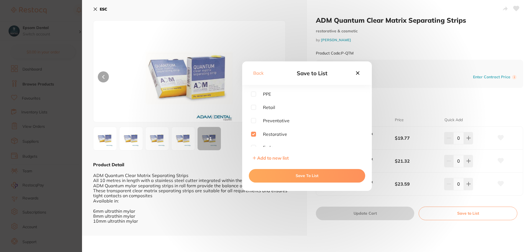
click at [285, 174] on button "Save To List" at bounding box center [307, 175] width 116 height 13
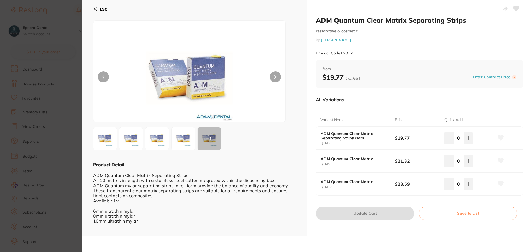
click at [101, 8] on b "ESC" at bounding box center [103, 9] width 7 height 5
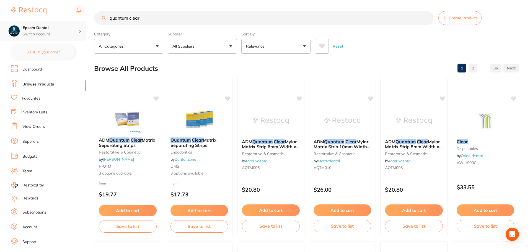
scroll to position [0, 0]
drag, startPoint x: 164, startPoint y: 19, endPoint x: 5, endPoint y: 39, distance: 160.2
click at [11, 37] on div "$0.00 Epsom Dental Switch account Smile with Me Epsom Dental $0.00 in your orde…" at bounding box center [265, 126] width 530 height 252
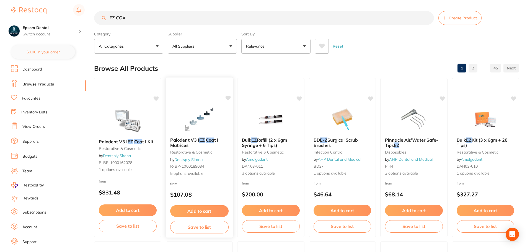
type input "EZ COA"
click at [206, 227] on button "Save to list" at bounding box center [199, 227] width 58 height 12
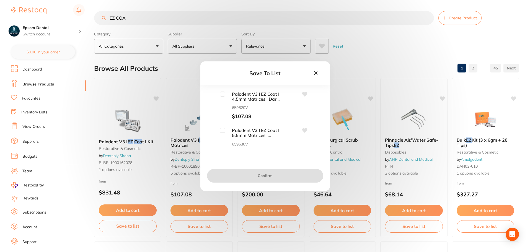
click at [222, 96] on input "checkbox" at bounding box center [222, 94] width 5 height 5
checkbox input "true"
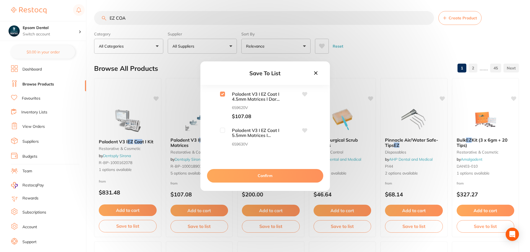
click at [224, 130] on input "checkbox" at bounding box center [222, 130] width 5 height 5
checkbox input "true"
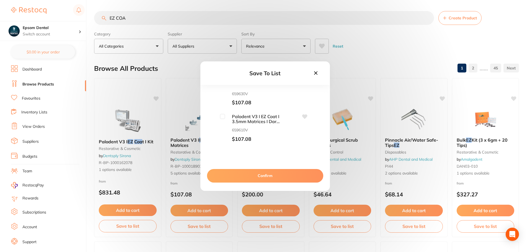
scroll to position [55, 0]
click at [222, 110] on input "checkbox" at bounding box center [222, 111] width 5 height 5
checkbox input "true"
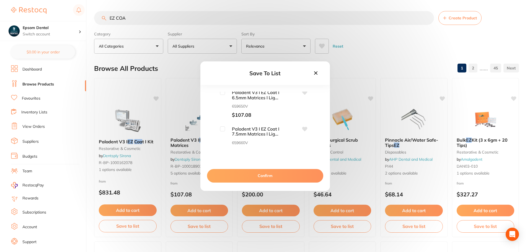
click at [221, 129] on input "checkbox" at bounding box center [222, 129] width 5 height 5
checkbox input "true"
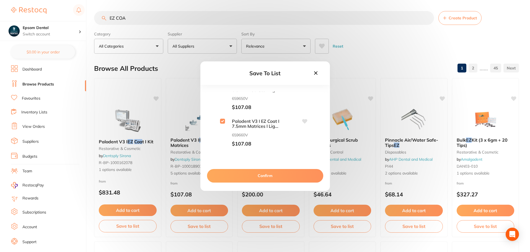
click at [256, 174] on button "Confirm" at bounding box center [265, 175] width 116 height 13
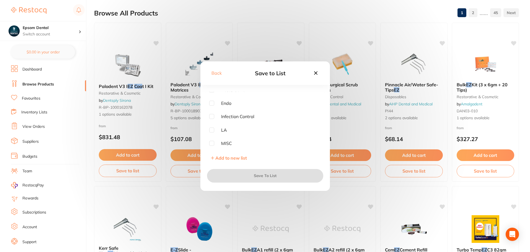
scroll to position [0, 0]
click at [211, 134] on input "checkbox" at bounding box center [211, 134] width 5 height 5
checkbox input "true"
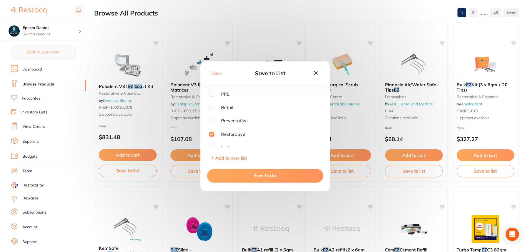
click at [263, 178] on button "Save To List" at bounding box center [265, 175] width 116 height 13
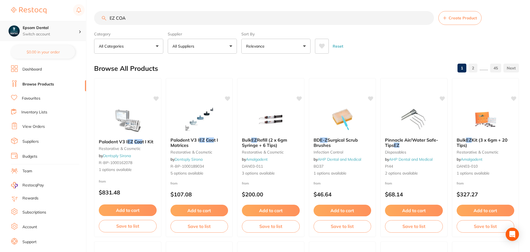
drag, startPoint x: 169, startPoint y: 21, endPoint x: 21, endPoint y: 25, distance: 148.2
click at [21, 25] on div "$0.00 Epsom Dental Switch account Smile with Me Epsom Dental $0.00 in your orde…" at bounding box center [265, 126] width 530 height 252
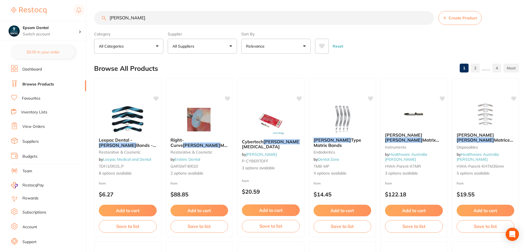
type input "[PERSON_NAME]"
click at [204, 46] on button "All Suppliers" at bounding box center [202, 46] width 69 height 15
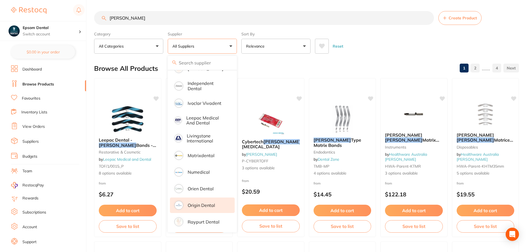
scroll to position [182, 0]
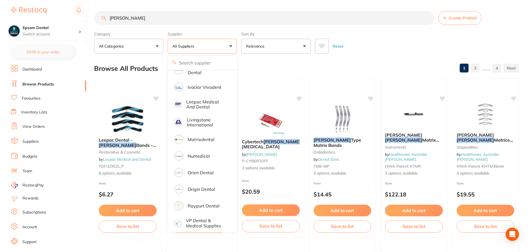
click at [407, 43] on div "Reset" at bounding box center [415, 43] width 200 height 19
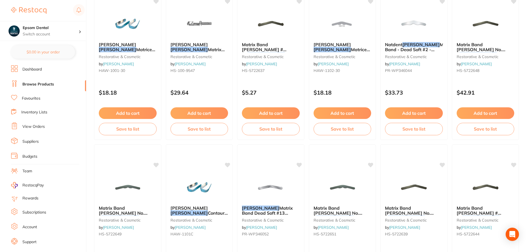
scroll to position [997, 0]
